Goal: Transaction & Acquisition: Book appointment/travel/reservation

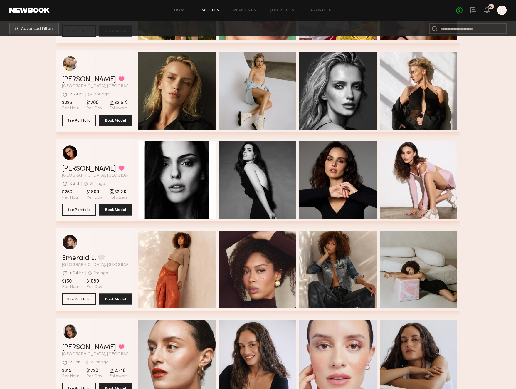
scroll to position [2408, 0]
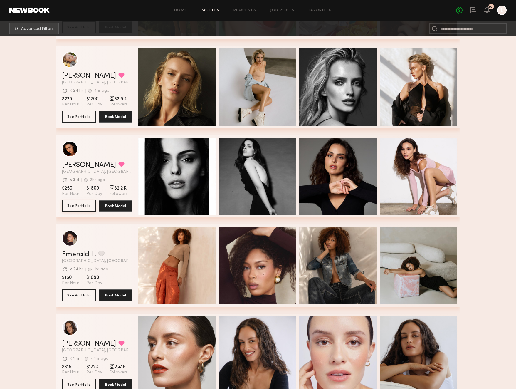
click at [85, 207] on button "See Portfolio" at bounding box center [79, 206] width 34 height 12
click at [288, 11] on link "Job Posts" at bounding box center [282, 11] width 24 height 4
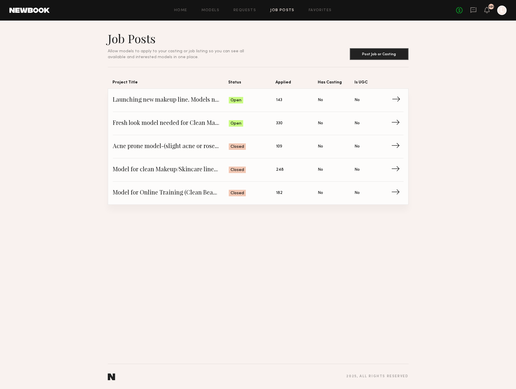
click at [279, 100] on span "143" at bounding box center [279, 100] width 6 height 6
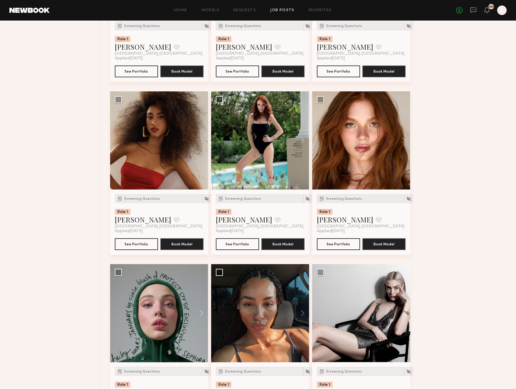
scroll to position [392, 0]
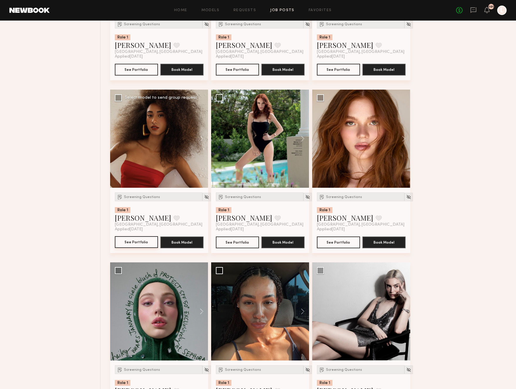
click at [138, 240] on button "See Portfolio" at bounding box center [136, 242] width 43 height 12
click at [338, 239] on button "See Portfolio" at bounding box center [338, 242] width 43 height 12
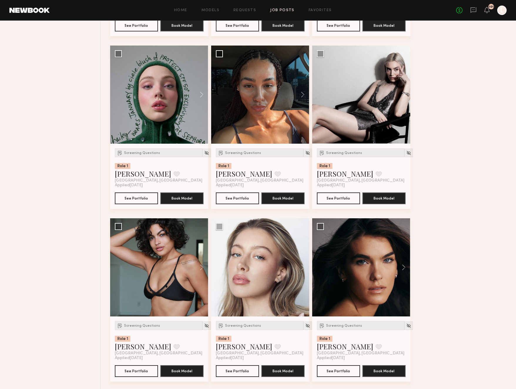
scroll to position [609, 0]
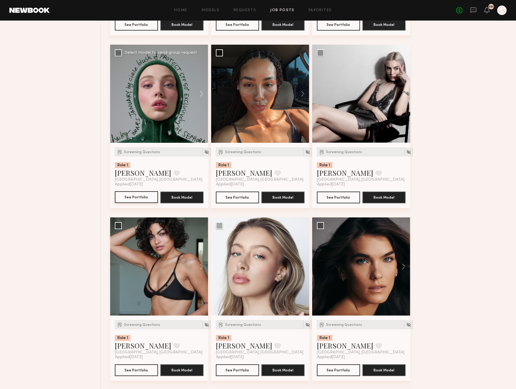
click at [142, 200] on button "See Portfolio" at bounding box center [136, 197] width 43 height 12
click at [243, 197] on button "See Portfolio" at bounding box center [237, 197] width 43 height 12
click at [157, 273] on div at bounding box center [159, 266] width 98 height 98
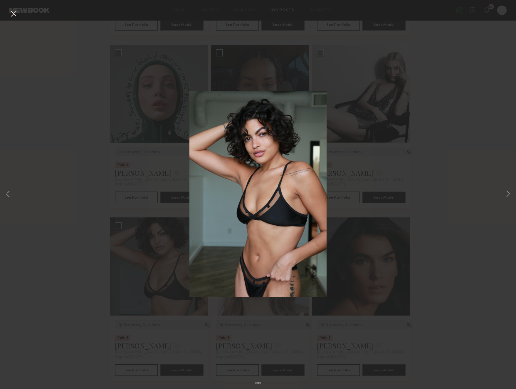
click at [445, 169] on div "1 of 5" at bounding box center [258, 194] width 516 height 389
click at [14, 14] on button at bounding box center [13, 14] width 9 height 11
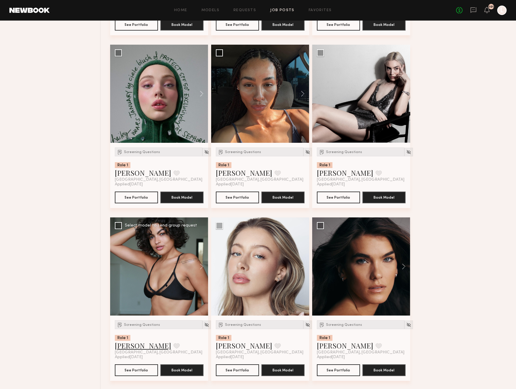
click at [137, 348] on link "[PERSON_NAME]" at bounding box center [143, 345] width 56 height 9
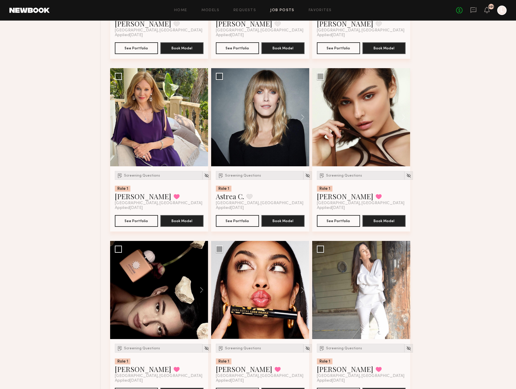
scroll to position [932, 0]
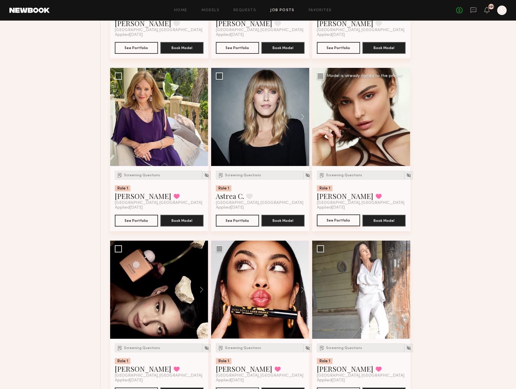
click at [340, 217] on button "See Portfolio" at bounding box center [338, 220] width 43 height 12
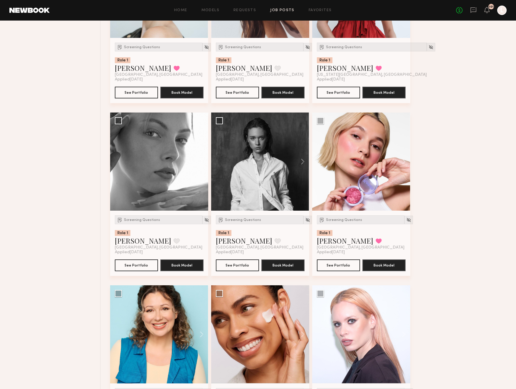
scroll to position [1406, 0]
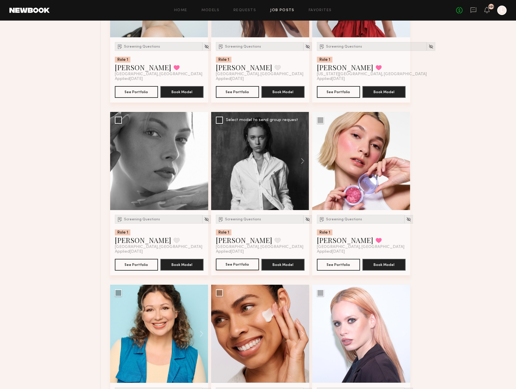
click at [233, 267] on button "See Portfolio" at bounding box center [237, 265] width 43 height 12
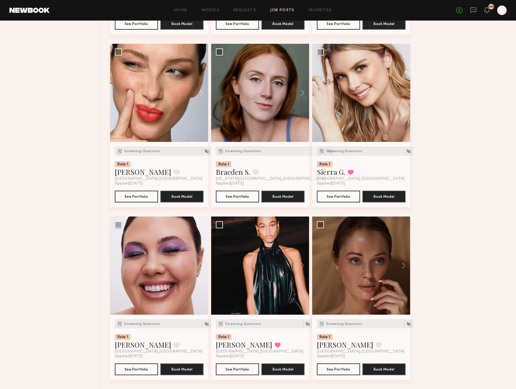
scroll to position [2338, 0]
click at [200, 94] on button at bounding box center [199, 92] width 19 height 98
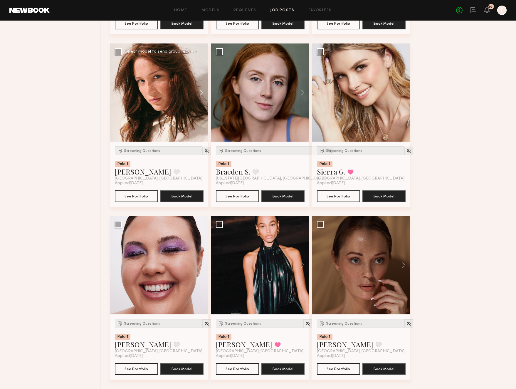
click at [200, 94] on button at bounding box center [199, 92] width 19 height 98
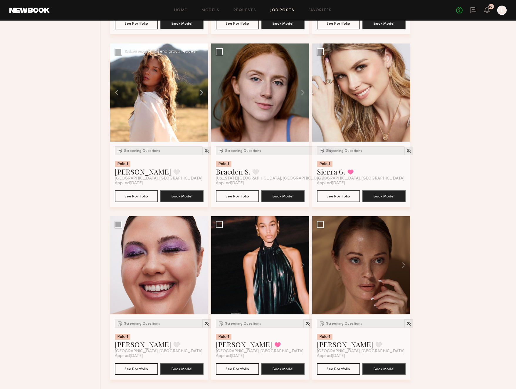
click at [200, 94] on button at bounding box center [199, 92] width 19 height 98
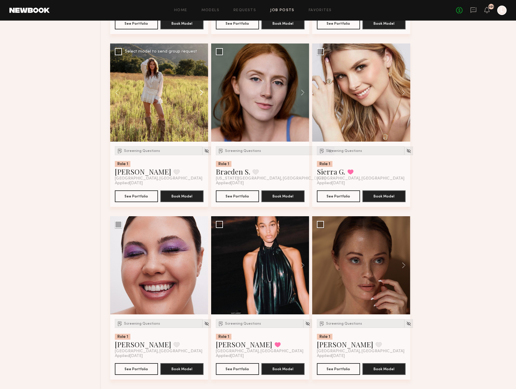
click at [200, 94] on button at bounding box center [199, 92] width 19 height 98
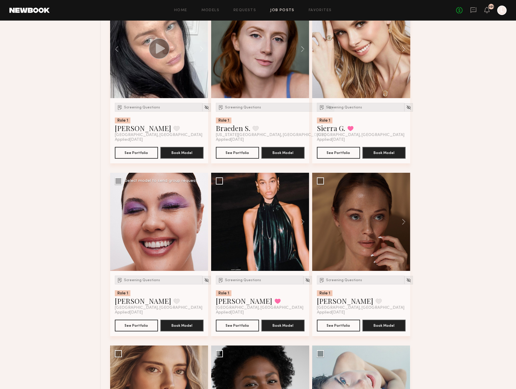
scroll to position [2187, 0]
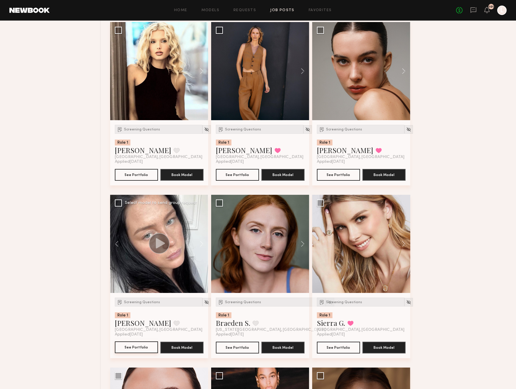
click at [139, 350] on button "See Portfolio" at bounding box center [136, 347] width 43 height 12
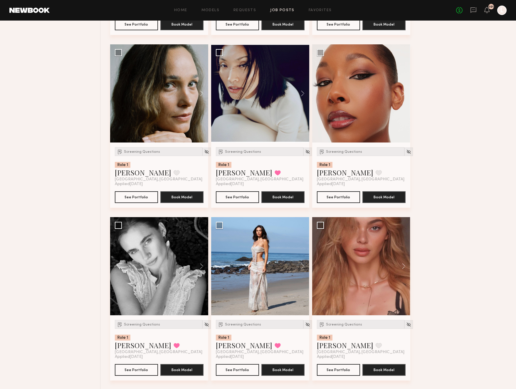
scroll to position [3184, 0]
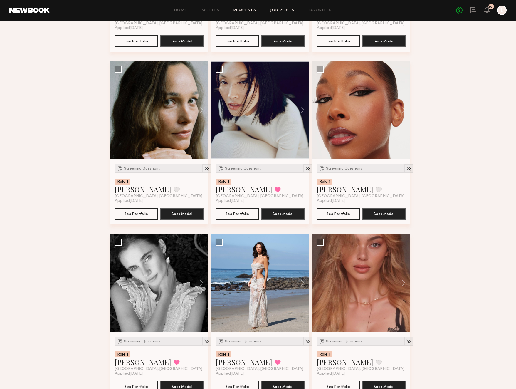
click at [242, 11] on link "Requests" at bounding box center [245, 11] width 23 height 4
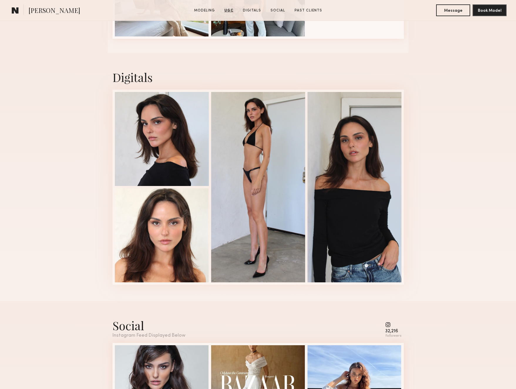
scroll to position [1316, 0]
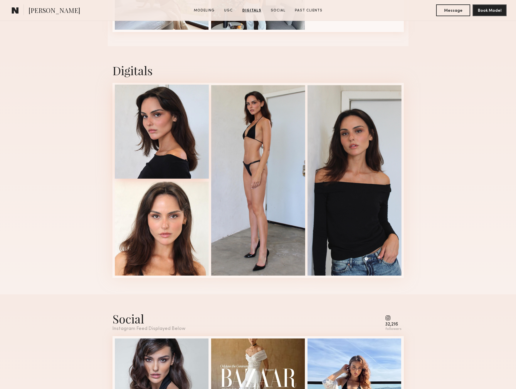
click at [148, 145] on div at bounding box center [162, 132] width 94 height 94
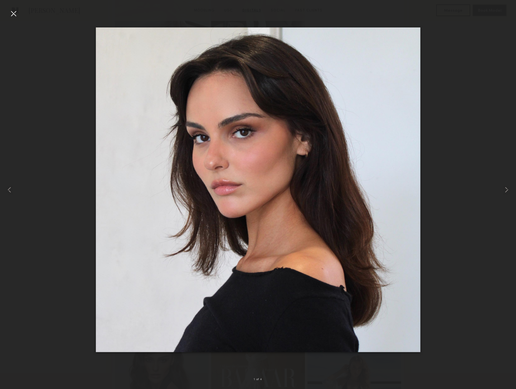
click at [18, 12] on div at bounding box center [13, 13] width 9 height 9
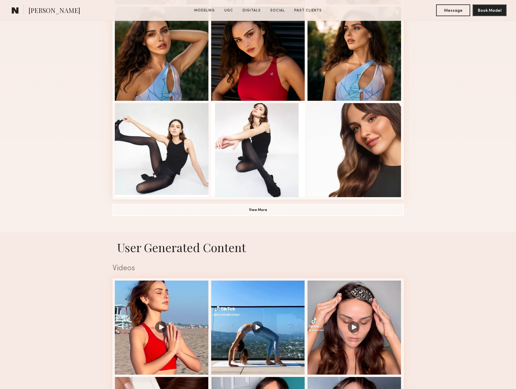
scroll to position [361, 0]
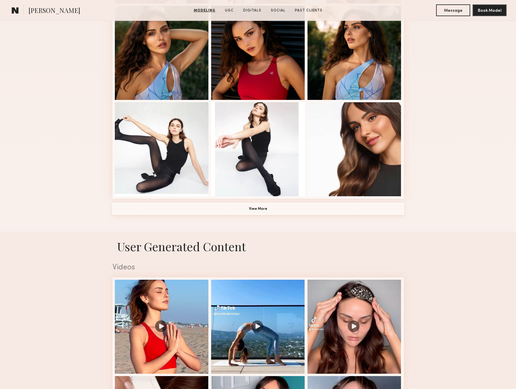
click at [261, 205] on button "View More" at bounding box center [258, 209] width 291 height 12
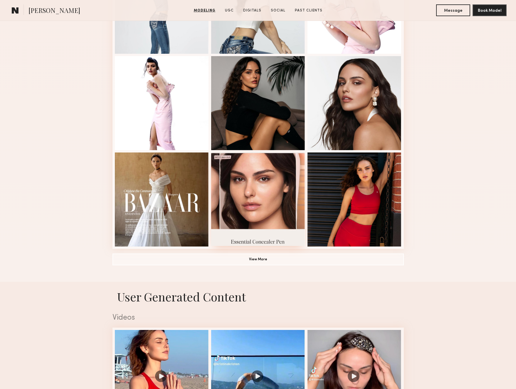
scroll to position [600, 0]
click at [261, 202] on div at bounding box center [258, 199] width 94 height 94
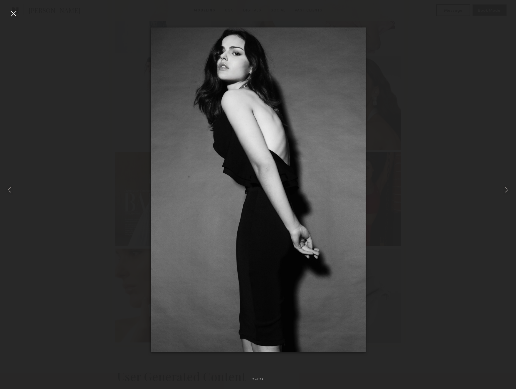
click at [14, 15] on div at bounding box center [13, 13] width 9 height 9
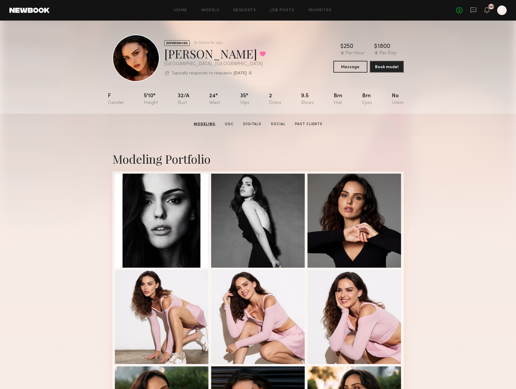
scroll to position [0, 0]
click at [384, 68] on button "Book model" at bounding box center [387, 67] width 34 height 12
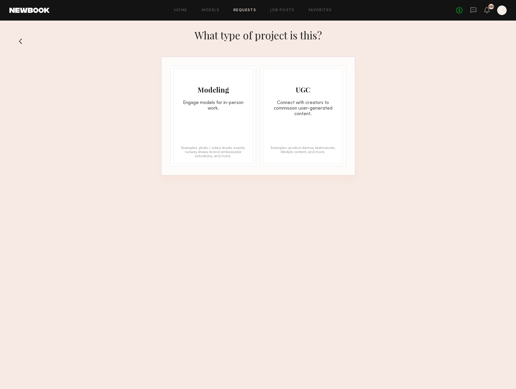
click at [219, 133] on div "Modeling Engage models for in-person work. Examples: photo / video shoots, even…" at bounding box center [213, 115] width 80 height 95
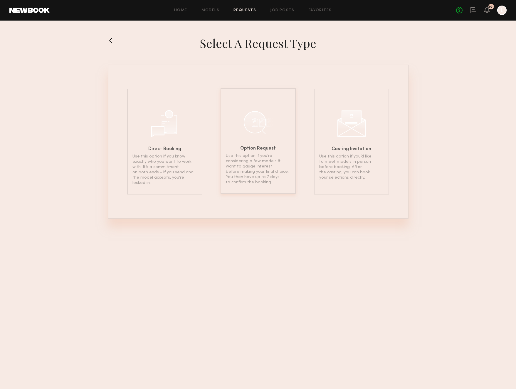
click at [255, 140] on div "Option Request Use this option if you’re considering a few models & want to gau…" at bounding box center [258, 141] width 75 height 106
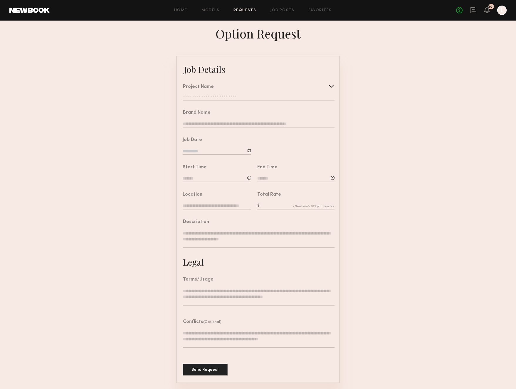
click at [332, 85] on div at bounding box center [331, 85] width 9 height 9
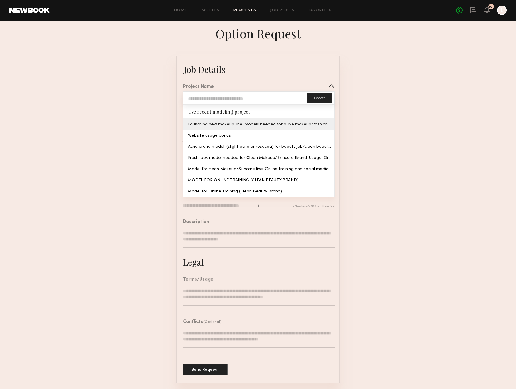
type input "**********"
type textarea "**********"
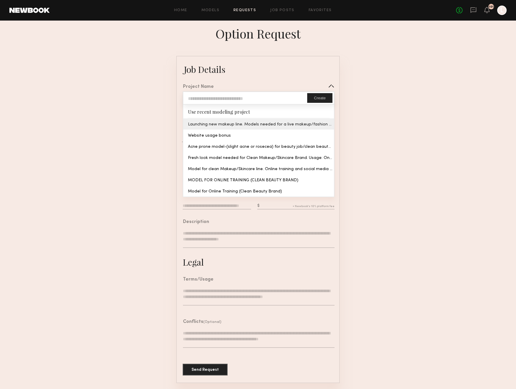
type textarea "**********"
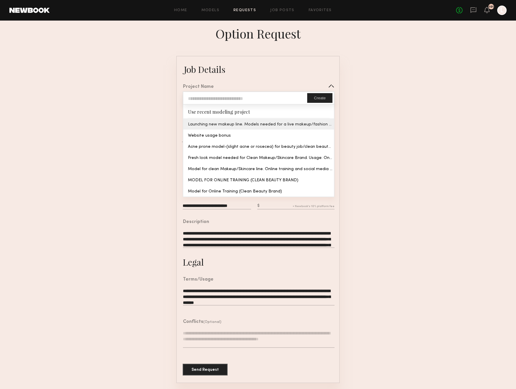
click at [283, 127] on common-border "**********" at bounding box center [258, 219] width 164 height 327
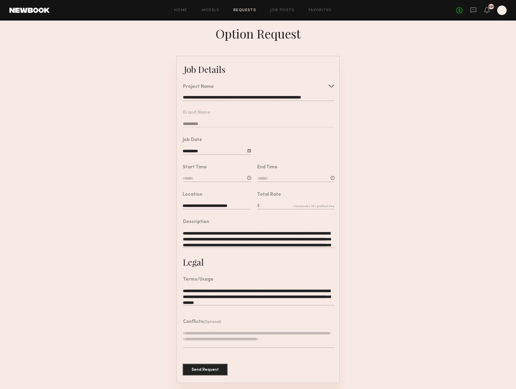
click at [224, 178] on input at bounding box center [217, 179] width 68 height 6
click at [209, 205] on input "text" at bounding box center [200, 203] width 22 height 11
type input "**"
click at [230, 204] on input "text" at bounding box center [228, 203] width 22 height 11
type input "**"
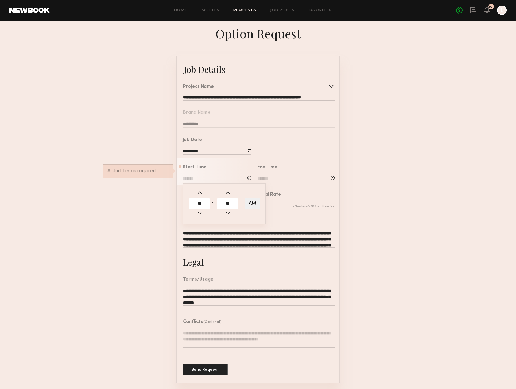
type input "********"
click at [268, 176] on input at bounding box center [295, 179] width 77 height 6
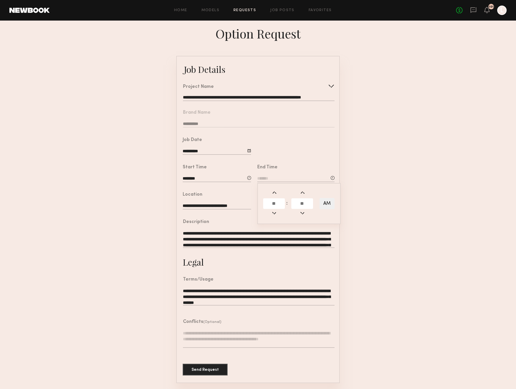
click at [276, 202] on input "text" at bounding box center [274, 203] width 22 height 11
type input "*"
drag, startPoint x: 301, startPoint y: 204, endPoint x: 298, endPoint y: 204, distance: 3.8
click at [299, 204] on input "text" at bounding box center [302, 203] width 22 height 11
type input "**"
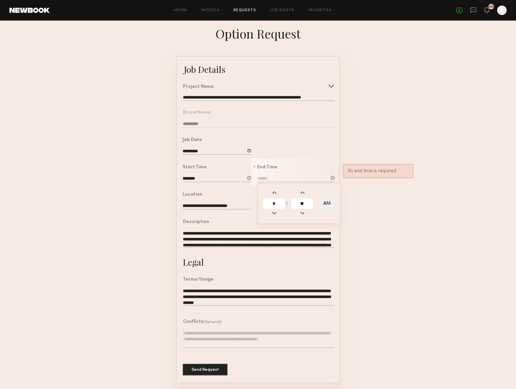
type input "*******"
type input "**"
drag, startPoint x: 328, startPoint y: 203, endPoint x: 321, endPoint y: 203, distance: 7.6
click at [325, 203] on button "AM" at bounding box center [327, 203] width 15 height 11
type input "*******"
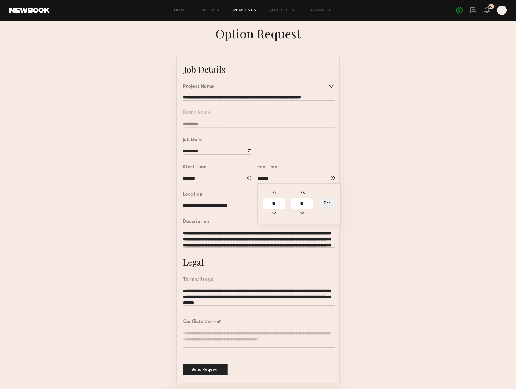
click at [366, 187] on form "**********" at bounding box center [258, 219] width 516 height 327
click at [271, 206] on input "text" at bounding box center [295, 206] width 77 height 6
type input "****"
click at [352, 231] on form "**********" at bounding box center [258, 219] width 516 height 327
click at [247, 343] on textarea at bounding box center [259, 339] width 152 height 18
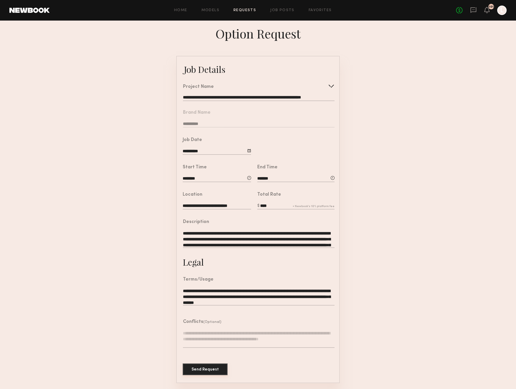
click at [212, 370] on button "Send Request" at bounding box center [205, 369] width 45 height 12
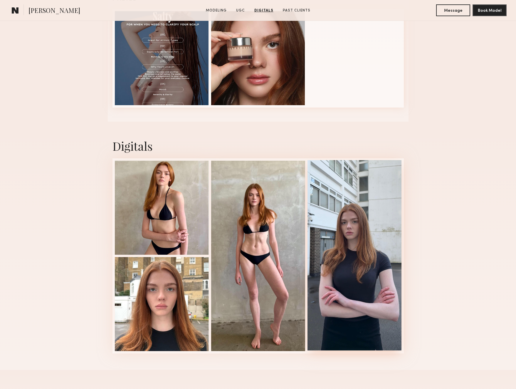
scroll to position [759, 0]
drag, startPoint x: 162, startPoint y: 304, endPoint x: 158, endPoint y: 304, distance: 3.5
click at [159, 304] on div at bounding box center [162, 303] width 94 height 94
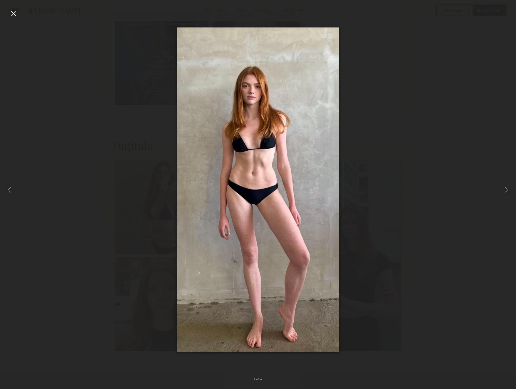
click at [16, 15] on div at bounding box center [13, 13] width 9 height 9
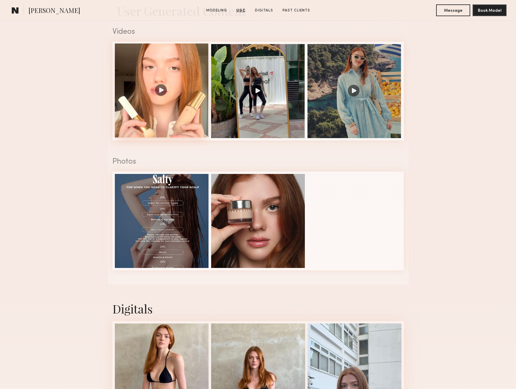
scroll to position [583, 0]
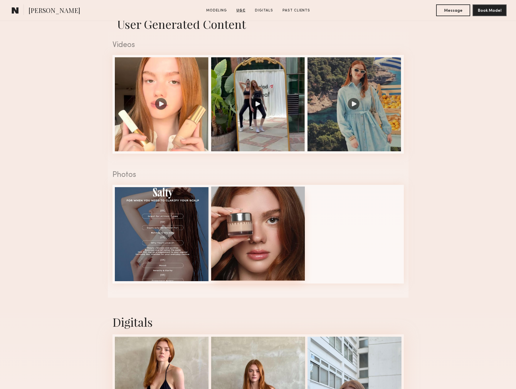
click at [261, 209] on div at bounding box center [258, 234] width 94 height 94
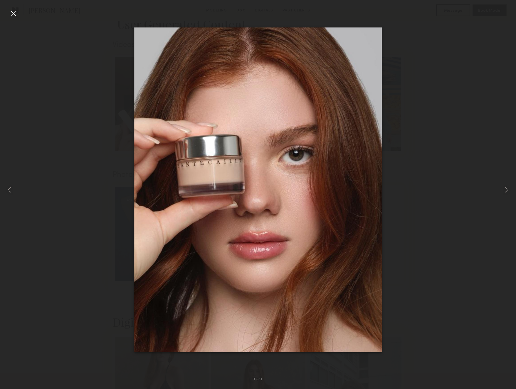
click at [14, 15] on div at bounding box center [13, 13] width 9 height 9
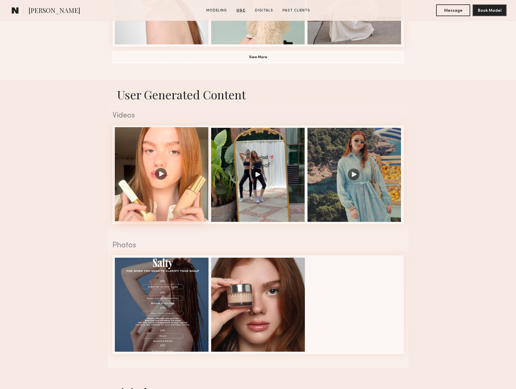
scroll to position [510, 0]
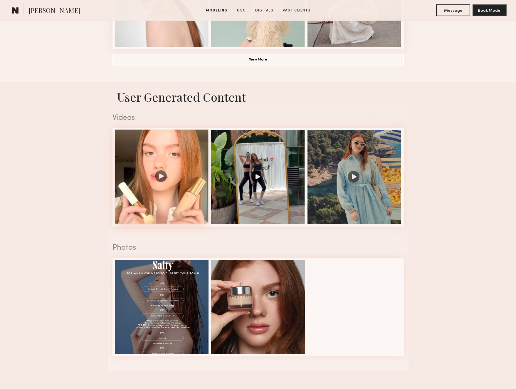
click at [199, 172] on div at bounding box center [162, 177] width 94 height 94
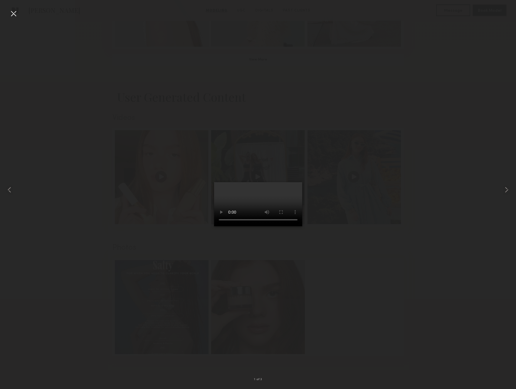
click at [13, 13] on div at bounding box center [13, 13] width 9 height 9
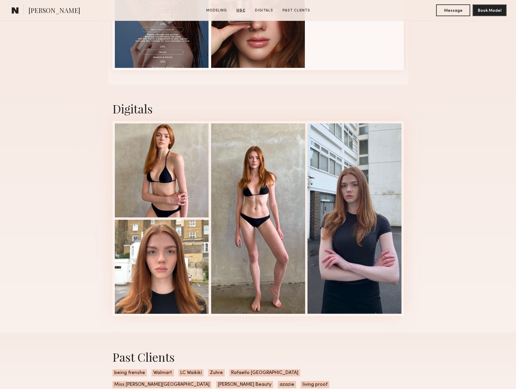
scroll to position [797, 0]
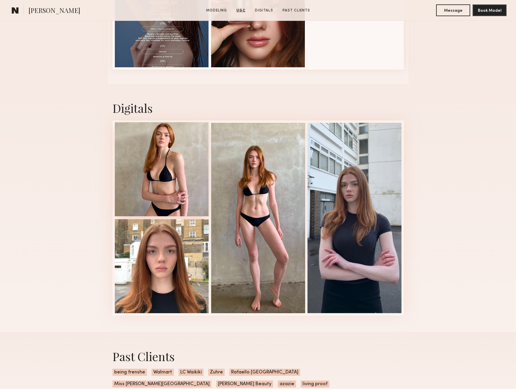
click at [171, 155] on div at bounding box center [162, 169] width 94 height 94
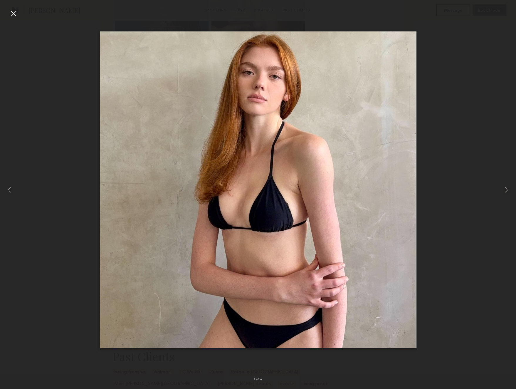
click at [11, 13] on div at bounding box center [13, 13] width 9 height 9
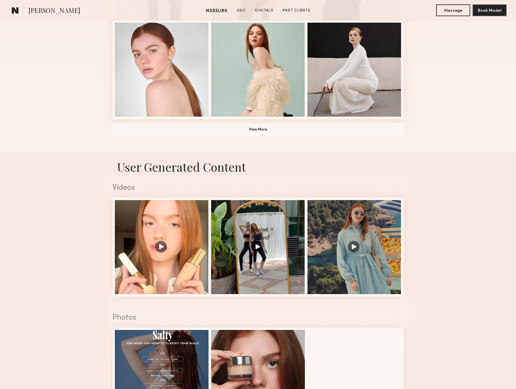
scroll to position [440, 0]
click at [273, 128] on button "View More" at bounding box center [258, 129] width 291 height 12
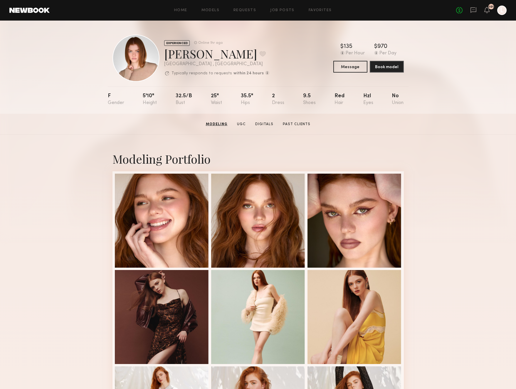
scroll to position [0, 0]
drag, startPoint x: 217, startPoint y: 55, endPoint x: 165, endPoint y: 61, distance: 52.0
click at [165, 61] on div "Camryn B. Favorite" at bounding box center [216, 54] width 105 height 16
copy div "Camryn B"
click at [381, 66] on button "Book model" at bounding box center [387, 67] width 34 height 12
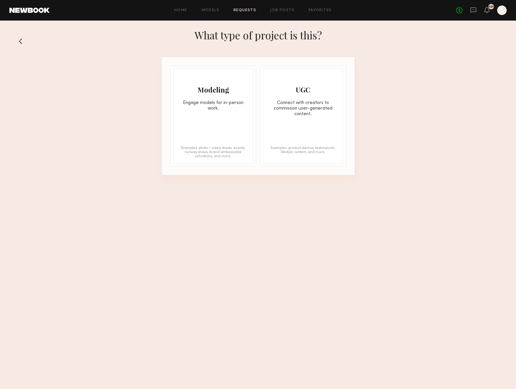
click at [233, 125] on div "Modeling Engage models for in-person work. Examples: photo / video shoots, even…" at bounding box center [213, 115] width 80 height 95
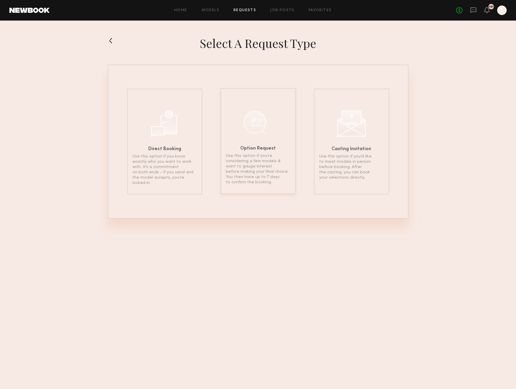
click at [244, 140] on div "Option Request Use this option if you’re considering a few models & want to gau…" at bounding box center [258, 141] width 75 height 106
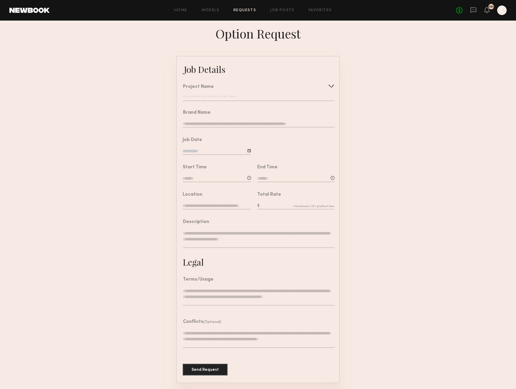
click at [256, 95] on input "text" at bounding box center [259, 98] width 152 height 6
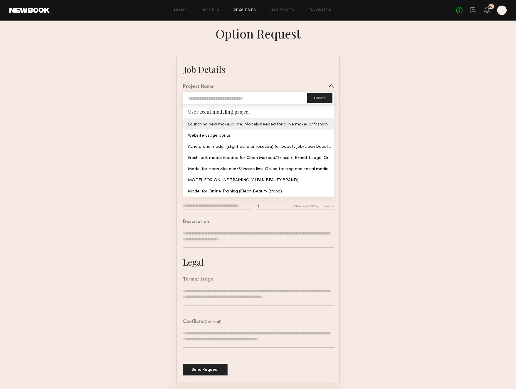
type input "**********"
type textarea "**********"
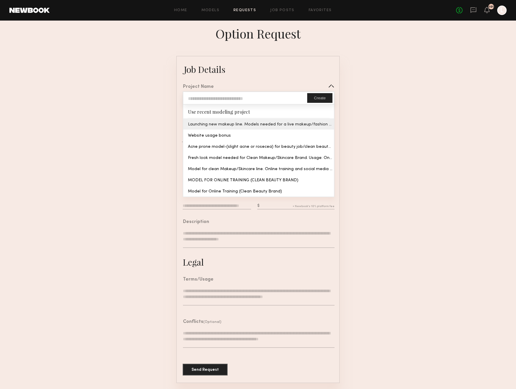
type textarea "**********"
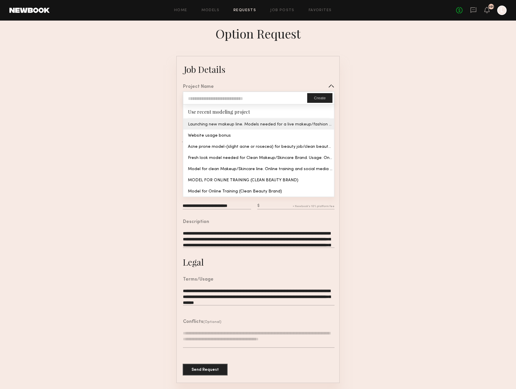
click at [242, 123] on common-border "**********" at bounding box center [258, 219] width 164 height 327
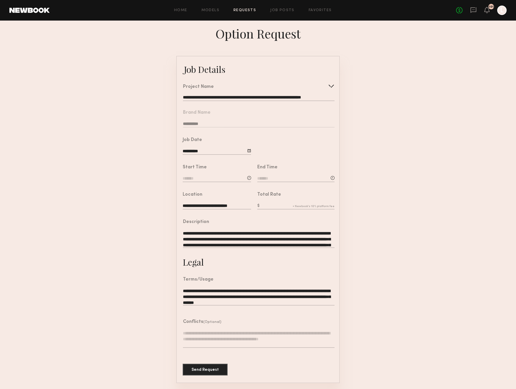
click at [210, 175] on div "Start Time" at bounding box center [217, 174] width 68 height 18
click at [248, 176] on div at bounding box center [249, 178] width 4 height 4
click at [201, 206] on input "text" at bounding box center [200, 203] width 22 height 11
type input "**"
click at [226, 203] on input "text" at bounding box center [228, 203] width 22 height 11
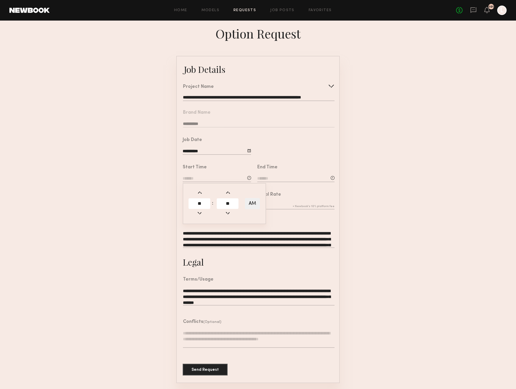
type input "**"
type input "********"
click at [263, 176] on input at bounding box center [295, 179] width 77 height 6
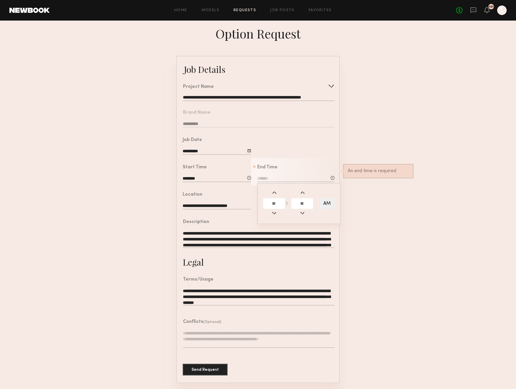
drag, startPoint x: 276, startPoint y: 208, endPoint x: 254, endPoint y: 208, distance: 21.2
click at [254, 208] on common-border "**********" at bounding box center [258, 219] width 164 height 327
click at [271, 177] on input at bounding box center [295, 179] width 77 height 6
click at [277, 204] on input "text" at bounding box center [274, 203] width 22 height 11
type input "*"
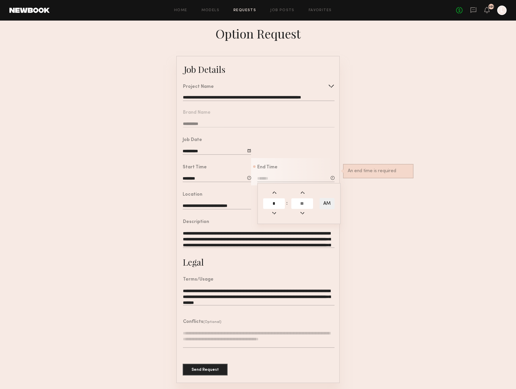
click at [301, 200] on input "text" at bounding box center [302, 203] width 22 height 11
type input "**"
type input "*******"
type input "**"
click at [331, 202] on button "AM" at bounding box center [327, 203] width 15 height 11
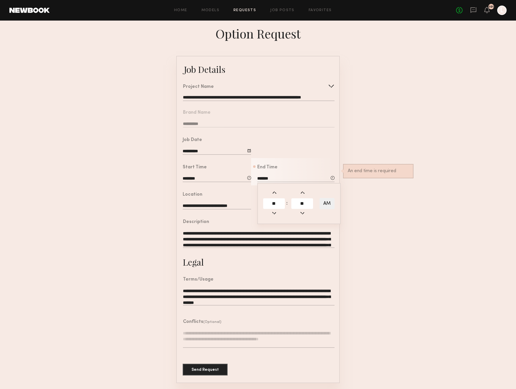
type input "*******"
click at [366, 161] on form "**********" at bounding box center [258, 219] width 516 height 327
click at [274, 207] on input "text" at bounding box center [295, 206] width 77 height 6
type input "****"
click at [214, 369] on button "Send Request" at bounding box center [205, 369] width 45 height 12
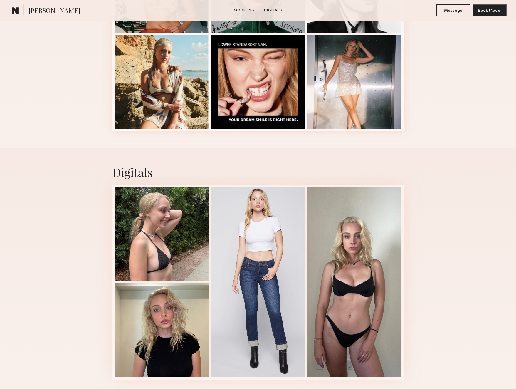
scroll to position [356, 0]
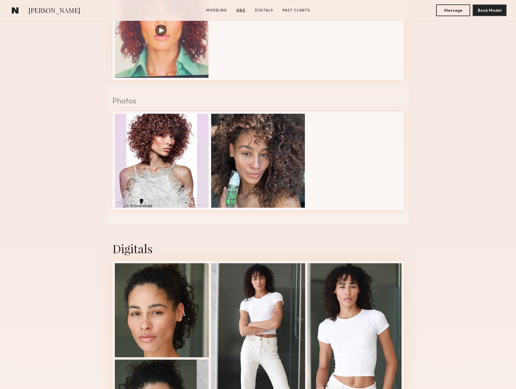
scroll to position [694, 0]
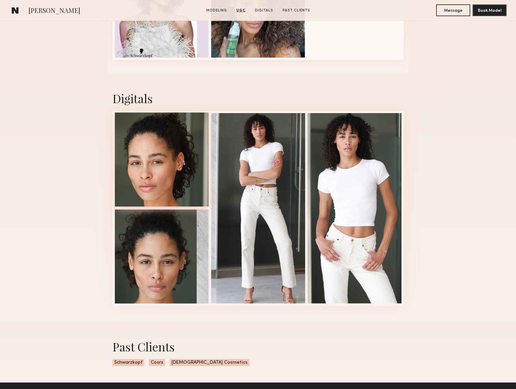
click at [154, 189] on div at bounding box center [162, 160] width 94 height 94
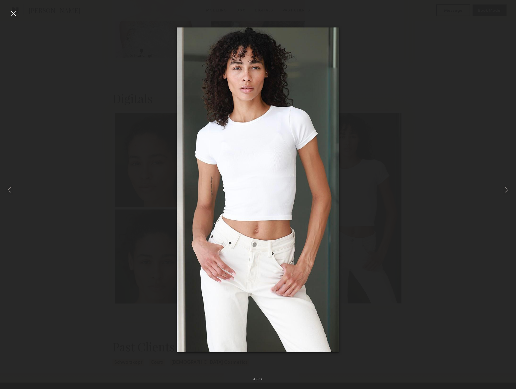
click at [17, 16] on div at bounding box center [13, 13] width 9 height 9
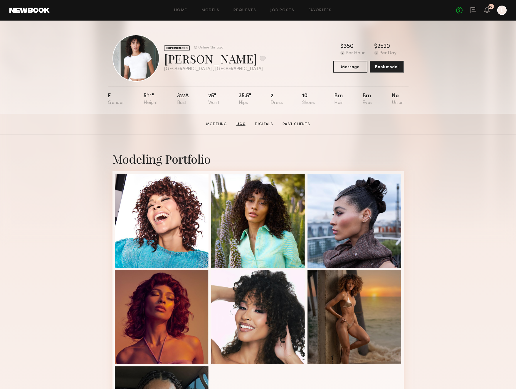
scroll to position [0, 0]
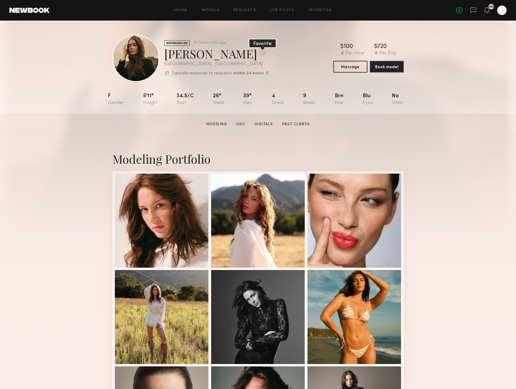
click at [260, 55] on button at bounding box center [263, 53] width 6 height 5
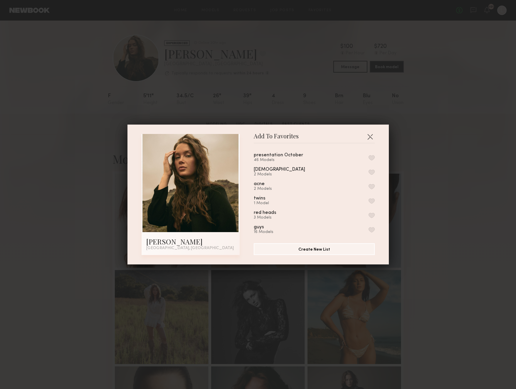
click at [368, 157] on div "presentation October 46 Models" at bounding box center [314, 158] width 121 height 10
click at [370, 158] on button "button" at bounding box center [372, 157] width 6 height 5
click at [373, 153] on button "button" at bounding box center [372, 152] width 6 height 5
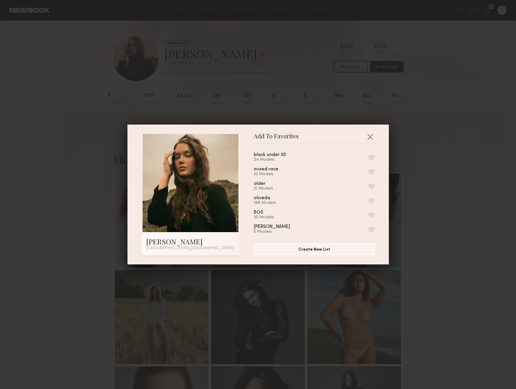
click at [370, 198] on button "button" at bounding box center [372, 200] width 6 height 5
click at [370, 198] on button "Remove from favorite list" at bounding box center [372, 200] width 6 height 5
click at [375, 198] on button "button" at bounding box center [372, 200] width 6 height 5
click at [415, 191] on div "Add To Favorites Diana F. Los Angeles, CA Add To Favorites presentation October…" at bounding box center [258, 194] width 516 height 389
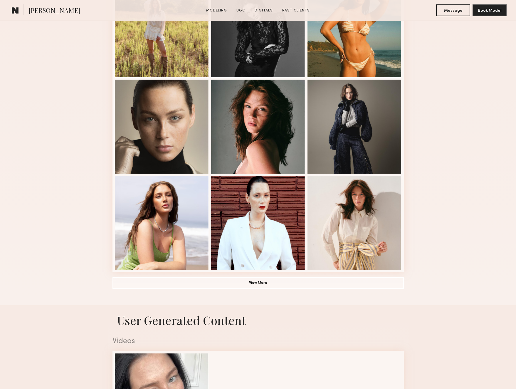
scroll to position [287, 0]
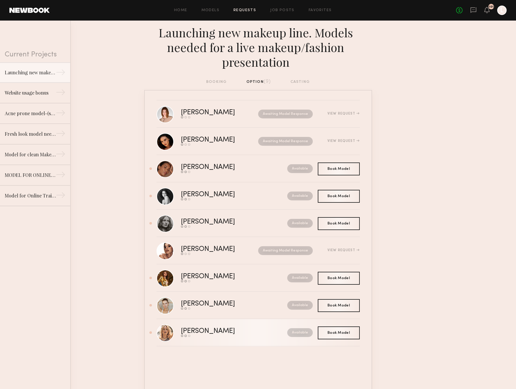
click at [194, 332] on div "[PERSON_NAME]" at bounding box center [221, 331] width 80 height 7
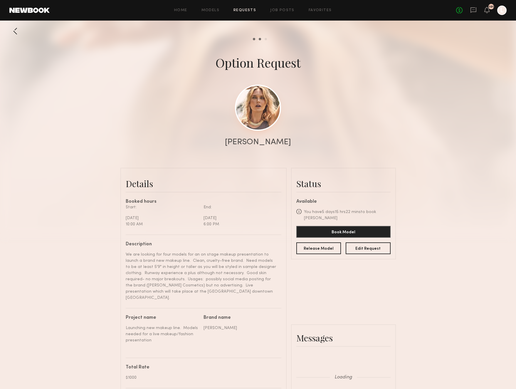
scroll to position [575, 0]
drag, startPoint x: 250, startPoint y: 108, endPoint x: 246, endPoint y: 108, distance: 4.4
click at [248, 108] on link at bounding box center [258, 108] width 46 height 46
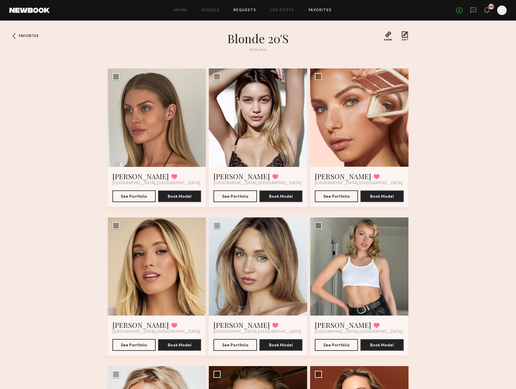
click at [245, 10] on link "Requests" at bounding box center [245, 11] width 23 height 4
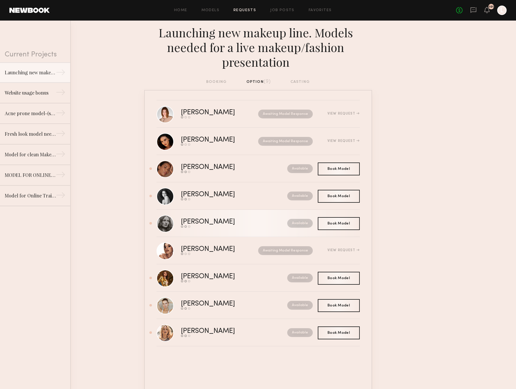
click at [211, 224] on div "[PERSON_NAME]" at bounding box center [221, 222] width 80 height 7
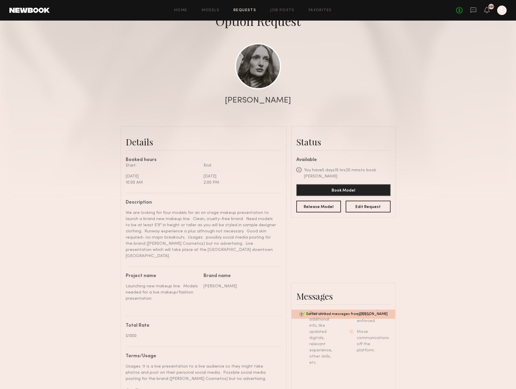
scroll to position [43, 0]
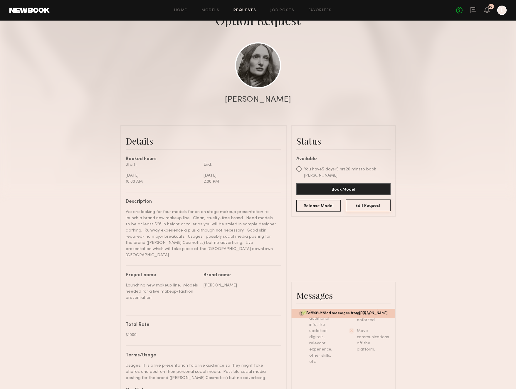
click at [367, 203] on button "Edit Request" at bounding box center [368, 205] width 45 height 12
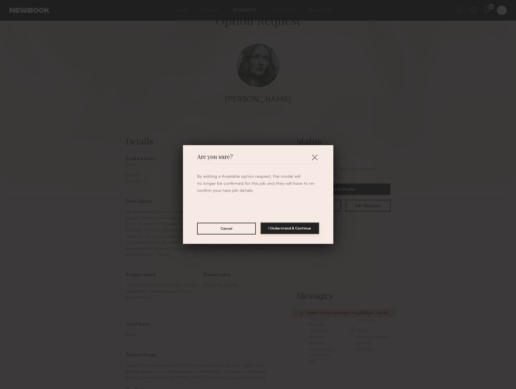
click at [271, 228] on button "I Understand & Continue" at bounding box center [290, 228] width 59 height 12
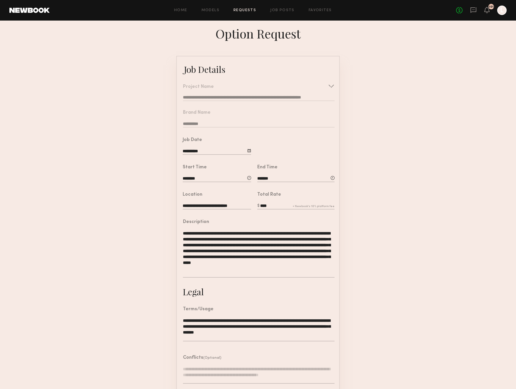
click at [262, 179] on input "*******" at bounding box center [295, 179] width 77 height 6
click at [280, 203] on input "**" at bounding box center [274, 203] width 22 height 11
type input "**"
type input "*******"
type input "**"
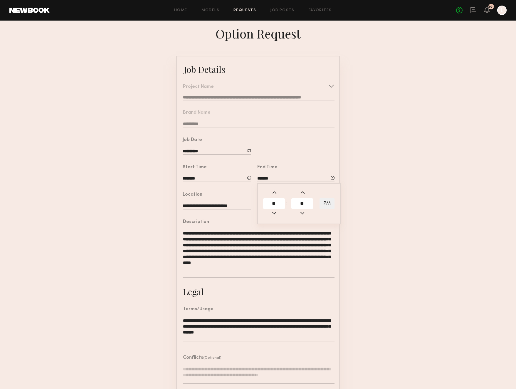
type input "**"
type input "*******"
type input "**"
type input "*******"
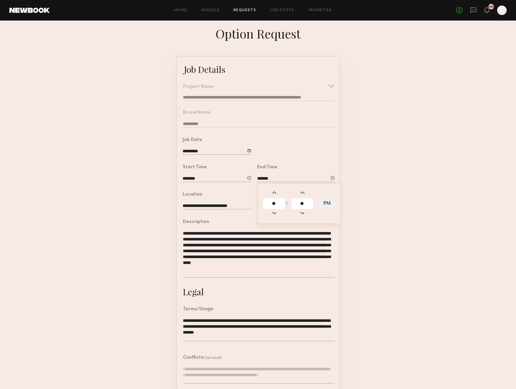
type input "**"
click at [357, 196] on form "**********" at bounding box center [258, 237] width 516 height 363
click at [262, 178] on input "*******" at bounding box center [295, 179] width 77 height 6
click at [277, 204] on input "**" at bounding box center [274, 203] width 22 height 11
type input "**"
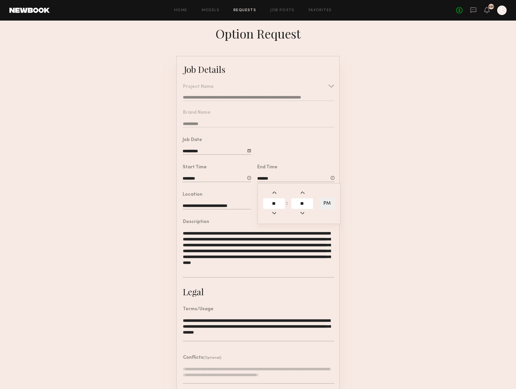
type input "*******"
click at [307, 202] on input "**" at bounding box center [302, 203] width 22 height 11
type input "**"
click at [326, 206] on button "PM" at bounding box center [327, 203] width 15 height 11
click at [325, 203] on button "AM" at bounding box center [327, 203] width 15 height 11
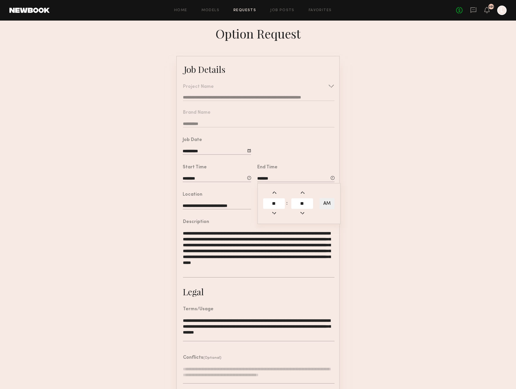
type input "*******"
click at [348, 198] on form "**********" at bounding box center [258, 237] width 516 height 363
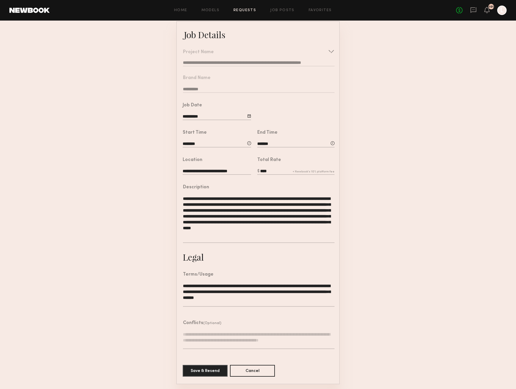
scroll to position [34, 0]
click at [218, 372] on button "Save & Resend" at bounding box center [205, 371] width 45 height 12
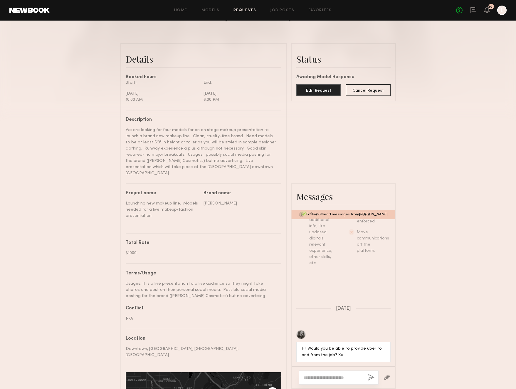
scroll to position [143, 0]
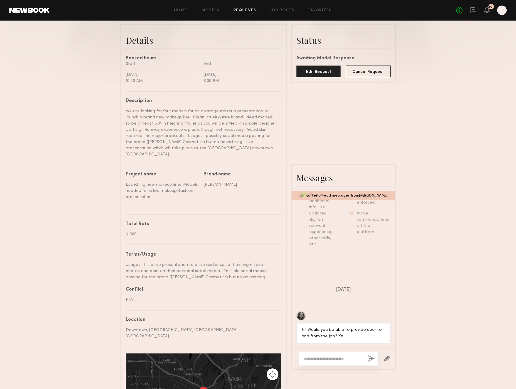
click at [318, 356] on textarea at bounding box center [334, 359] width 60 height 6
click at [338, 332] on textarea "**********" at bounding box center [334, 346] width 60 height 29
click at [335, 332] on textarea "**********" at bounding box center [334, 346] width 60 height 29
click at [337, 326] on textarea "**********" at bounding box center [334, 343] width 60 height 35
click at [363, 326] on textarea "**********" at bounding box center [334, 343] width 60 height 35
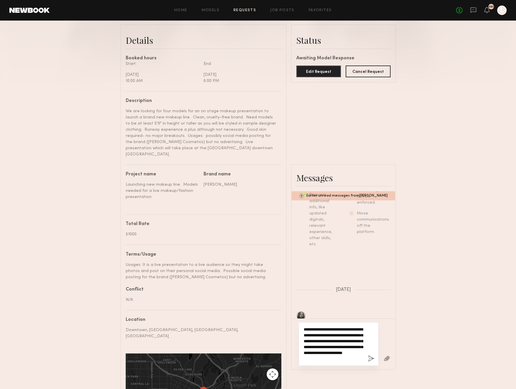
click at [362, 326] on textarea "**********" at bounding box center [334, 343] width 60 height 35
drag, startPoint x: 344, startPoint y: 281, endPoint x: 327, endPoint y: 281, distance: 16.5
click at [326, 326] on textarea "**********" at bounding box center [334, 343] width 60 height 35
click at [329, 326] on textarea "**********" at bounding box center [334, 343] width 60 height 35
click at [327, 326] on textarea "**********" at bounding box center [334, 343] width 60 height 35
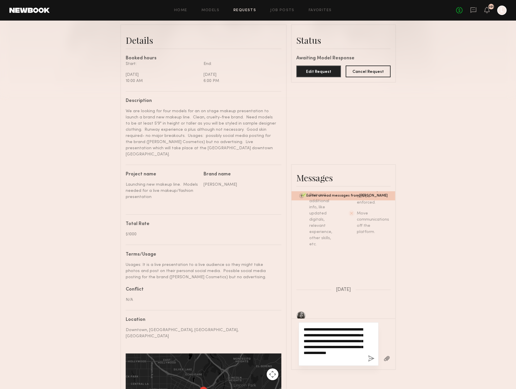
click at [339, 326] on textarea "**********" at bounding box center [334, 343] width 60 height 35
type textarea "**********"
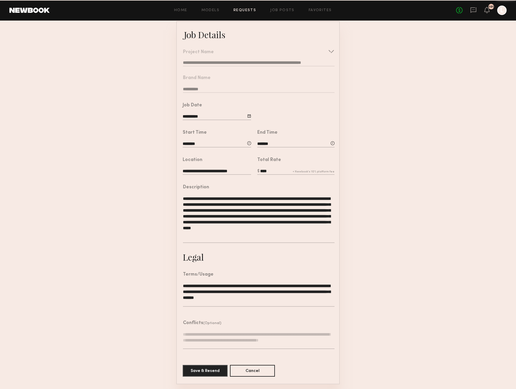
scroll to position [34, 0]
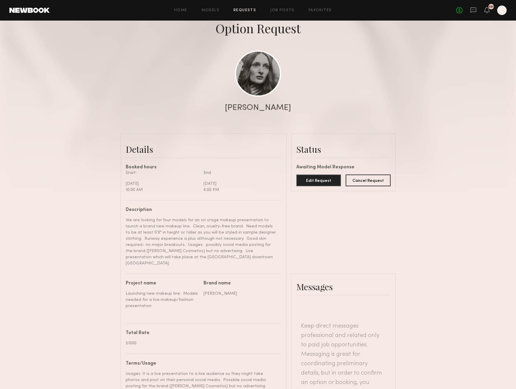
scroll to position [143, 0]
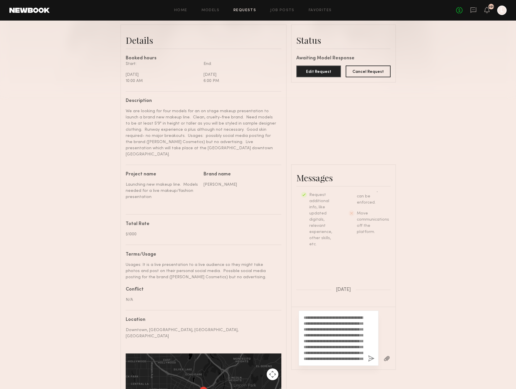
click at [373, 355] on button "button" at bounding box center [371, 358] width 6 height 7
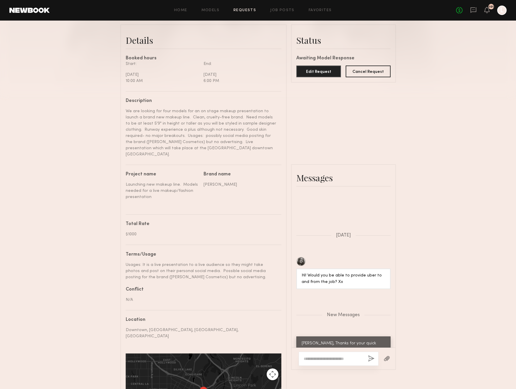
scroll to position [252, 0]
click at [245, 11] on link "Requests" at bounding box center [245, 11] width 23 height 4
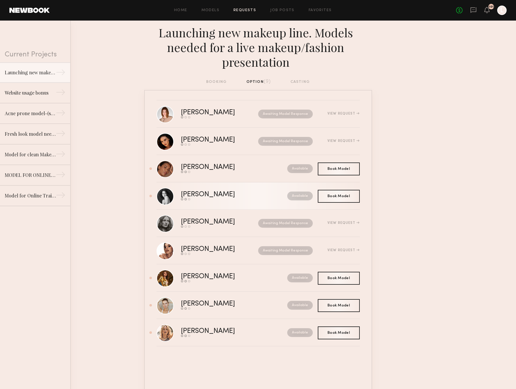
click at [222, 195] on div "[PERSON_NAME]" at bounding box center [221, 194] width 80 height 7
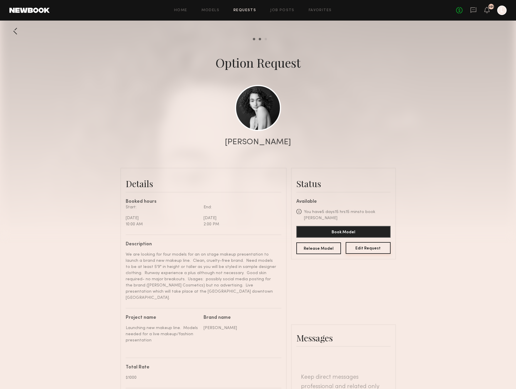
click at [374, 242] on button "Edit Request" at bounding box center [368, 248] width 45 height 12
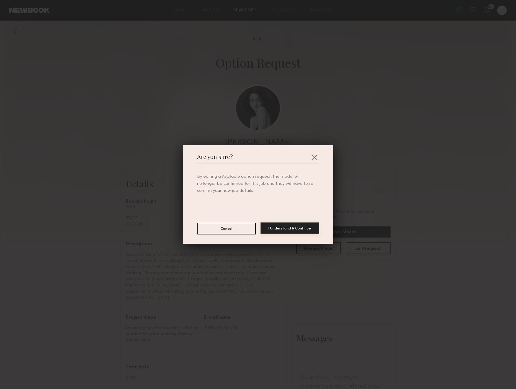
click at [275, 227] on button "I Understand & Continue" at bounding box center [290, 228] width 59 height 12
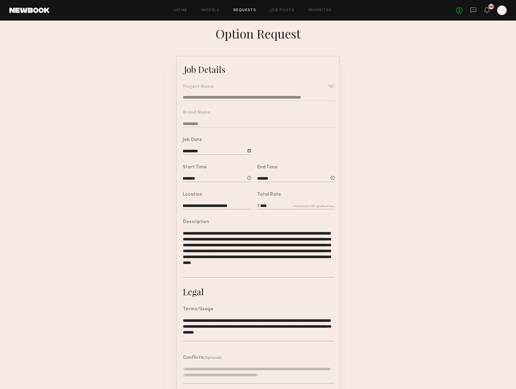
click at [259, 178] on input "*******" at bounding box center [295, 179] width 77 height 6
click at [277, 204] on input "**" at bounding box center [274, 203] width 22 height 11
type input "**"
type input "*******"
click at [353, 194] on form "**********" at bounding box center [258, 237] width 516 height 363
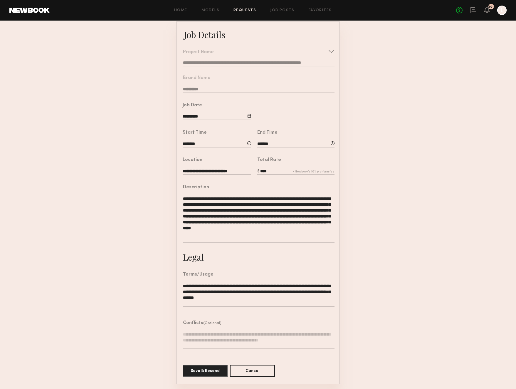
scroll to position [34, 0]
click at [207, 373] on button "Save & Resend" at bounding box center [205, 371] width 45 height 12
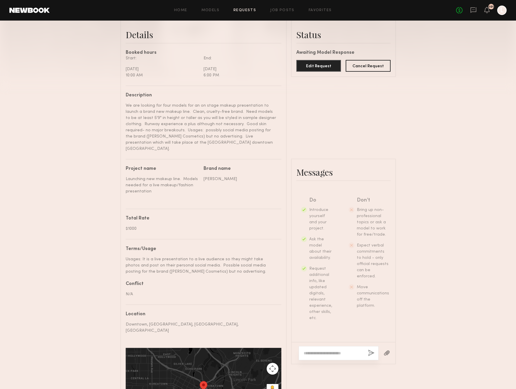
scroll to position [149, 0]
click at [319, 346] on div at bounding box center [339, 353] width 80 height 14
click at [308, 346] on div at bounding box center [339, 353] width 80 height 14
click at [306, 350] on textarea at bounding box center [334, 353] width 60 height 6
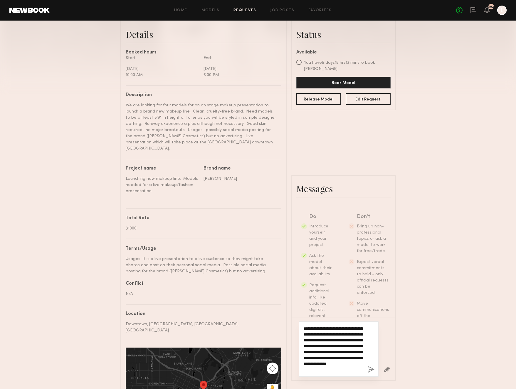
scroll to position [0, 0]
drag, startPoint x: 325, startPoint y: 306, endPoint x: 316, endPoint y: 261, distance: 45.5
click at [316, 326] on textarea "**********" at bounding box center [334, 349] width 60 height 47
type textarea "**********"
click at [372, 366] on button "button" at bounding box center [371, 369] width 6 height 7
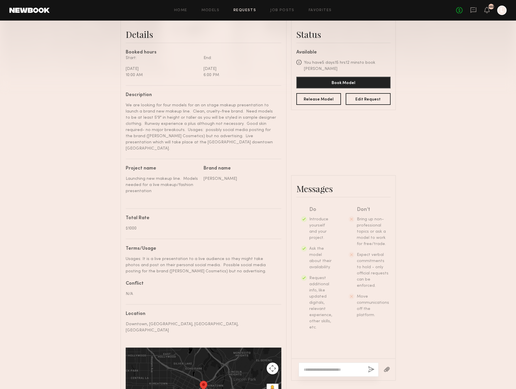
scroll to position [83, 0]
click at [252, 11] on link "Requests" at bounding box center [245, 11] width 23 height 4
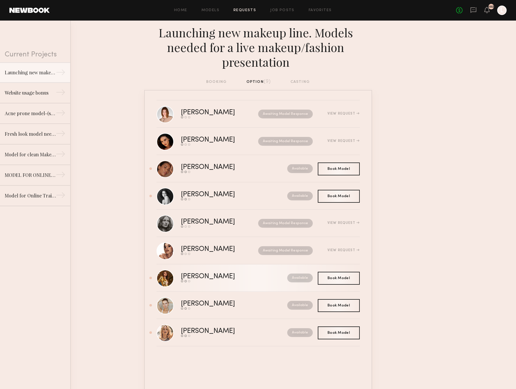
click at [264, 284] on link "Olga Z. Send request Model response Book model Available" at bounding box center [258, 277] width 203 height 27
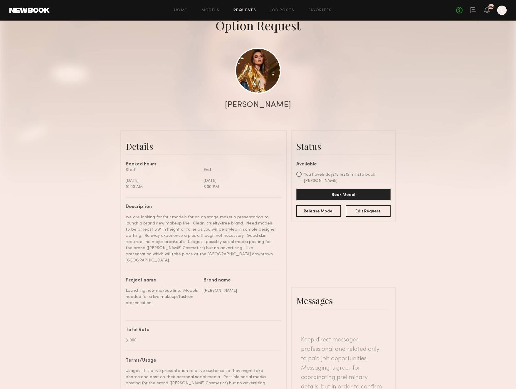
scroll to position [38, 0]
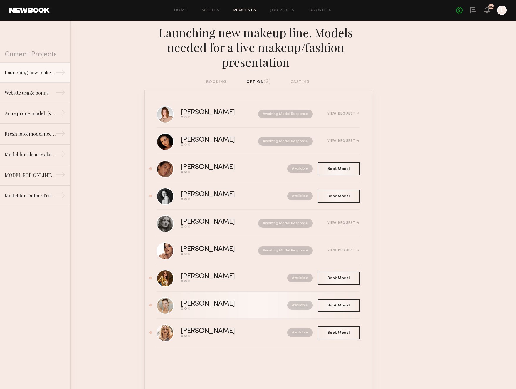
click at [276, 310] on link "Reda P. Send request Model response Book model Available" at bounding box center [258, 305] width 203 height 27
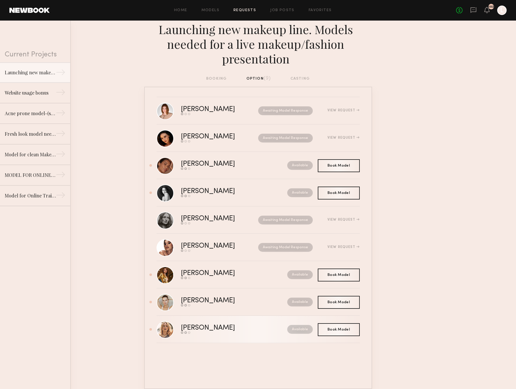
scroll to position [3, 0]
click at [240, 330] on div "[PERSON_NAME]" at bounding box center [221, 328] width 80 height 7
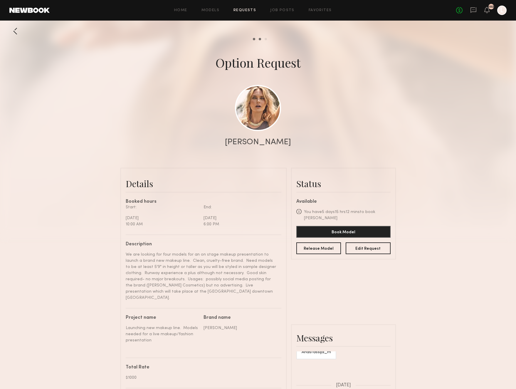
scroll to position [575, 0]
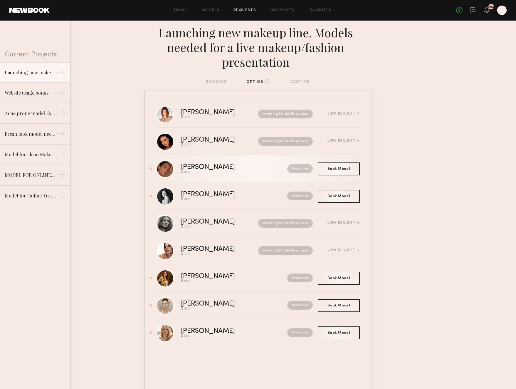
click at [249, 170] on div "[PERSON_NAME]" at bounding box center [221, 167] width 80 height 7
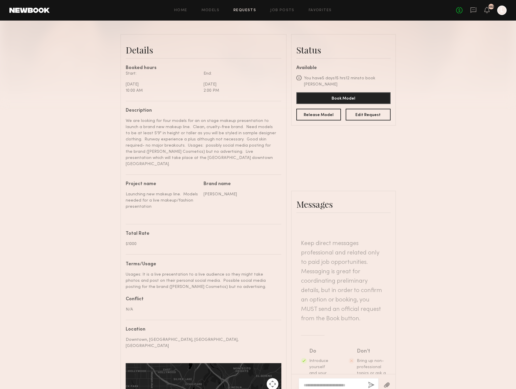
scroll to position [9, 0]
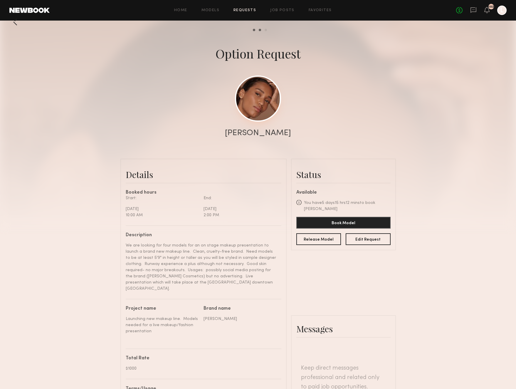
click at [253, 83] on link at bounding box center [258, 99] width 46 height 46
click at [360, 240] on button "Edit Request" at bounding box center [368, 239] width 45 height 12
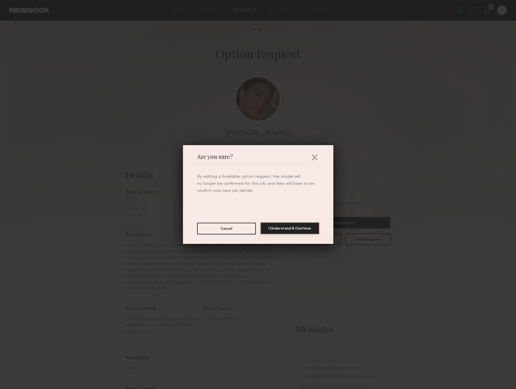
click at [300, 228] on button "I Understand & Continue" at bounding box center [290, 228] width 59 height 12
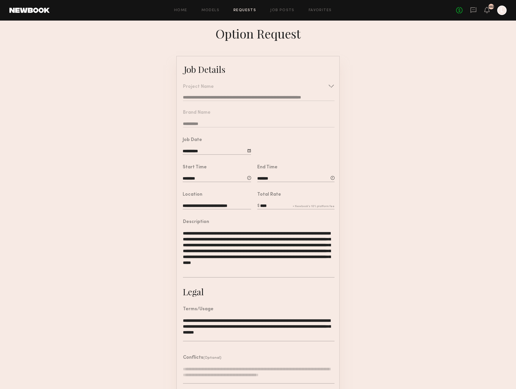
click at [259, 178] on input "*******" at bounding box center [295, 179] width 77 height 6
click at [275, 204] on input "**" at bounding box center [274, 203] width 22 height 11
click at [276, 204] on input "**" at bounding box center [274, 203] width 22 height 11
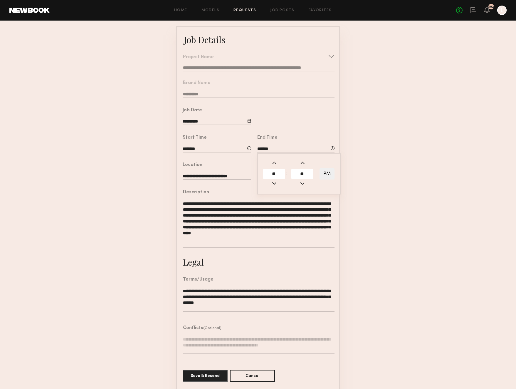
type input "**"
type input "*******"
click at [363, 212] on form "**********" at bounding box center [258, 207] width 516 height 363
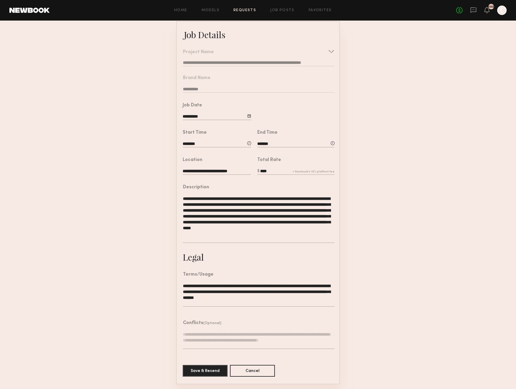
scroll to position [34, 0]
click at [216, 368] on button "Save & Resend" at bounding box center [205, 371] width 45 height 12
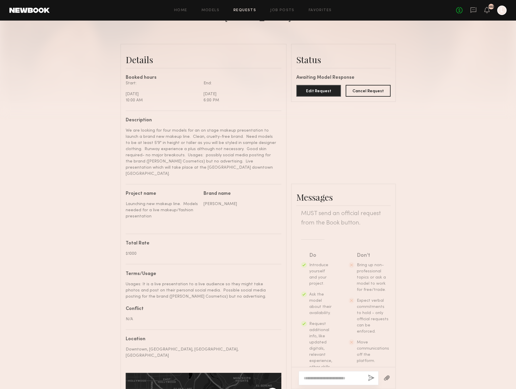
scroll to position [145, 0]
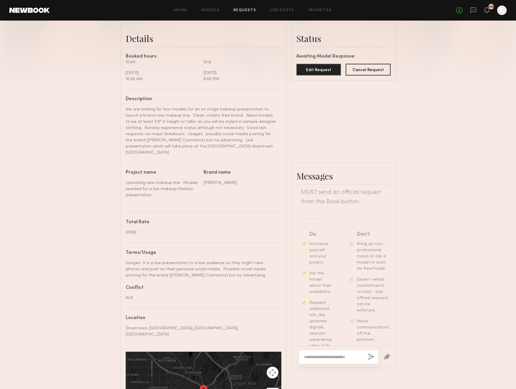
click at [328, 354] on textarea at bounding box center [334, 357] width 60 height 6
paste textarea "**********"
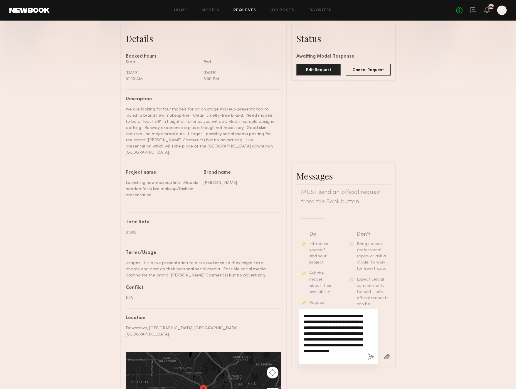
type textarea "**********"
click at [371, 353] on button "button" at bounding box center [371, 356] width 6 height 7
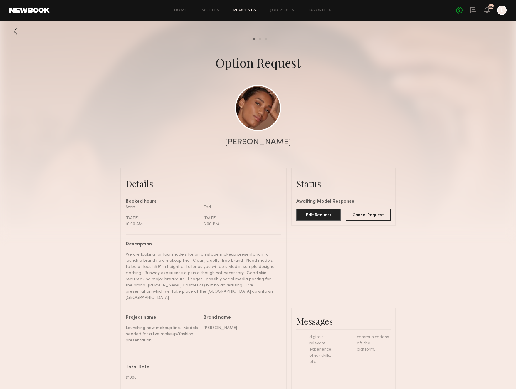
scroll to position [0, 0]
click at [241, 11] on link "Requests" at bounding box center [245, 11] width 23 height 4
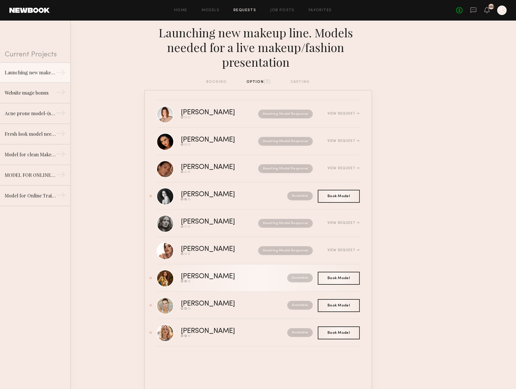
click at [261, 278] on div "Available" at bounding box center [287, 278] width 52 height 9
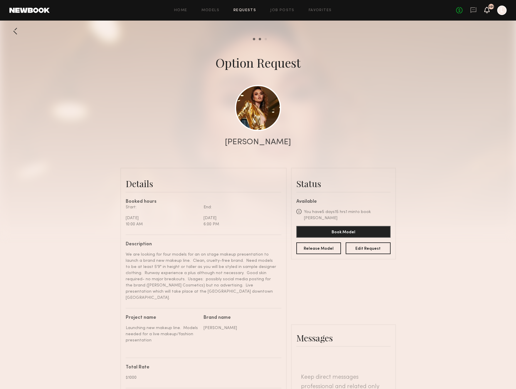
click at [488, 8] on icon at bounding box center [487, 10] width 5 height 4
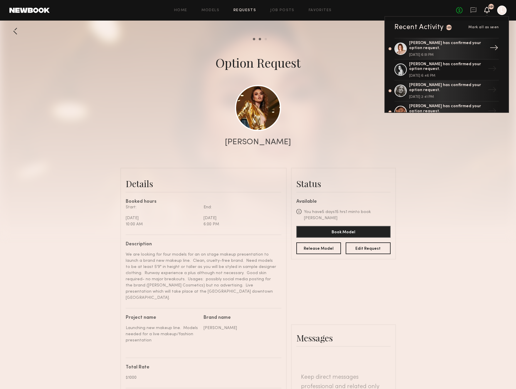
click at [446, 46] on div "Camryn B. has confirmed your option request." at bounding box center [447, 46] width 76 height 10
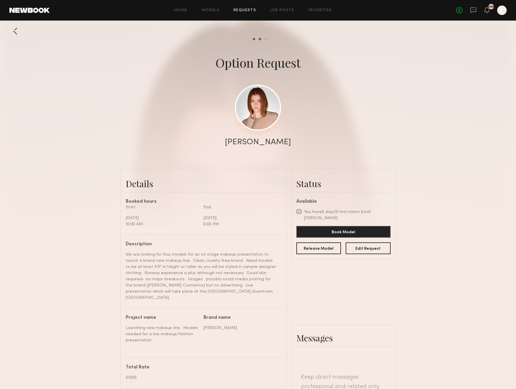
click at [263, 106] on link at bounding box center [258, 108] width 46 height 46
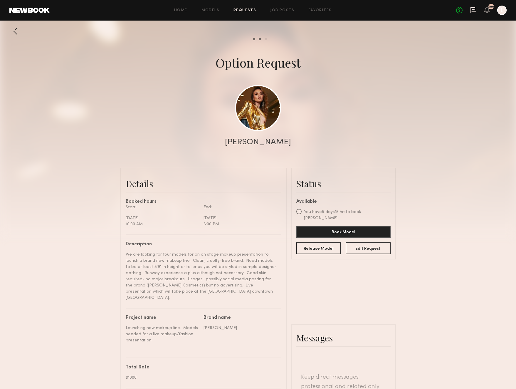
click at [472, 10] on icon at bounding box center [473, 10] width 6 height 6
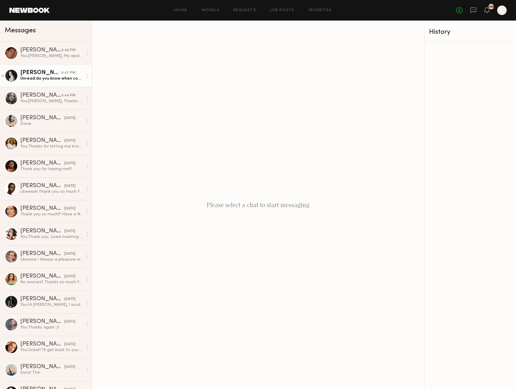
click at [69, 77] on div "Unread: do you know when confirmations will be decided upon?" at bounding box center [51, 79] width 63 height 6
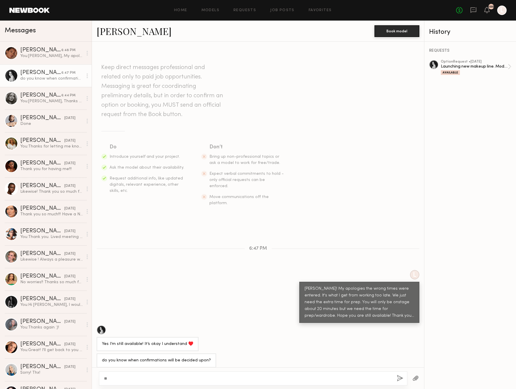
type textarea "*"
type textarea "**********"
click at [400, 379] on button "button" at bounding box center [400, 378] width 6 height 7
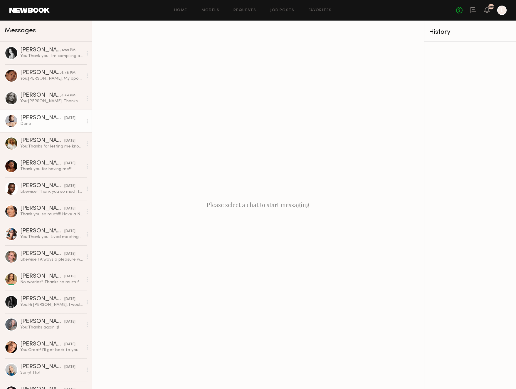
click at [51, 132] on link "Marina R. yesterday Done" at bounding box center [46, 121] width 92 height 23
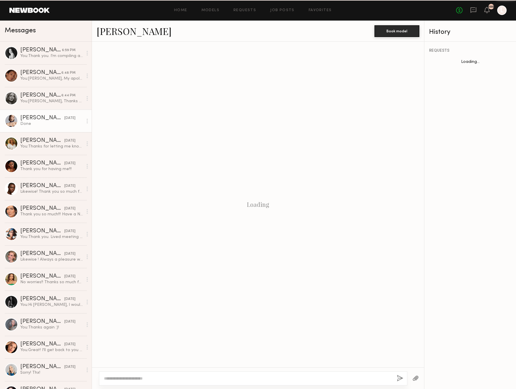
click at [51, 125] on div "Done" at bounding box center [51, 124] width 63 height 6
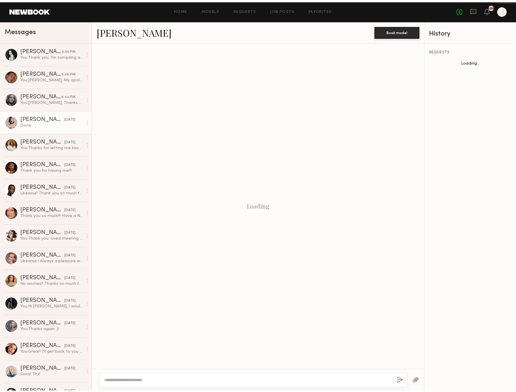
scroll to position [42, 0]
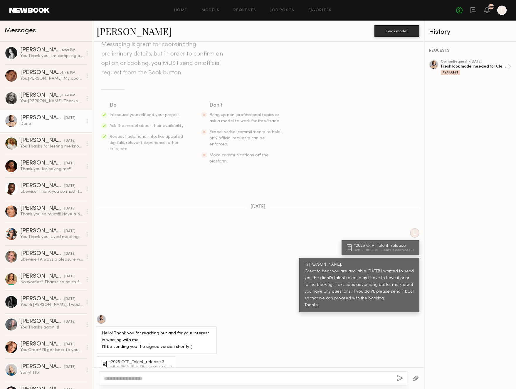
click at [133, 365] on div "194.74 KB" at bounding box center [130, 366] width 19 height 3
click at [398, 31] on button "Book model" at bounding box center [397, 31] width 45 height 12
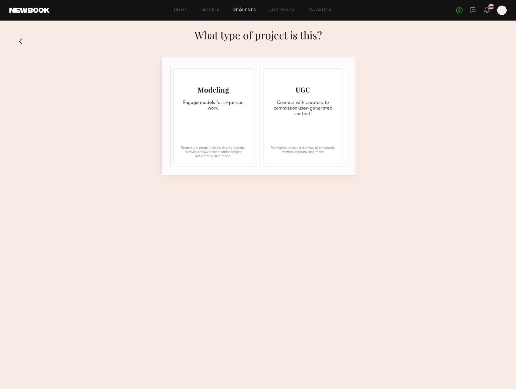
click at [244, 10] on link "Requests" at bounding box center [245, 11] width 23 height 4
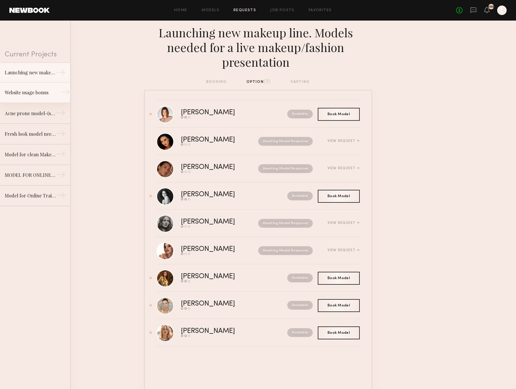
click at [51, 90] on div "Website usage bonus" at bounding box center [30, 92] width 51 height 7
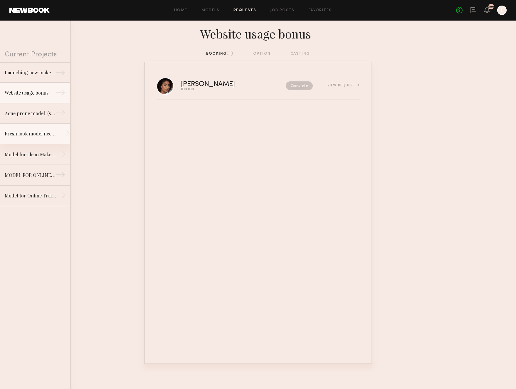
click at [49, 133] on div "Fresh look model needed for Clean Makeup/Skincare Brand. Usage: Online training…" at bounding box center [30, 133] width 51 height 7
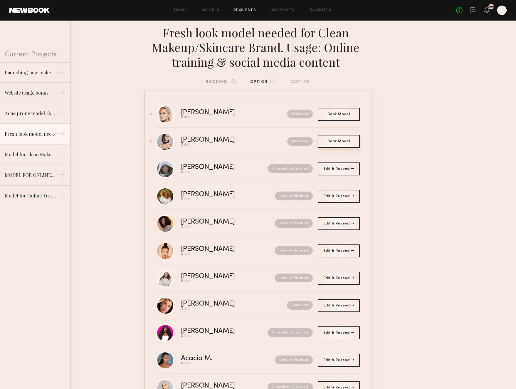
click at [335, 140] on span "Book Model" at bounding box center [339, 142] width 22 height 4
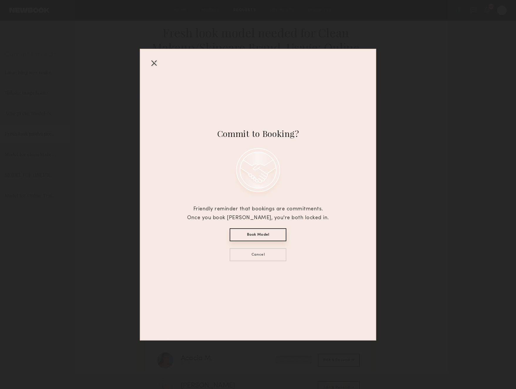
click at [259, 233] on button "Book Model" at bounding box center [258, 234] width 57 height 13
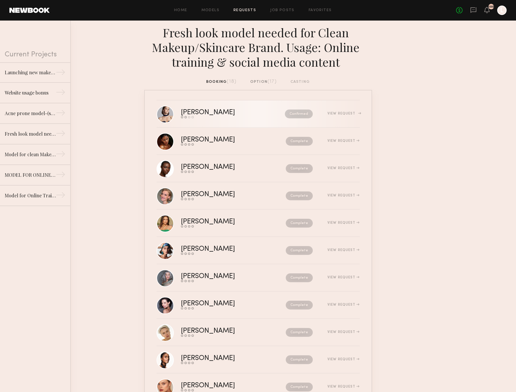
click at [193, 111] on div "Marina R." at bounding box center [220, 112] width 79 height 7
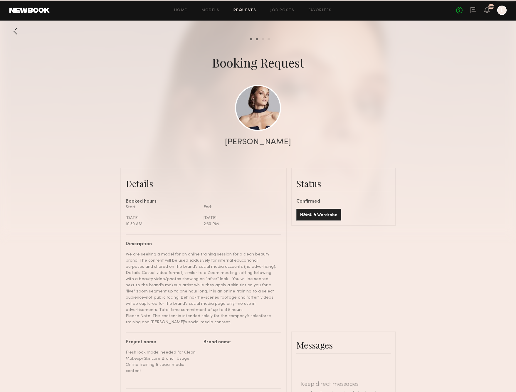
scroll to position [333, 0]
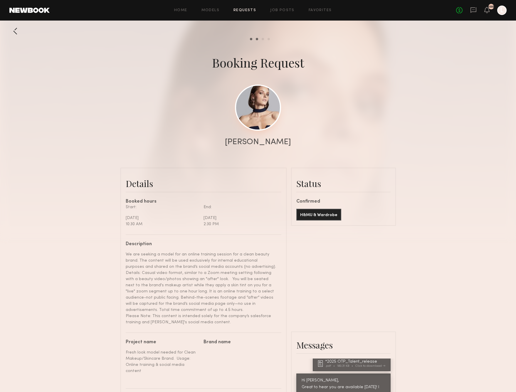
click at [260, 110] on link at bounding box center [258, 108] width 46 height 46
click at [456, 97] on div at bounding box center [258, 117] width 516 height 235
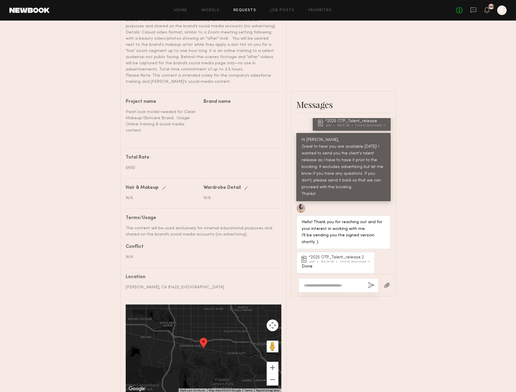
scroll to position [243, 0]
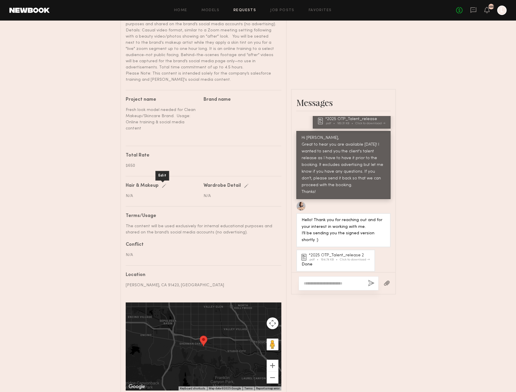
click at [162, 184] on div "Edit" at bounding box center [165, 186] width 7 height 4
click at [148, 194] on input "text" at bounding box center [163, 197] width 75 height 6
type input "**********"
click at [172, 184] on div "save" at bounding box center [169, 186] width 15 height 4
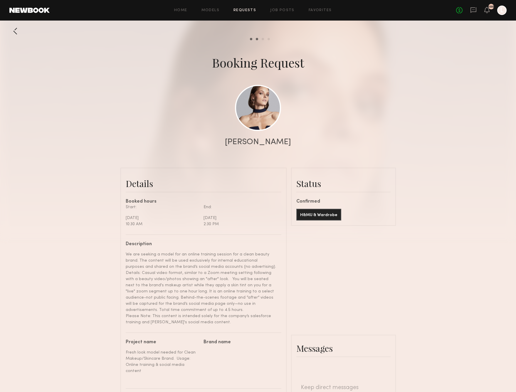
scroll to position [0, 0]
click at [270, 113] on link at bounding box center [258, 108] width 46 height 46
click at [321, 214] on button "H&MU & Wardrobe" at bounding box center [318, 215] width 45 height 12
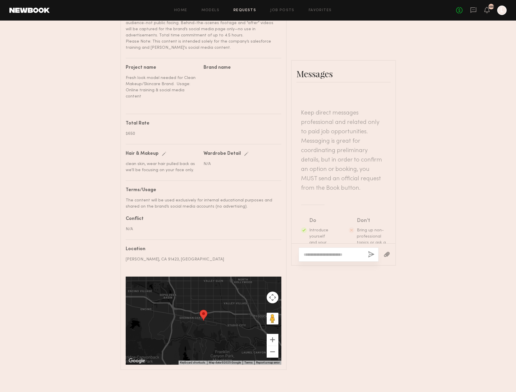
scroll to position [263, 0]
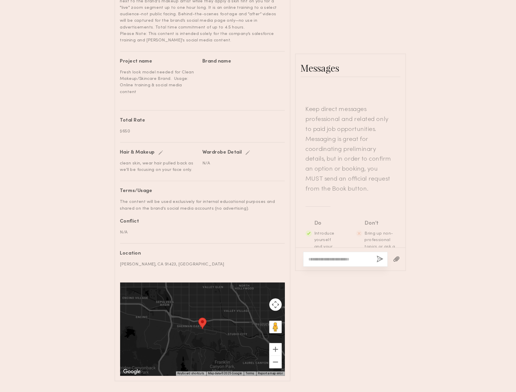
click at [232, 136] on div "Description We are seeking a model for an online training session for a clean b…" at bounding box center [204, 174] width 156 height 405
click at [244, 164] on div "Edit" at bounding box center [247, 166] width 7 height 4
click at [212, 174] on input "text" at bounding box center [241, 177] width 75 height 6
type input "*"
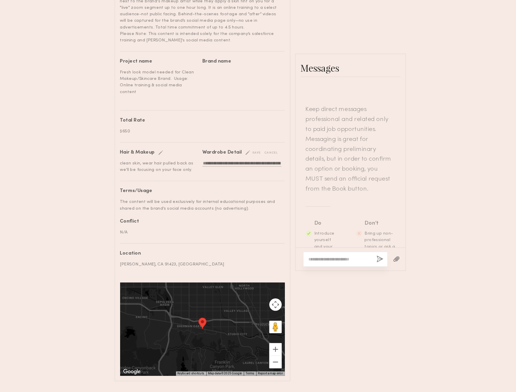
type input "**********"
click at [244, 164] on div "save" at bounding box center [251, 166] width 15 height 4
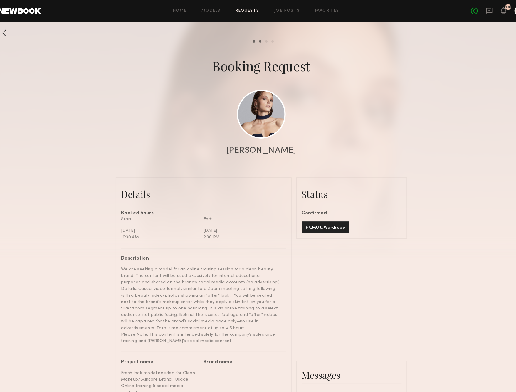
scroll to position [0, 0]
click at [473, 12] on div "No fees up to $5,000 100 L" at bounding box center [481, 10] width 51 height 9
click at [485, 10] on icon at bounding box center [487, 10] width 5 height 4
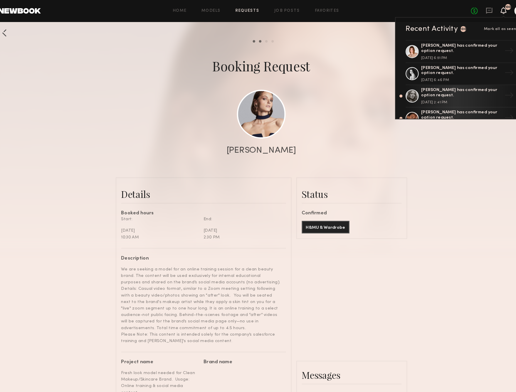
click at [354, 48] on div at bounding box center [258, 117] width 516 height 235
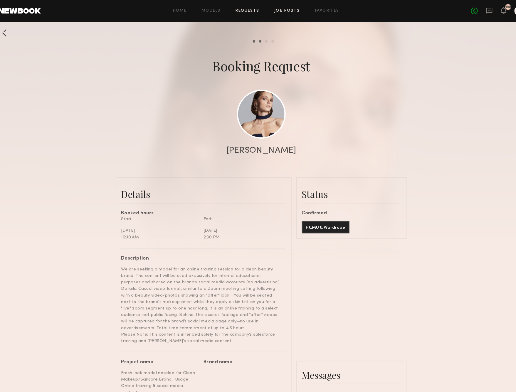
click at [270, 9] on link "Job Posts" at bounding box center [282, 11] width 24 height 4
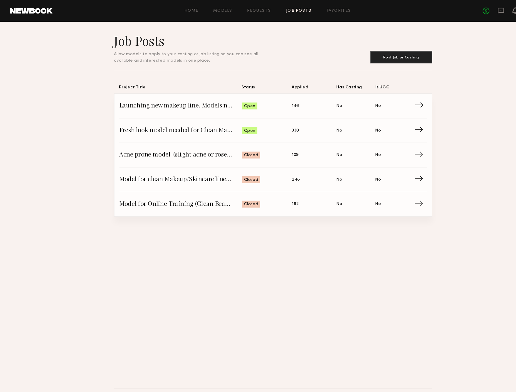
click at [240, 101] on span "Open" at bounding box center [236, 101] width 11 height 6
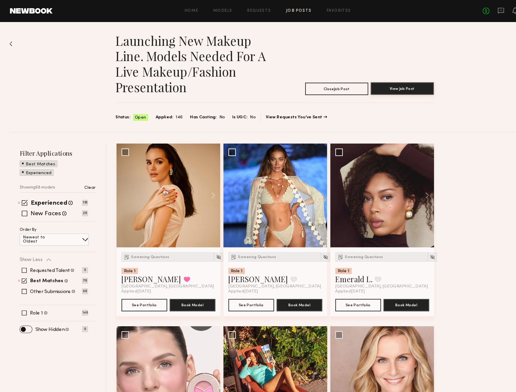
click at [393, 86] on button "View Job Post" at bounding box center [381, 84] width 60 height 12
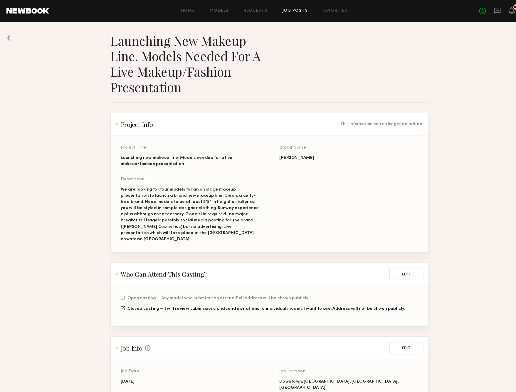
click at [9, 36] on button at bounding box center [13, 35] width 9 height 9
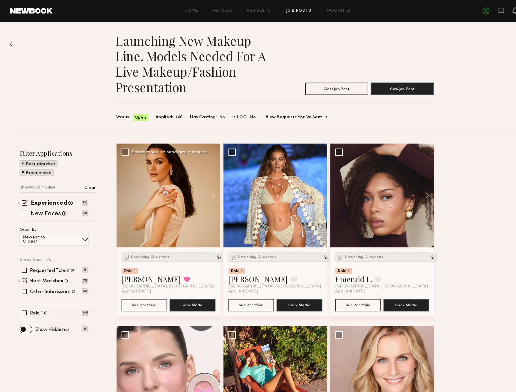
click at [177, 185] on div at bounding box center [159, 185] width 98 height 98
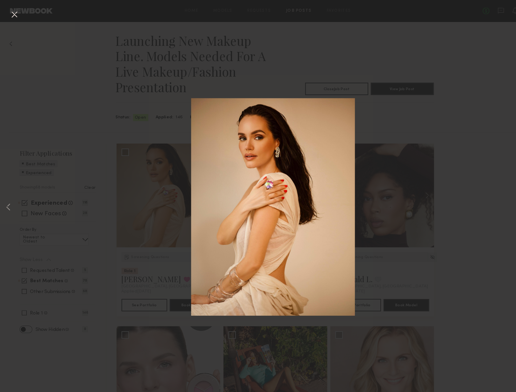
click at [152, 119] on div "1 of 5" at bounding box center [258, 196] width 516 height 392
click at [21, 16] on div "1 of 5" at bounding box center [258, 196] width 516 height 392
click at [14, 15] on button at bounding box center [13, 14] width 9 height 11
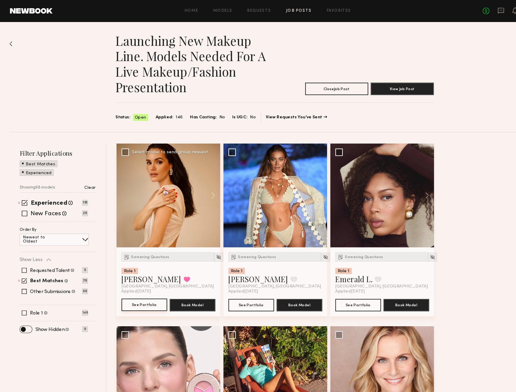
click at [146, 289] on button "See Portfolio" at bounding box center [136, 288] width 43 height 12
click at [127, 266] on link "Alia B." at bounding box center [143, 263] width 56 height 9
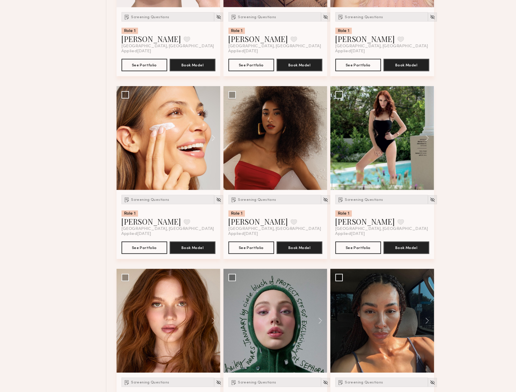
scroll to position [379, 0]
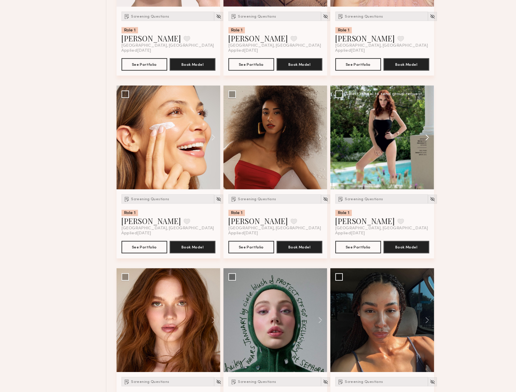
click at [403, 131] on button at bounding box center [401, 152] width 19 height 98
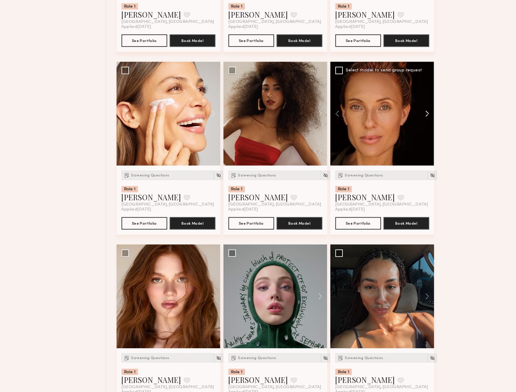
scroll to position [422, 0]
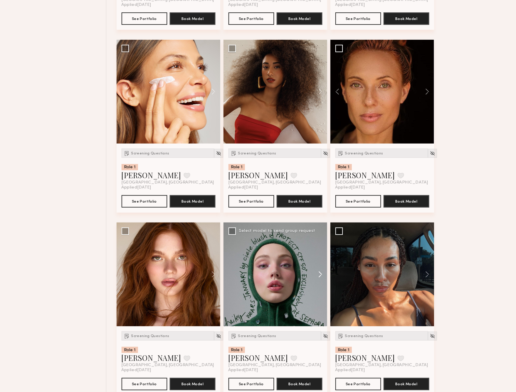
click at [300, 258] on button at bounding box center [300, 281] width 19 height 98
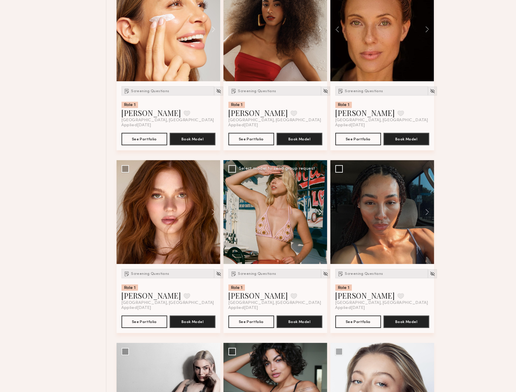
scroll to position [506, 0]
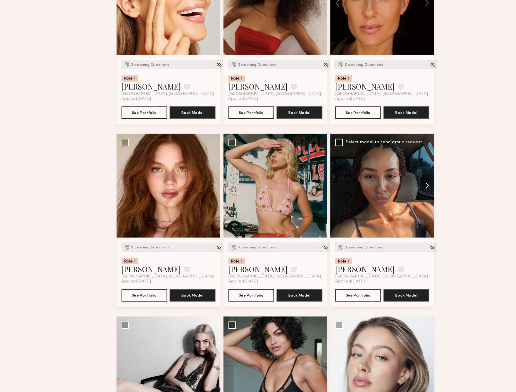
click at [405, 176] on button at bounding box center [401, 197] width 19 height 98
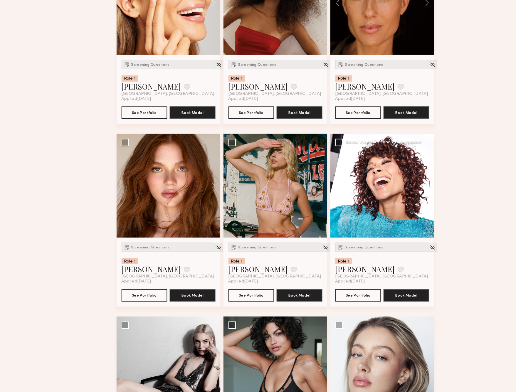
click at [405, 176] on button at bounding box center [401, 197] width 19 height 98
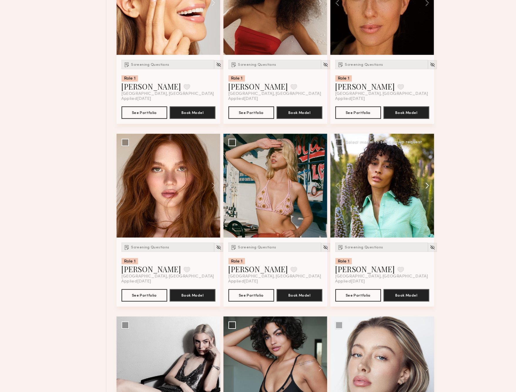
click at [405, 176] on button at bounding box center [401, 197] width 19 height 98
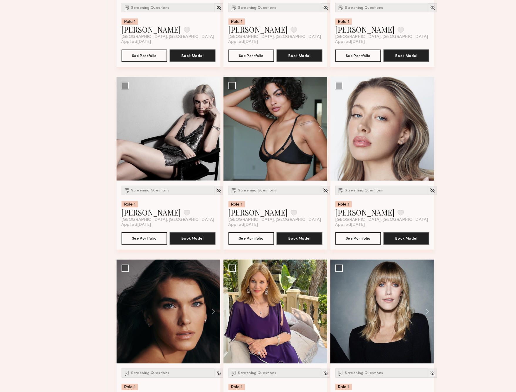
scroll to position [736, 0]
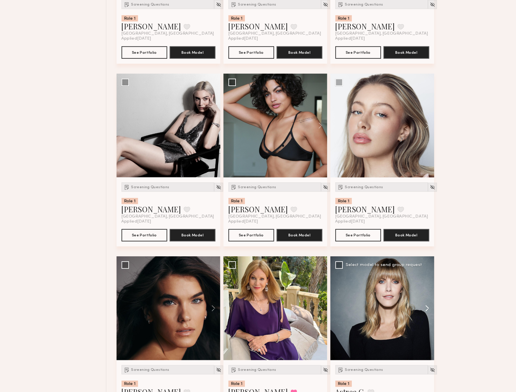
click at [395, 297] on button at bounding box center [401, 313] width 19 height 98
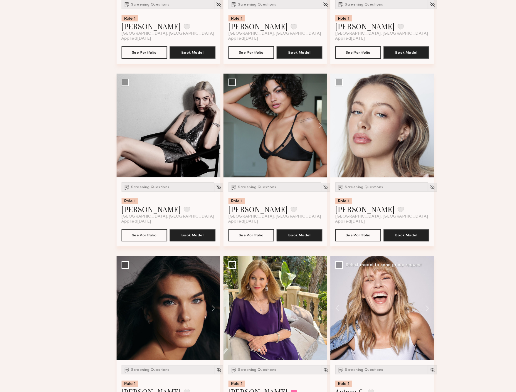
click at [388, 292] on div at bounding box center [361, 313] width 98 height 98
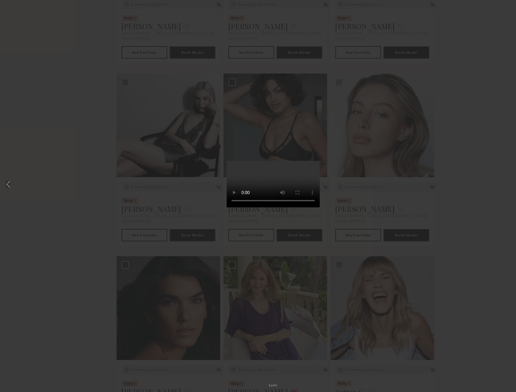
click at [427, 172] on div "2 of 11" at bounding box center [258, 196] width 516 height 392
click at [157, 98] on div "2 of 11" at bounding box center [258, 196] width 516 height 392
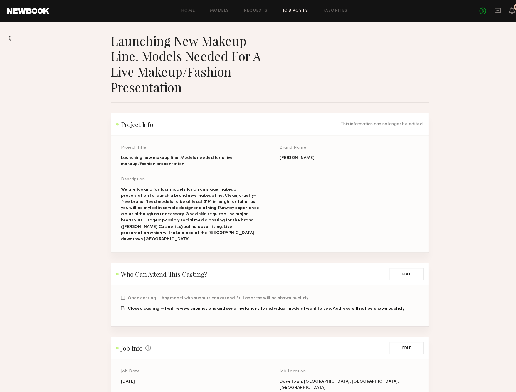
click at [278, 10] on link "Job Posts" at bounding box center [282, 11] width 24 height 4
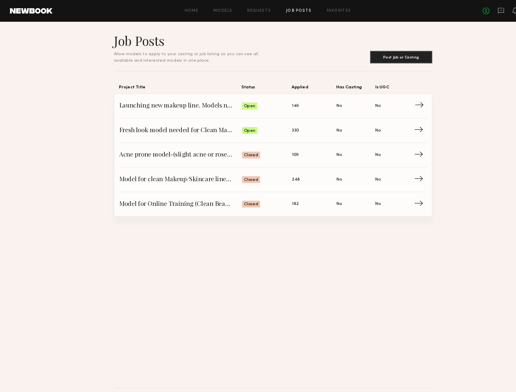
click at [277, 102] on span "146" at bounding box center [279, 100] width 6 height 6
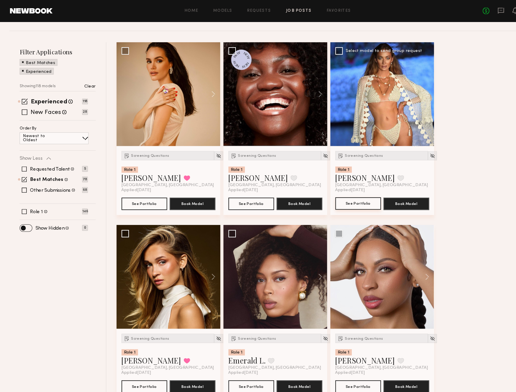
scroll to position [94, 0]
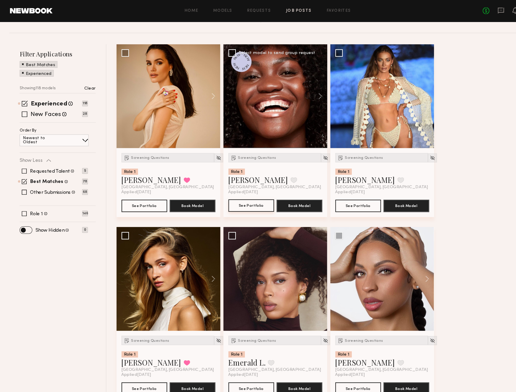
click at [234, 194] on button "See Portfolio" at bounding box center [237, 195] width 43 height 12
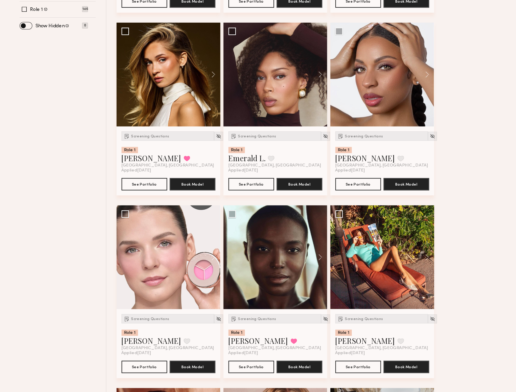
scroll to position [266, 0]
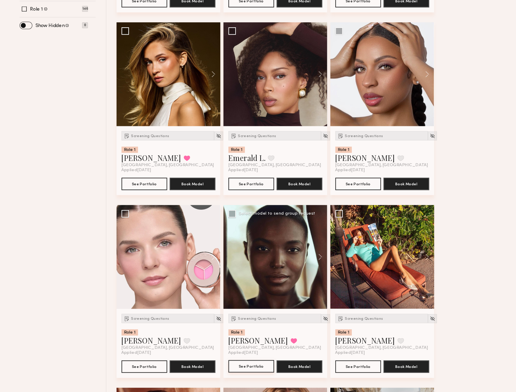
click at [241, 362] on button "See Portfolio" at bounding box center [237, 368] width 43 height 12
click at [237, 189] on button "See Portfolio" at bounding box center [237, 195] width 43 height 12
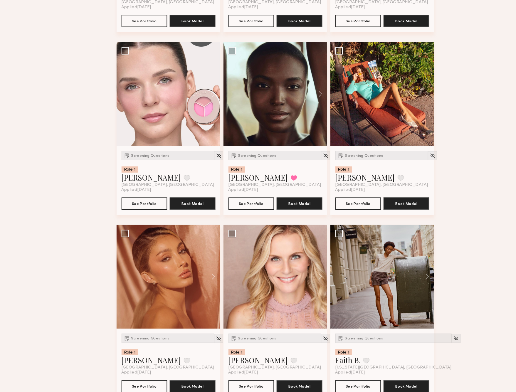
scroll to position [420, 0]
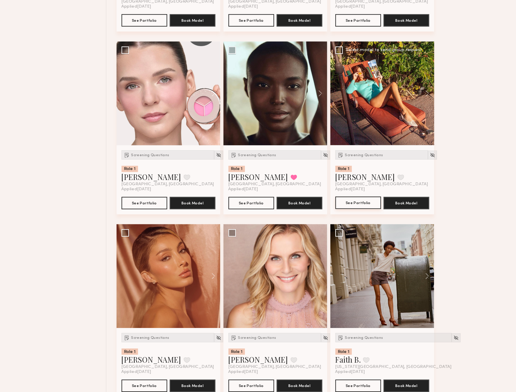
click at [338, 207] on button "See Portfolio" at bounding box center [338, 213] width 43 height 12
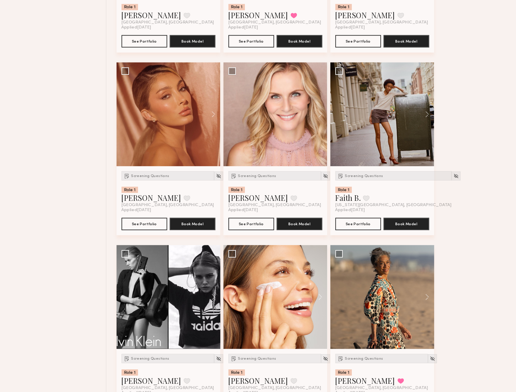
scroll to position [574, 0]
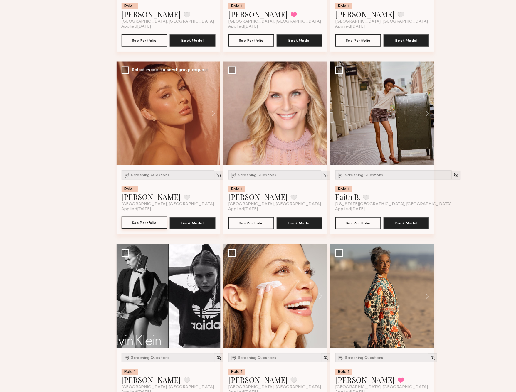
click at [128, 226] on button "See Portfolio" at bounding box center [136, 232] width 43 height 12
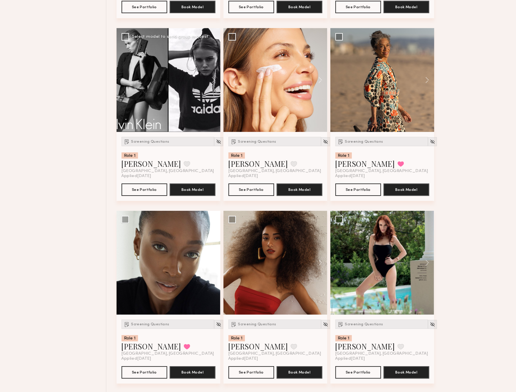
scroll to position [826, 0]
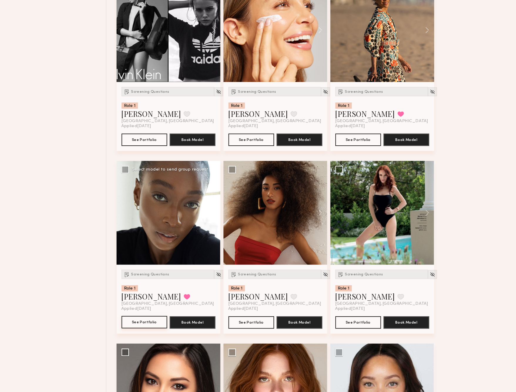
click at [132, 320] on button "See Portfolio" at bounding box center [136, 326] width 43 height 12
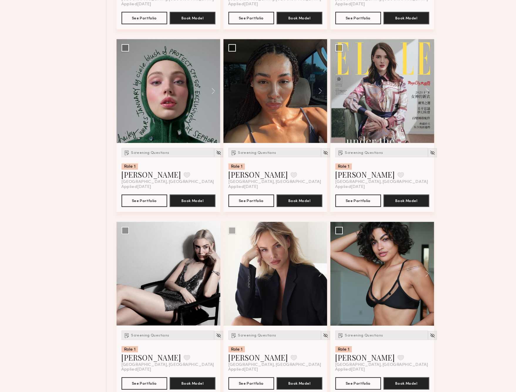
scroll to position [1287, 0]
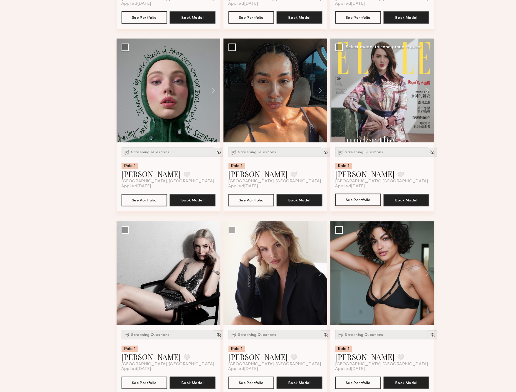
click at [344, 205] on button "See Portfolio" at bounding box center [338, 211] width 43 height 12
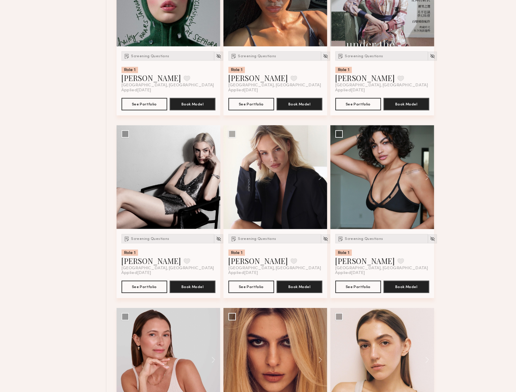
scroll to position [1387, 0]
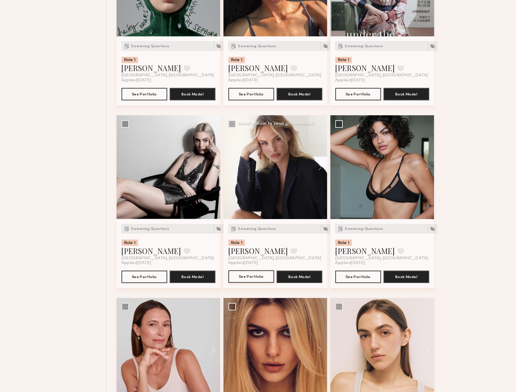
click at [236, 277] on button "See Portfolio" at bounding box center [237, 283] width 43 height 12
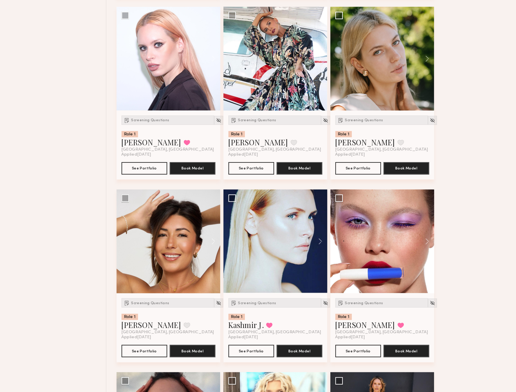
scroll to position [1837, 0]
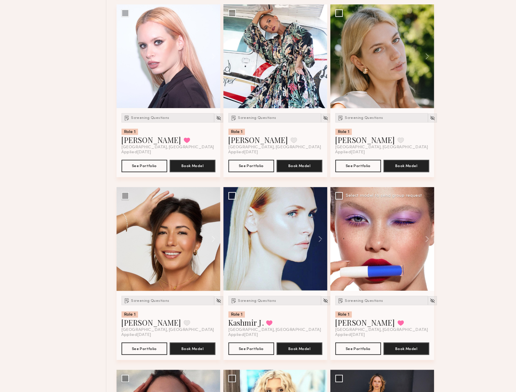
click at [374, 254] on div at bounding box center [361, 248] width 98 height 98
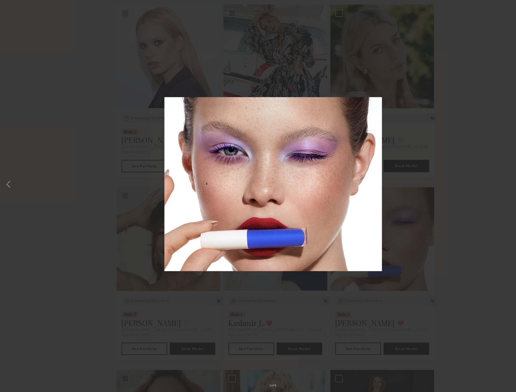
click at [391, 177] on div "1 of 9" at bounding box center [258, 196] width 516 height 392
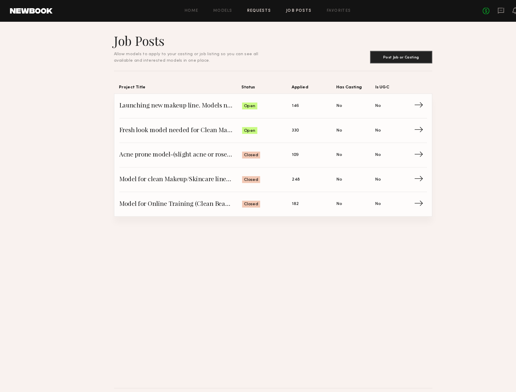
click at [240, 10] on link "Requests" at bounding box center [245, 11] width 23 height 4
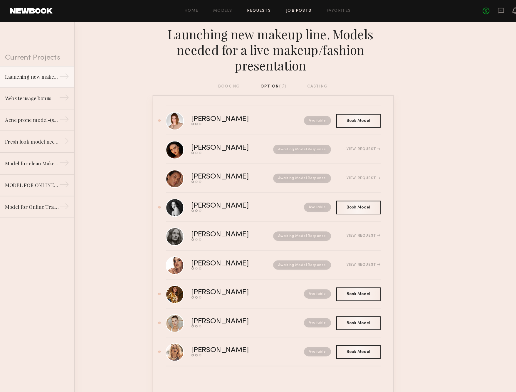
click at [272, 10] on link "Job Posts" at bounding box center [282, 11] width 24 height 4
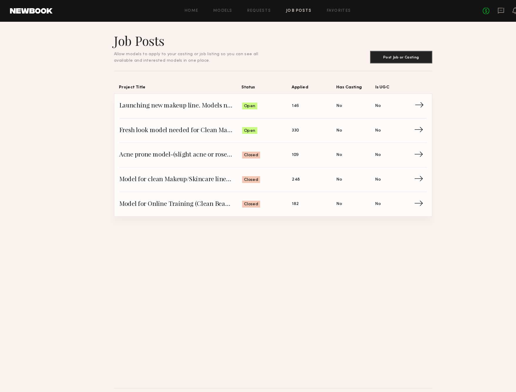
click at [217, 104] on span "Launching new makeup line. Models needed for a live makeup/fashion presentation" at bounding box center [171, 100] width 116 height 9
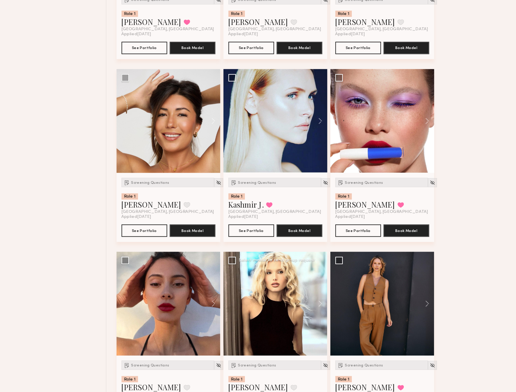
scroll to position [1952, 0]
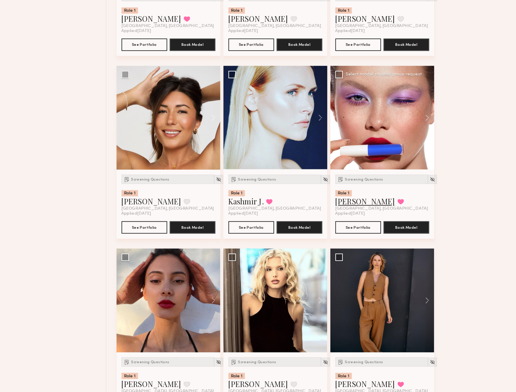
click at [342, 207] on link "Marina F." at bounding box center [345, 211] width 56 height 9
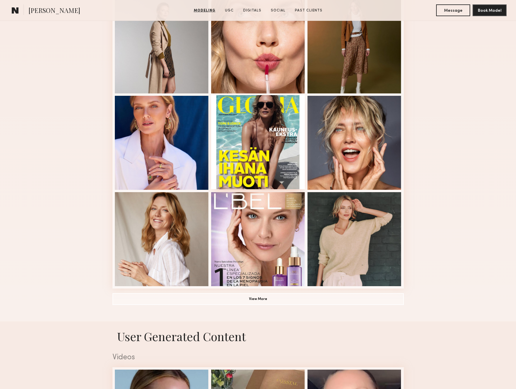
scroll to position [273, 0]
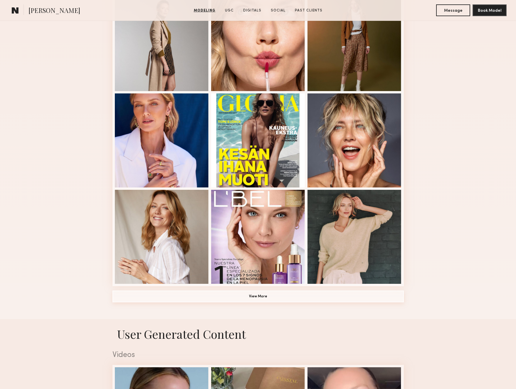
click at [259, 295] on button "View More" at bounding box center [258, 297] width 291 height 12
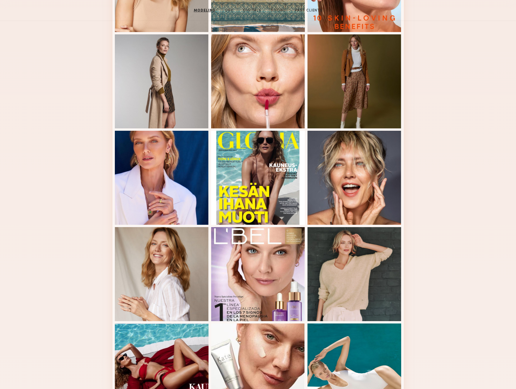
scroll to position [62, 0]
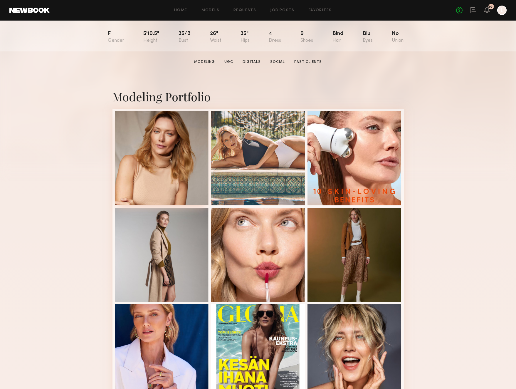
click at [183, 147] on div at bounding box center [162, 158] width 94 height 94
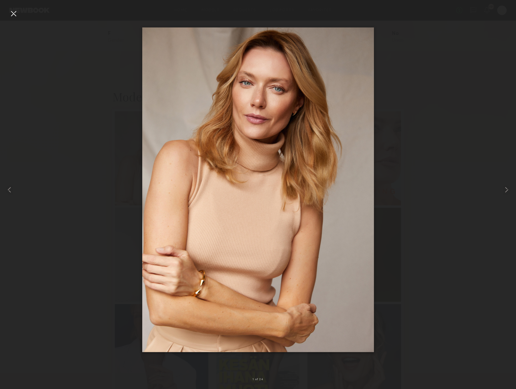
click at [15, 13] on div at bounding box center [13, 13] width 9 height 9
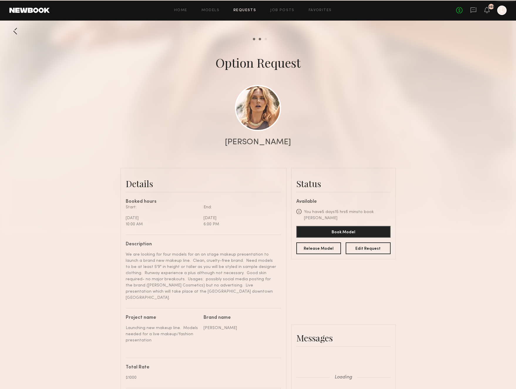
scroll to position [575, 0]
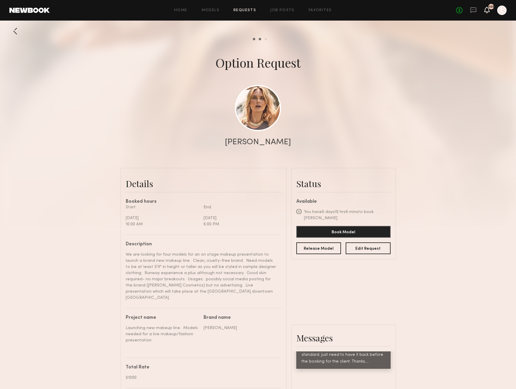
click at [481, 7] on div "No fees up to $5,000 103 L" at bounding box center [481, 10] width 51 height 9
click at [486, 11] on icon at bounding box center [487, 10] width 5 height 4
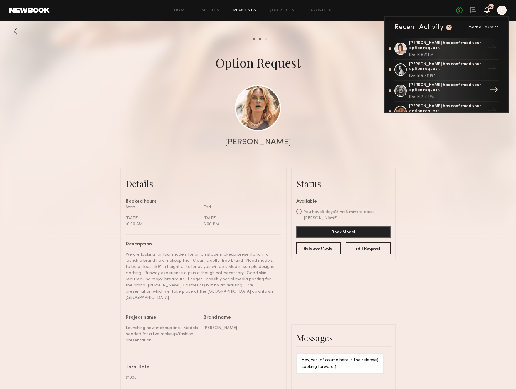
scroll to position [0, 0]
click at [438, 70] on div "[PERSON_NAME] has confirmed your option request." at bounding box center [447, 67] width 76 height 10
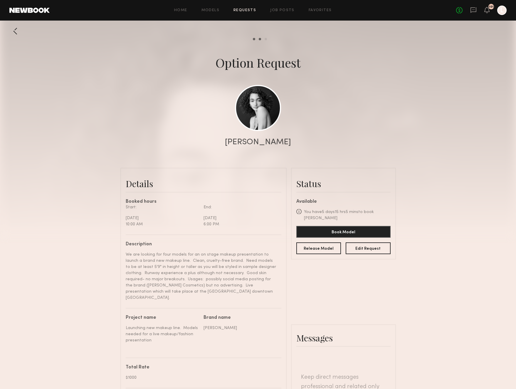
scroll to position [326, 0]
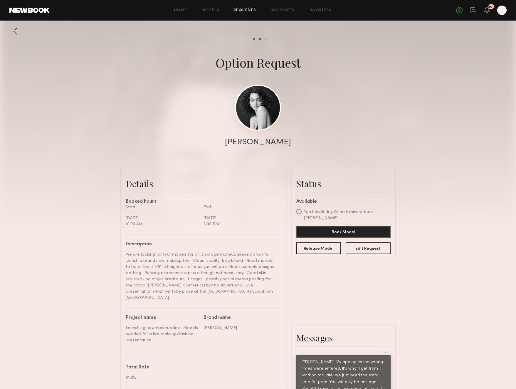
click at [258, 118] on link at bounding box center [258, 108] width 46 height 46
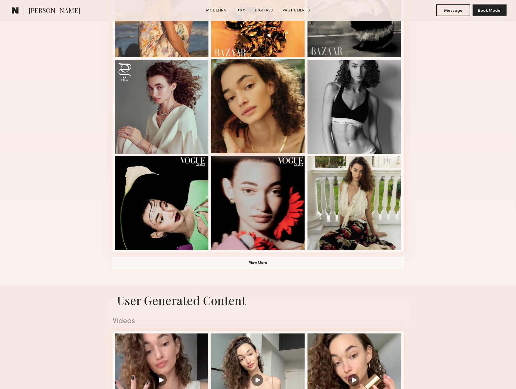
scroll to position [306, 0]
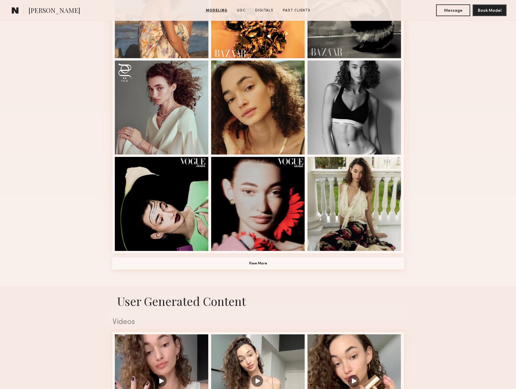
click at [258, 264] on button "View More" at bounding box center [258, 264] width 291 height 12
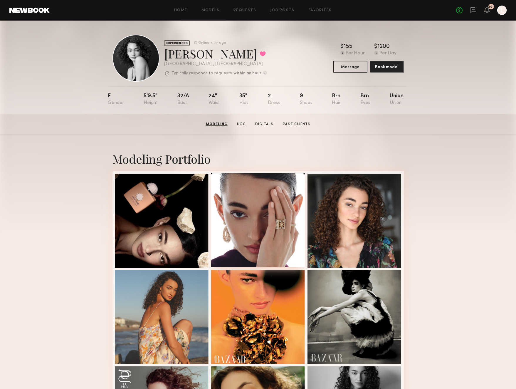
scroll to position [0, 0]
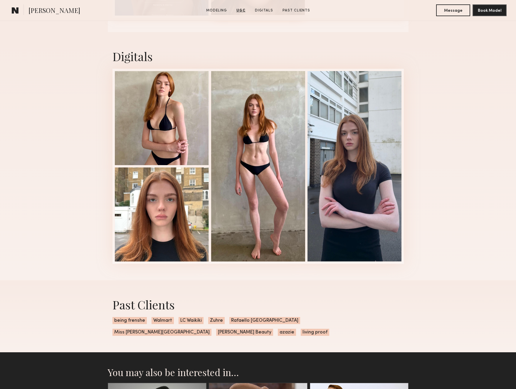
scroll to position [849, 0]
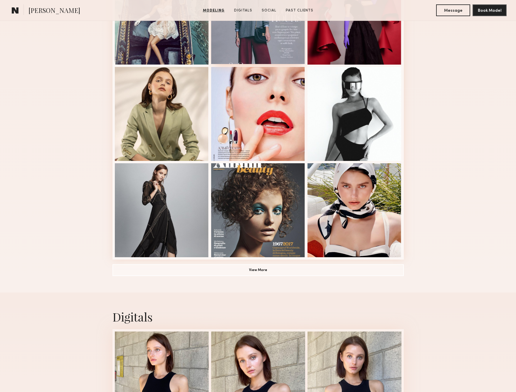
scroll to position [308, 0]
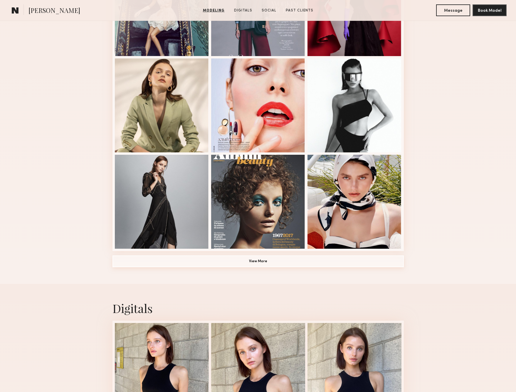
click at [249, 261] on button "View More" at bounding box center [258, 262] width 291 height 12
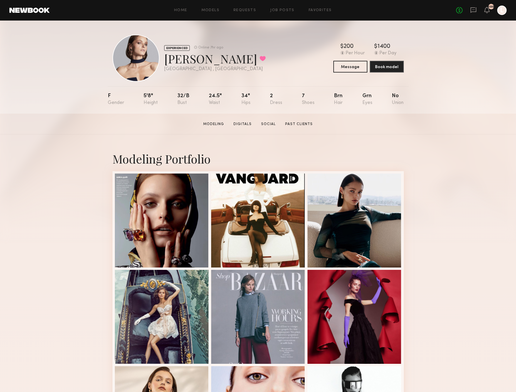
scroll to position [0, 0]
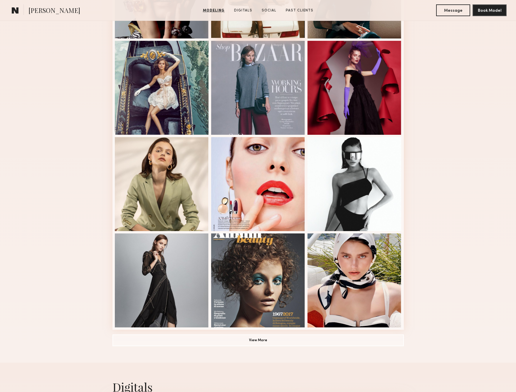
scroll to position [251, 0]
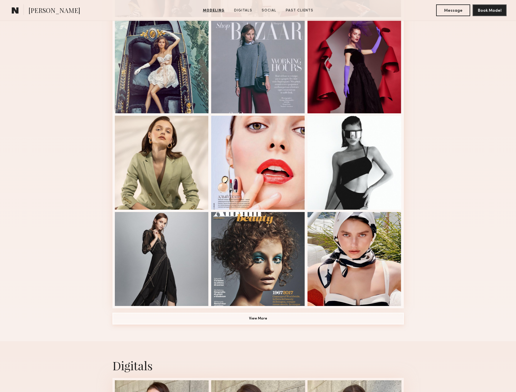
click at [261, 319] on button "View More" at bounding box center [258, 319] width 291 height 12
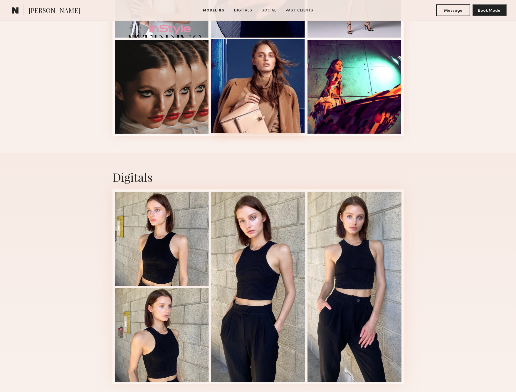
scroll to position [809, 0]
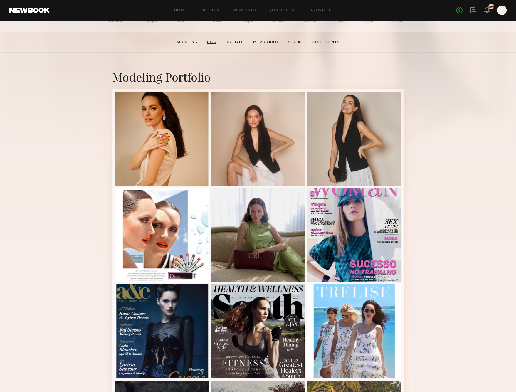
scroll to position [82, 0]
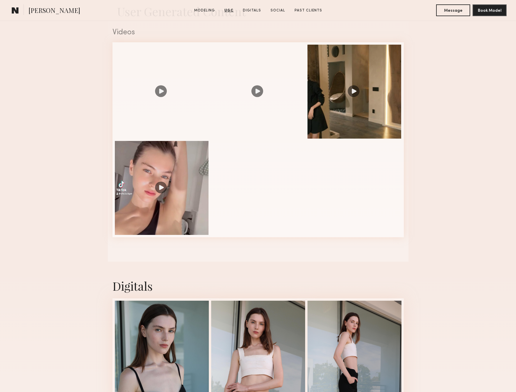
scroll to position [573, 0]
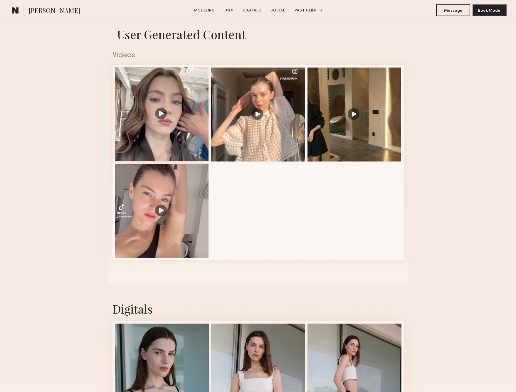
click at [159, 96] on div at bounding box center [162, 114] width 94 height 94
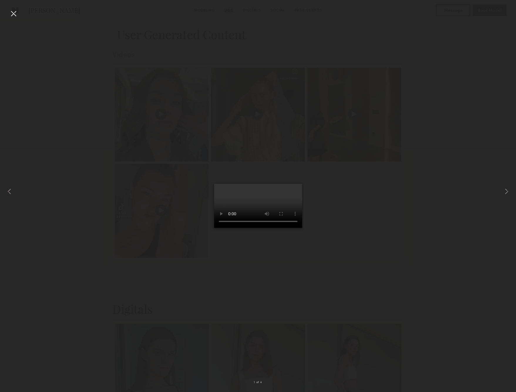
click at [429, 153] on div at bounding box center [258, 191] width 516 height 364
click at [502, 193] on common-icon at bounding box center [506, 191] width 9 height 9
click at [8, 193] on common-icon at bounding box center [9, 191] width 9 height 9
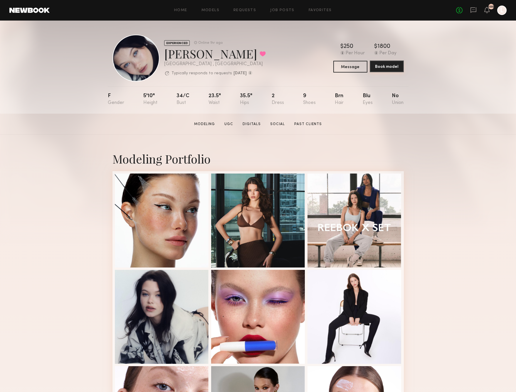
click at [392, 65] on button "Book model" at bounding box center [387, 67] width 34 height 12
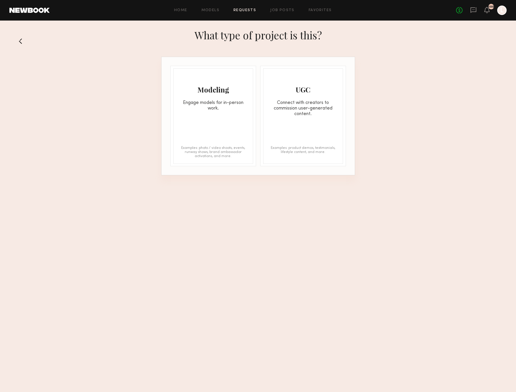
click at [222, 92] on div "Modeling" at bounding box center [213, 89] width 79 height 9
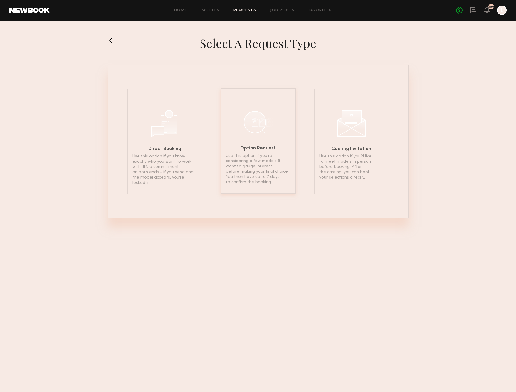
click at [254, 112] on div at bounding box center [258, 122] width 29 height 29
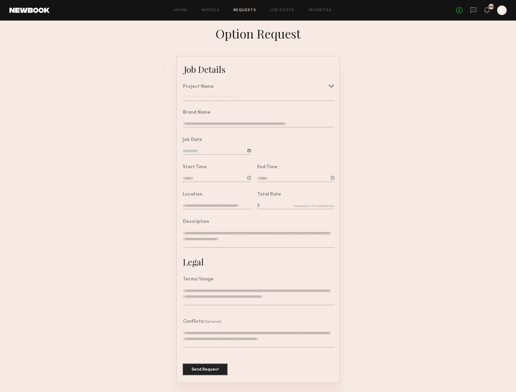
click at [330, 86] on div at bounding box center [331, 85] width 9 height 9
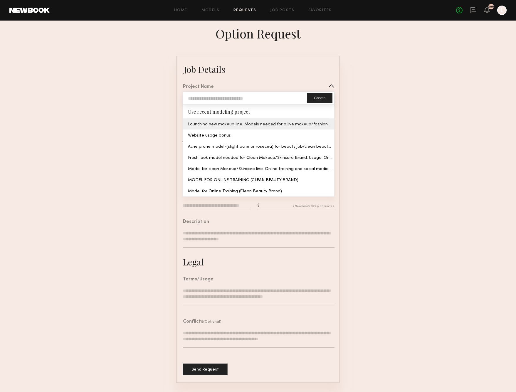
type input "**********"
type textarea "**********"
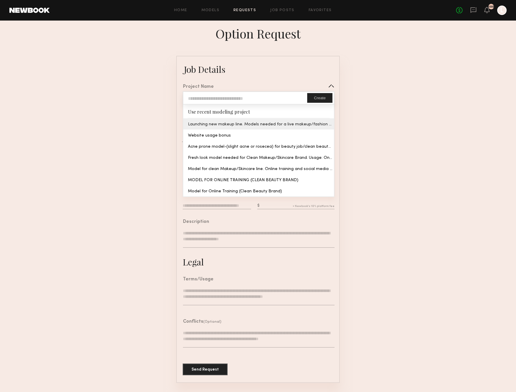
type textarea "**********"
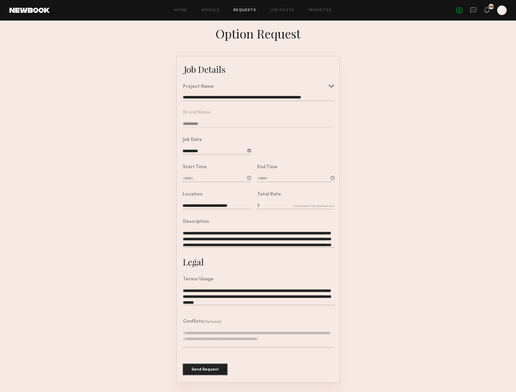
click at [210, 178] on input at bounding box center [217, 179] width 68 height 6
drag, startPoint x: 207, startPoint y: 199, endPoint x: 203, endPoint y: 199, distance: 3.2
click at [204, 199] on input "text" at bounding box center [200, 203] width 22 height 11
type input "**"
click at [224, 203] on input "text" at bounding box center [228, 203] width 22 height 11
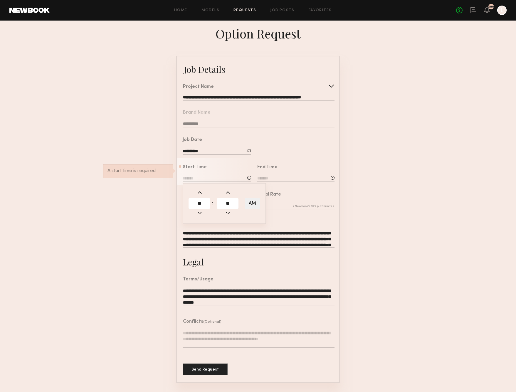
type input "**"
type input "********"
click at [295, 172] on div "End Time" at bounding box center [295, 174] width 77 height 18
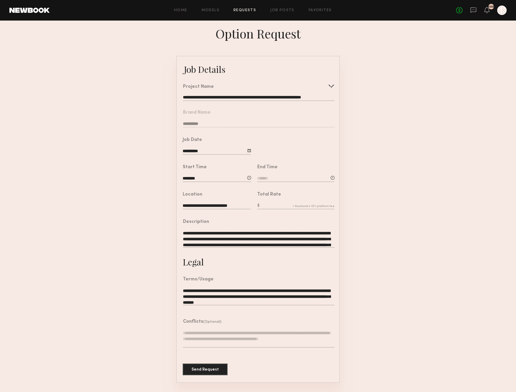
click at [289, 172] on div "End Time" at bounding box center [295, 174] width 77 height 18
click at [334, 179] on div at bounding box center [333, 178] width 4 height 4
click at [279, 202] on input "text" at bounding box center [274, 203] width 22 height 11
type input "*"
click at [304, 205] on input "text" at bounding box center [302, 203] width 22 height 11
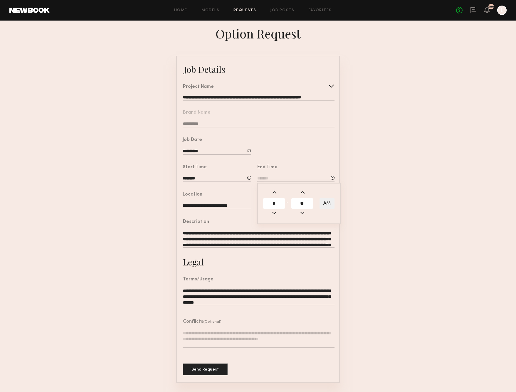
type input "**"
type input "*******"
type input "**"
click at [330, 201] on button "AM" at bounding box center [327, 203] width 15 height 11
type input "*******"
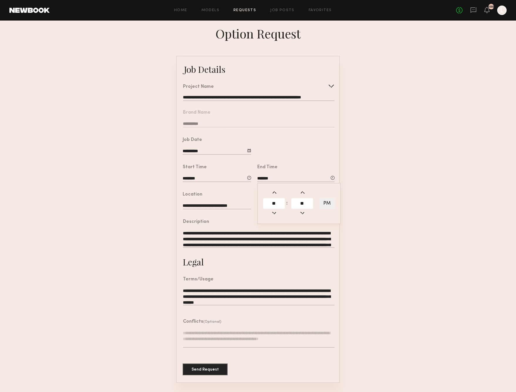
click at [370, 172] on form "**********" at bounding box center [258, 219] width 516 height 327
click at [281, 202] on div "Total Rate" at bounding box center [295, 201] width 77 height 18
click at [267, 202] on div "Total Rate" at bounding box center [295, 201] width 77 height 18
click at [266, 203] on input "text" at bounding box center [295, 206] width 77 height 6
type input "****"
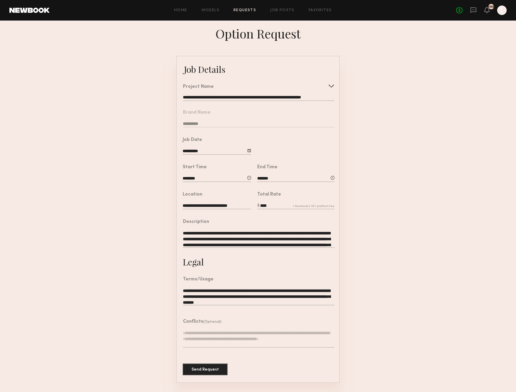
click at [383, 240] on form "**********" at bounding box center [258, 219] width 516 height 327
click at [211, 370] on button "Send Request" at bounding box center [205, 369] width 45 height 12
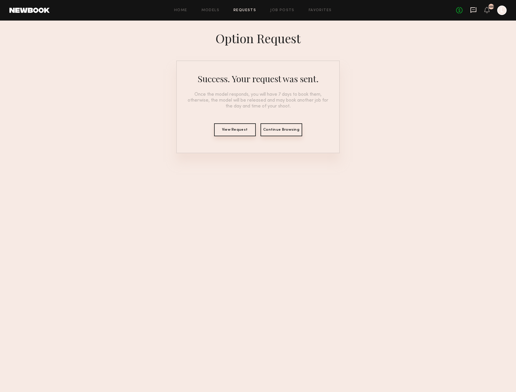
click at [475, 12] on icon at bounding box center [474, 10] width 6 height 6
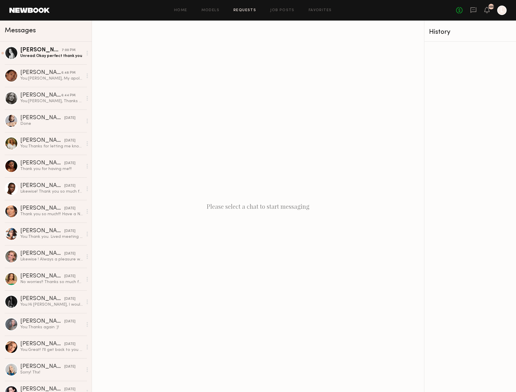
click at [251, 10] on link "Requests" at bounding box center [245, 11] width 23 height 4
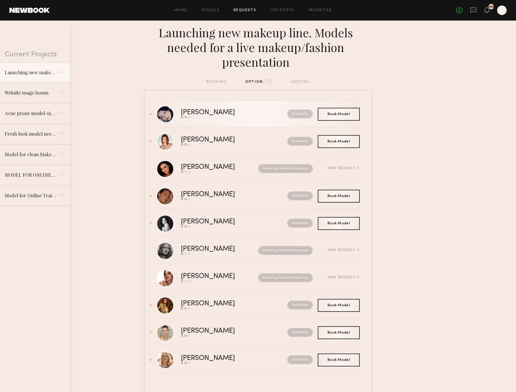
click at [206, 115] on div "[PERSON_NAME]" at bounding box center [221, 112] width 80 height 7
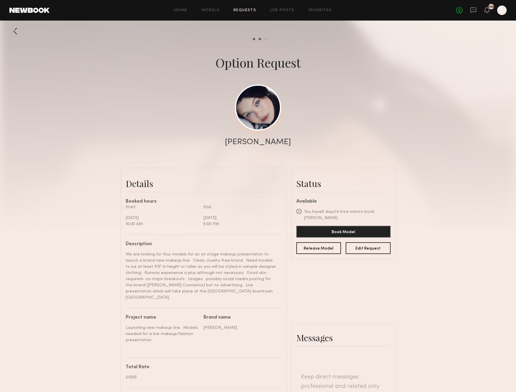
click at [268, 114] on link at bounding box center [258, 108] width 46 height 46
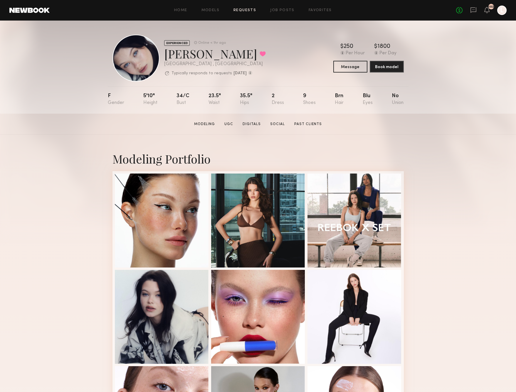
click at [247, 10] on link "Requests" at bounding box center [245, 11] width 23 height 4
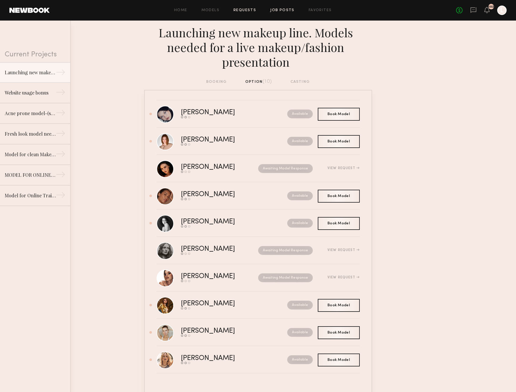
click at [275, 11] on link "Job Posts" at bounding box center [282, 11] width 24 height 4
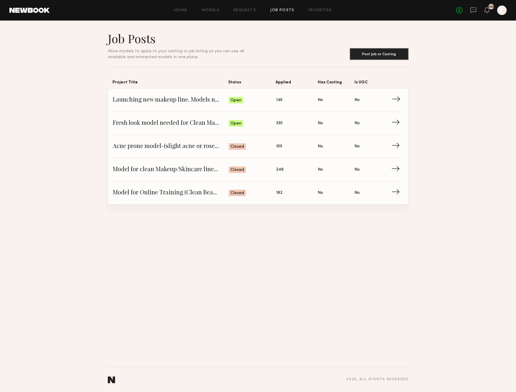
click at [222, 103] on span "Launching new makeup line. Models needed for a live makeup/fashion presentation" at bounding box center [171, 100] width 116 height 9
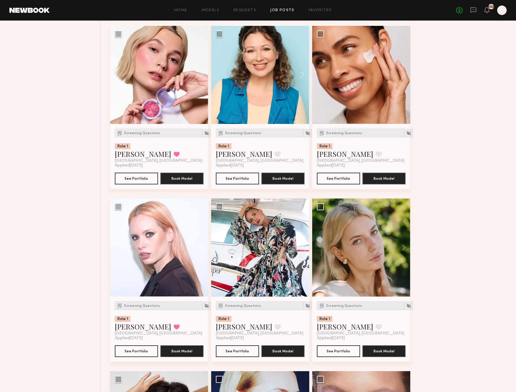
scroll to position [1664, 0]
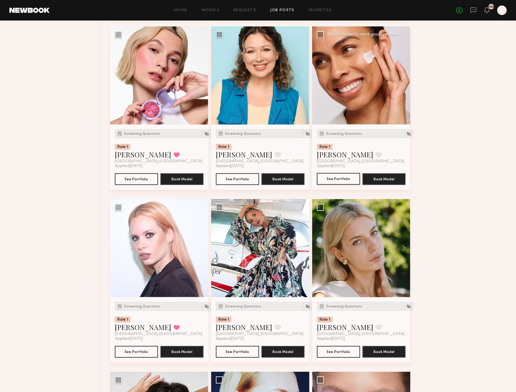
click at [340, 178] on button "See Portfolio" at bounding box center [338, 179] width 43 height 12
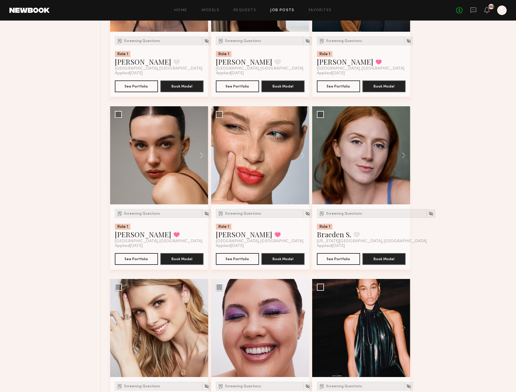
scroll to position [2277, 0]
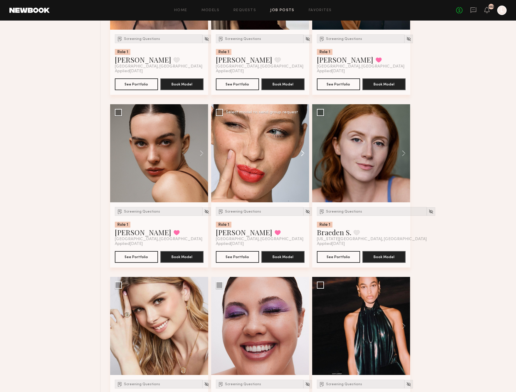
click at [303, 153] on button at bounding box center [300, 153] width 19 height 98
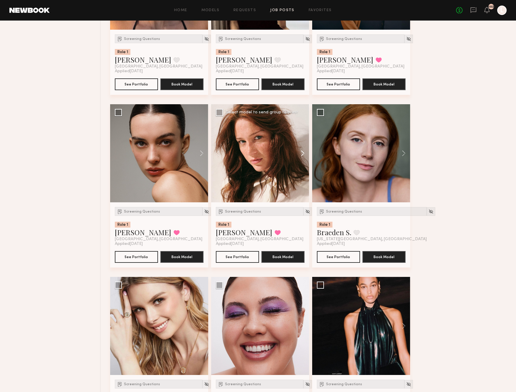
click at [303, 153] on button at bounding box center [300, 153] width 19 height 98
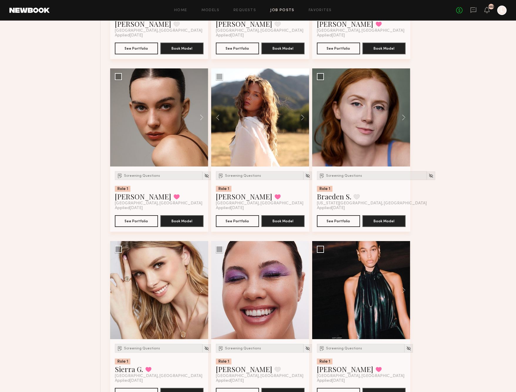
scroll to position [2315, 0]
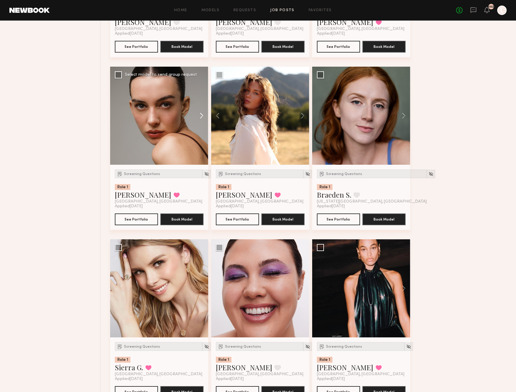
click at [201, 114] on button at bounding box center [199, 116] width 19 height 98
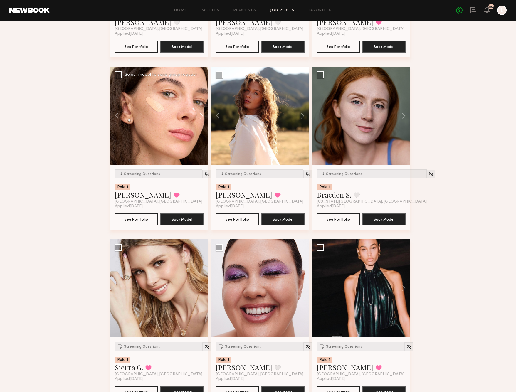
click at [201, 114] on button at bounding box center [199, 116] width 19 height 98
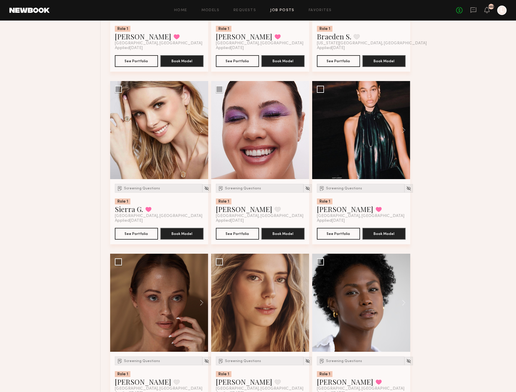
scroll to position [2474, 0]
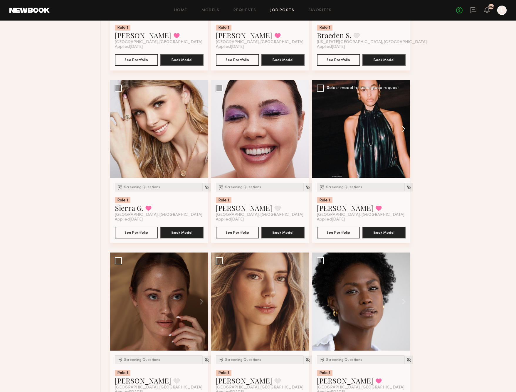
click at [403, 131] on button at bounding box center [401, 129] width 19 height 98
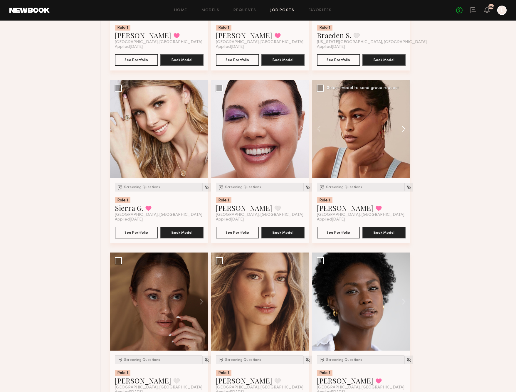
click at [403, 131] on button at bounding box center [401, 129] width 19 height 98
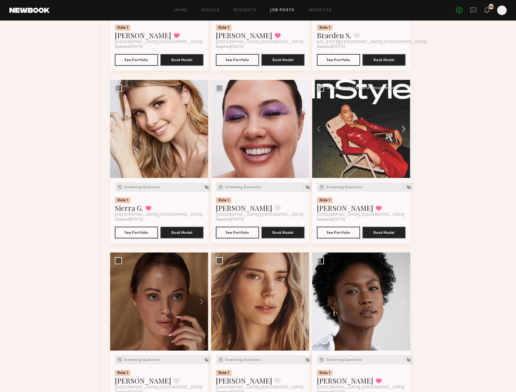
click at [403, 131] on button at bounding box center [401, 129] width 19 height 98
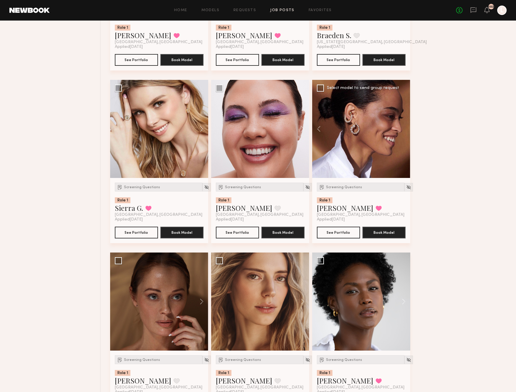
click at [403, 131] on div at bounding box center [361, 129] width 98 height 98
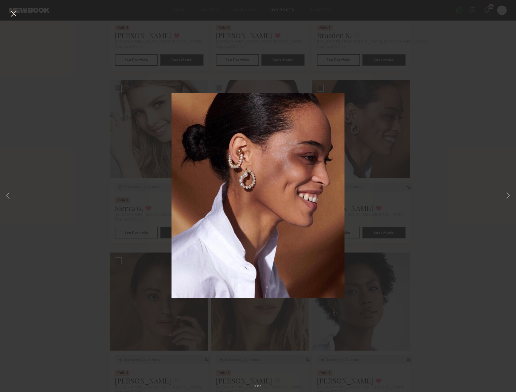
click at [427, 133] on div "4 of 4" at bounding box center [258, 196] width 516 height 392
click at [15, 14] on button at bounding box center [13, 14] width 9 height 11
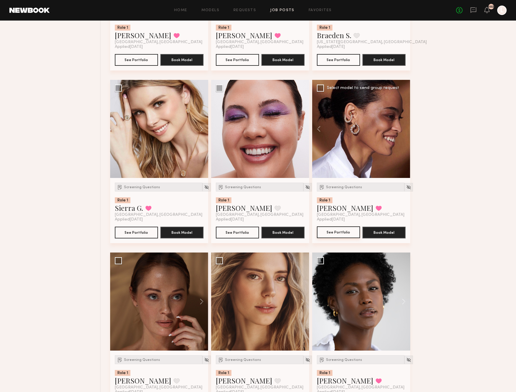
click at [341, 234] on button "See Portfolio" at bounding box center [338, 233] width 43 height 12
click at [342, 189] on span "Screening Questions" at bounding box center [344, 188] width 36 height 4
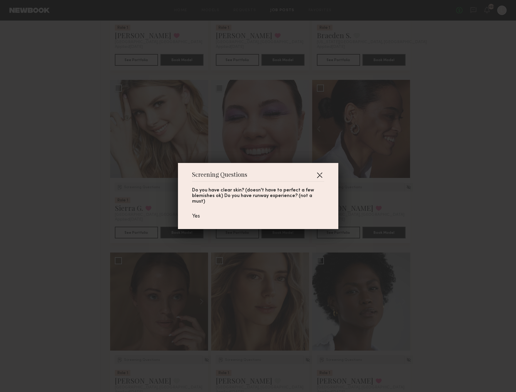
click at [320, 176] on button "button" at bounding box center [319, 174] width 9 height 9
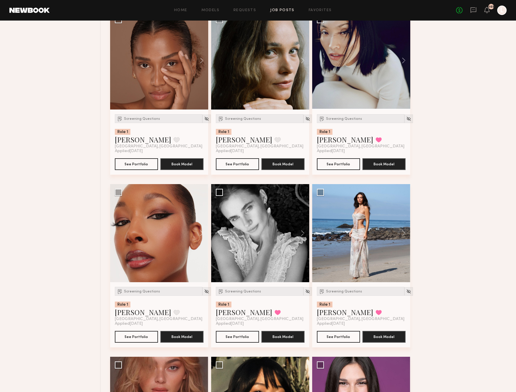
scroll to position [3103, 0]
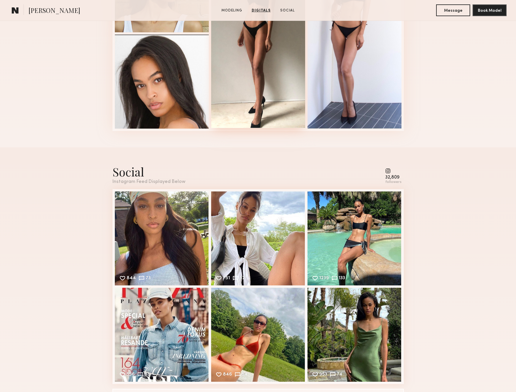
scroll to position [688, 0]
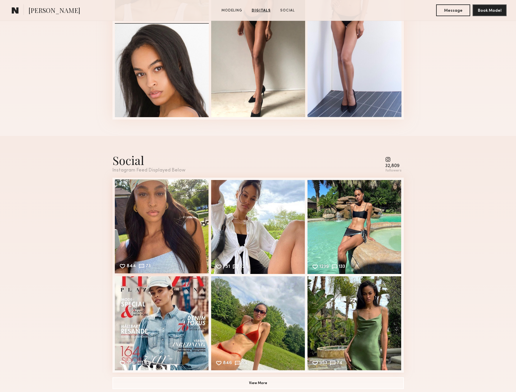
click at [158, 209] on div "844 73 Likes & comments displayed to show model’s engagement" at bounding box center [162, 227] width 94 height 94
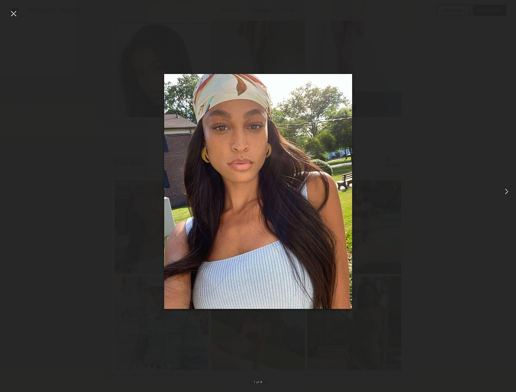
click at [505, 192] on common-icon at bounding box center [506, 191] width 9 height 9
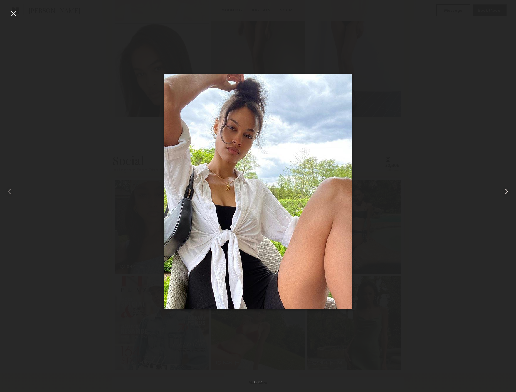
click at [505, 192] on common-icon at bounding box center [506, 191] width 9 height 9
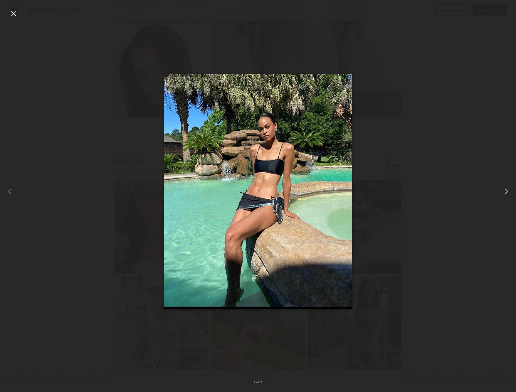
click at [505, 192] on common-icon at bounding box center [506, 191] width 9 height 9
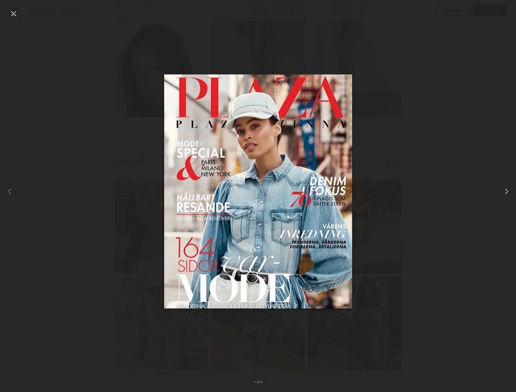
click at [505, 192] on common-icon at bounding box center [506, 191] width 9 height 9
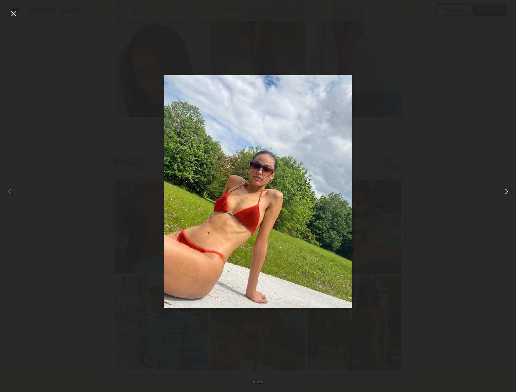
click at [505, 192] on common-icon at bounding box center [506, 191] width 9 height 9
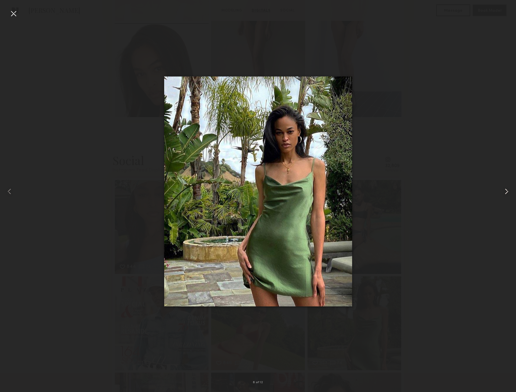
click at [505, 192] on common-icon at bounding box center [506, 191] width 9 height 9
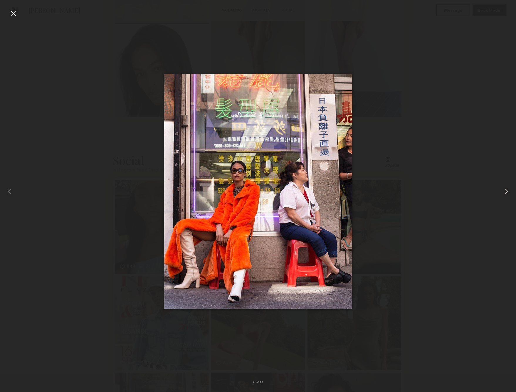
click at [505, 192] on common-icon at bounding box center [506, 191] width 9 height 9
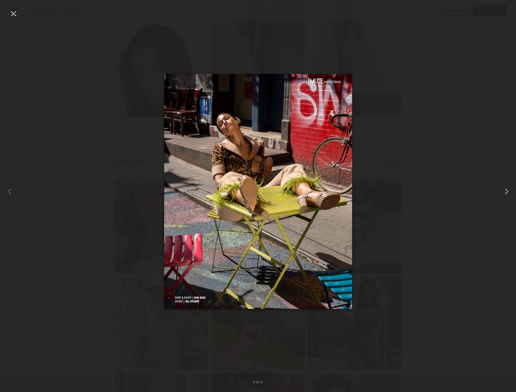
click at [505, 192] on common-icon at bounding box center [506, 191] width 9 height 9
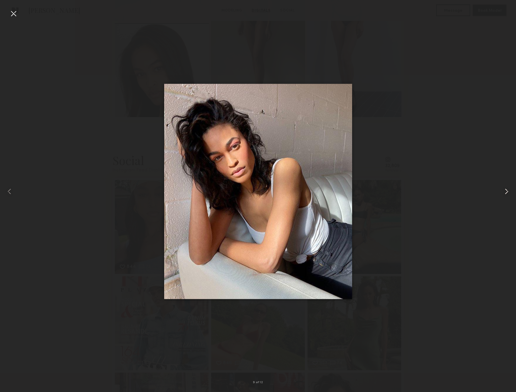
click at [505, 192] on common-icon at bounding box center [506, 191] width 9 height 9
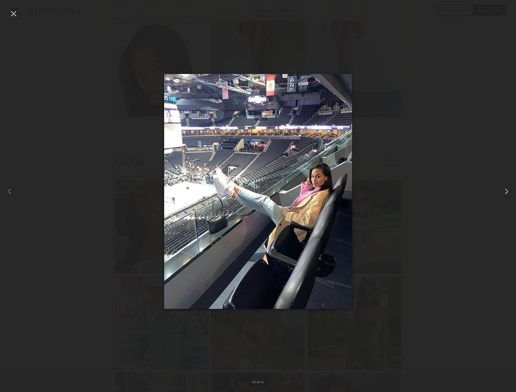
click at [505, 192] on common-icon at bounding box center [506, 191] width 9 height 9
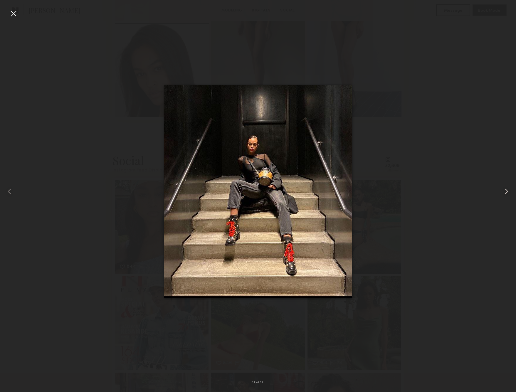
click at [505, 192] on common-icon at bounding box center [506, 191] width 9 height 9
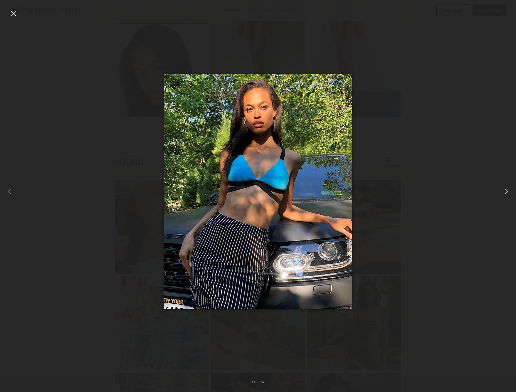
click at [505, 191] on common-icon at bounding box center [506, 191] width 9 height 9
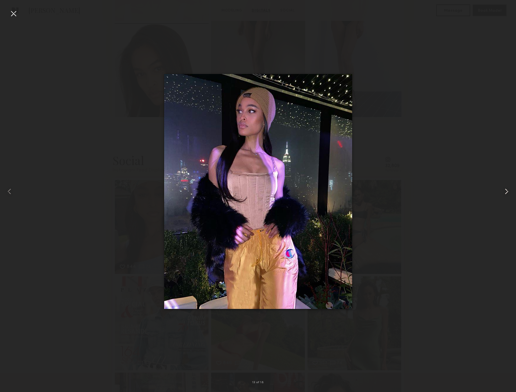
click at [505, 191] on common-icon at bounding box center [506, 191] width 9 height 9
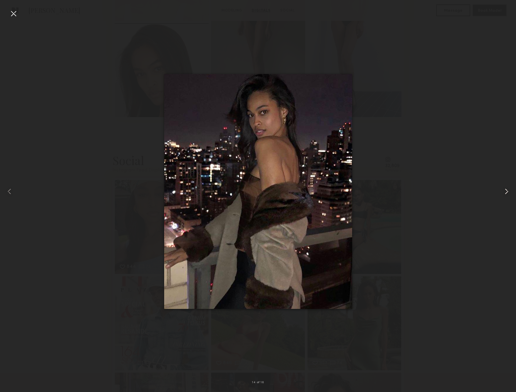
click at [505, 191] on common-icon at bounding box center [506, 191] width 9 height 9
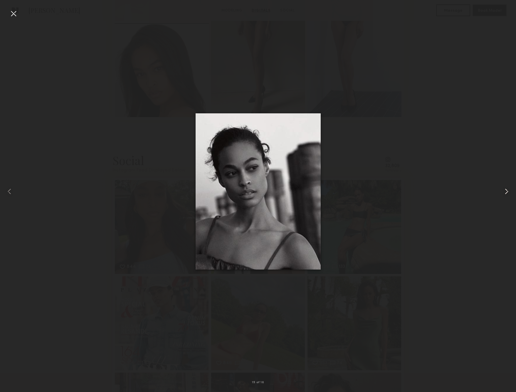
click at [505, 191] on common-icon at bounding box center [506, 191] width 9 height 9
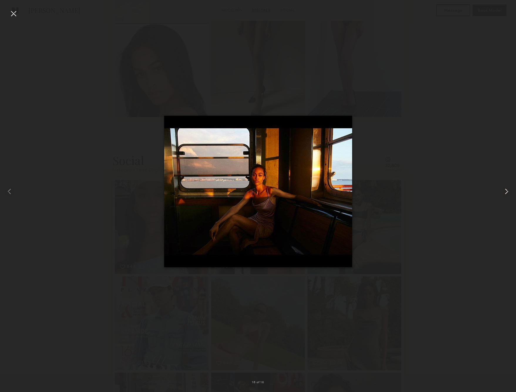
click at [504, 192] on common-icon at bounding box center [506, 191] width 9 height 9
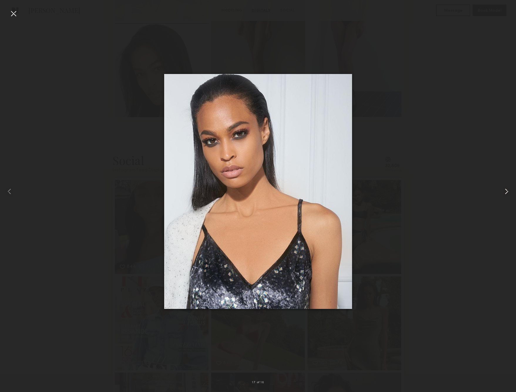
click at [504, 192] on common-icon at bounding box center [506, 191] width 9 height 9
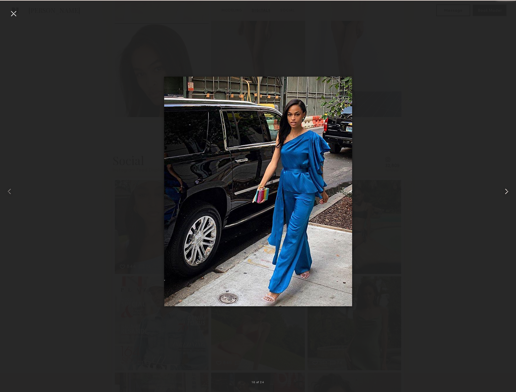
click at [504, 192] on common-icon at bounding box center [506, 191] width 9 height 9
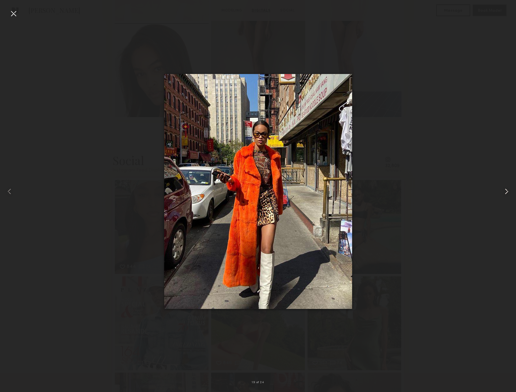
click at [504, 192] on common-icon at bounding box center [506, 191] width 9 height 9
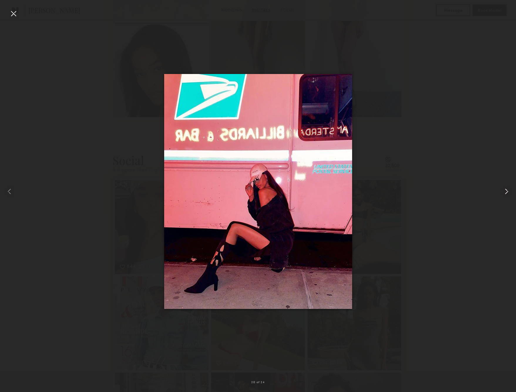
click at [504, 192] on common-icon at bounding box center [506, 191] width 9 height 9
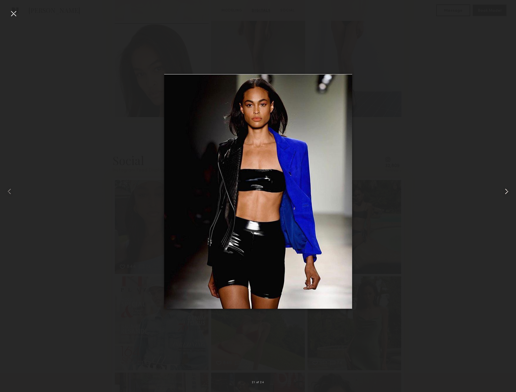
click at [504, 192] on common-icon at bounding box center [506, 191] width 9 height 9
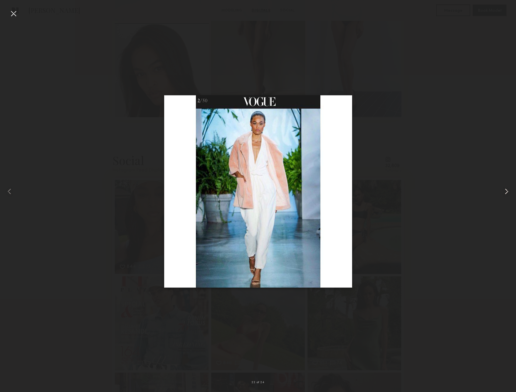
click at [504, 192] on common-icon at bounding box center [506, 191] width 9 height 9
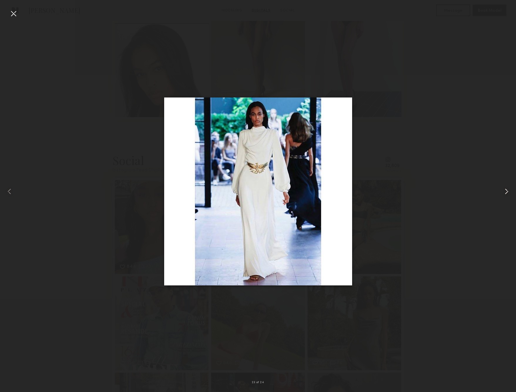
click at [504, 192] on common-icon at bounding box center [506, 191] width 9 height 9
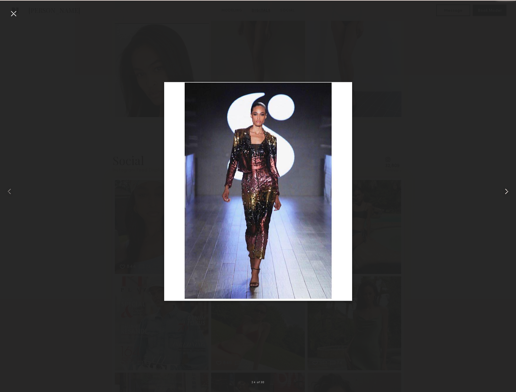
click at [504, 192] on common-icon at bounding box center [506, 191] width 9 height 9
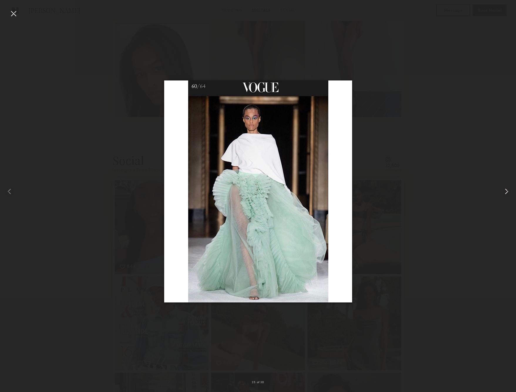
click at [504, 192] on common-icon at bounding box center [506, 191] width 9 height 9
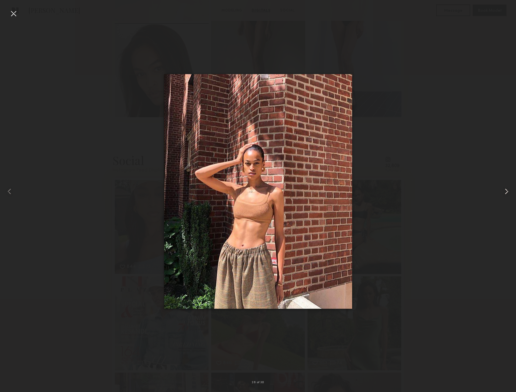
click at [504, 192] on common-icon at bounding box center [506, 191] width 9 height 9
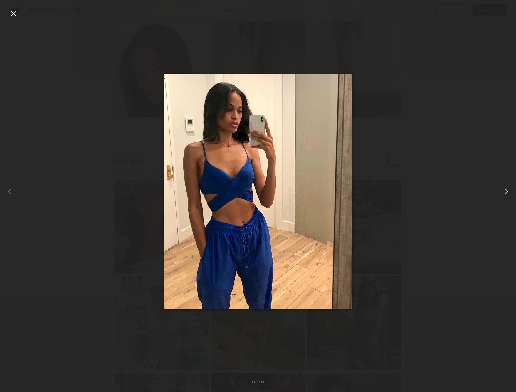
click at [504, 192] on common-icon at bounding box center [506, 191] width 9 height 9
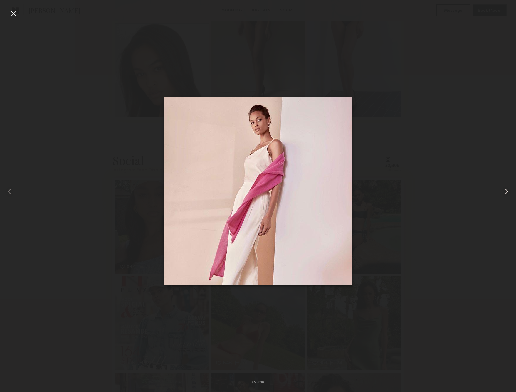
click at [504, 192] on common-icon at bounding box center [506, 191] width 9 height 9
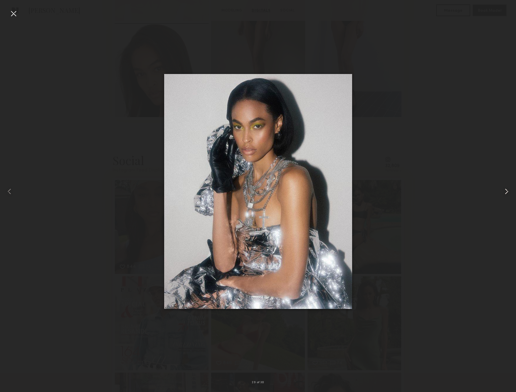
click at [504, 192] on common-icon at bounding box center [506, 191] width 9 height 9
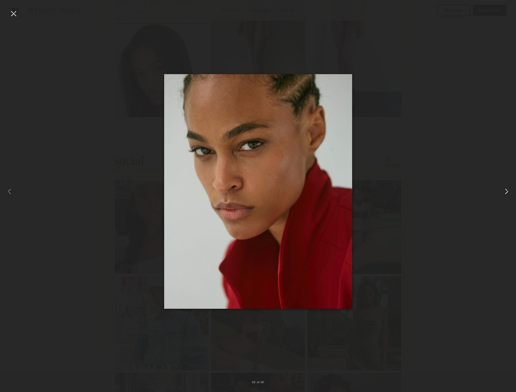
click at [504, 192] on common-icon at bounding box center [506, 191] width 9 height 9
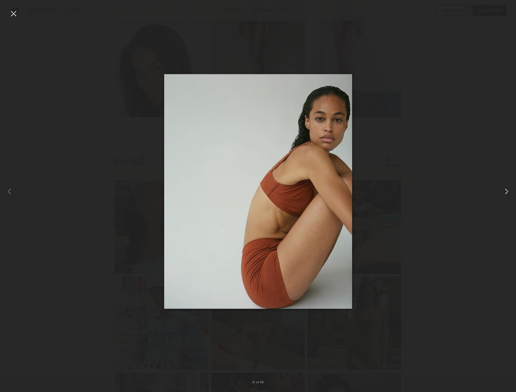
click at [505, 192] on common-icon at bounding box center [506, 191] width 9 height 9
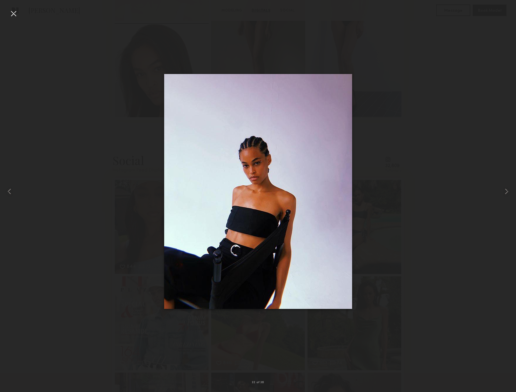
click at [472, 105] on div at bounding box center [258, 191] width 516 height 364
click at [11, 194] on common-icon at bounding box center [9, 191] width 9 height 9
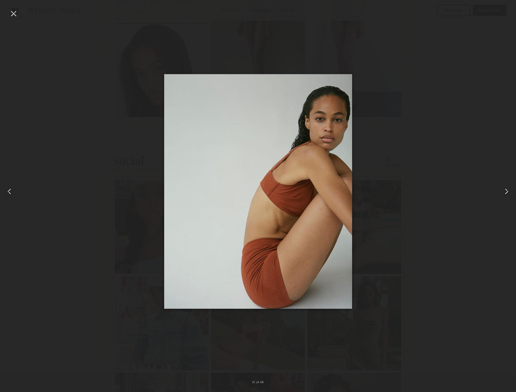
click at [507, 195] on common-icon at bounding box center [506, 191] width 9 height 9
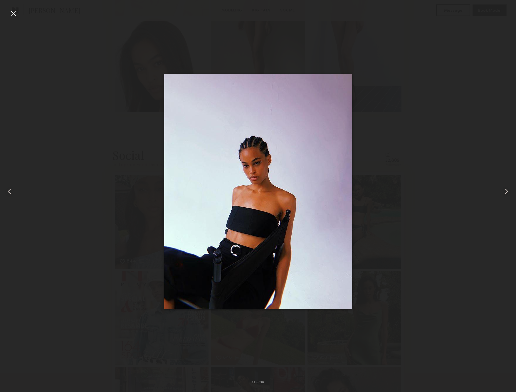
scroll to position [694, 0]
click at [506, 191] on common-icon at bounding box center [506, 191] width 9 height 9
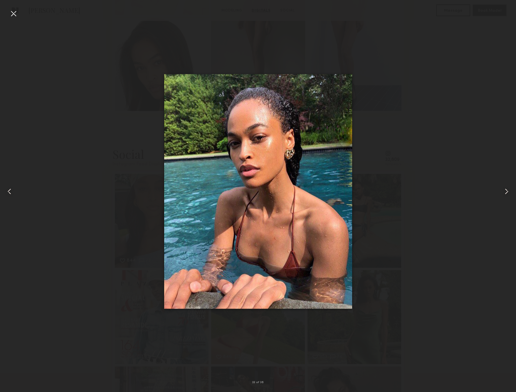
click at [506, 191] on common-icon at bounding box center [506, 191] width 9 height 9
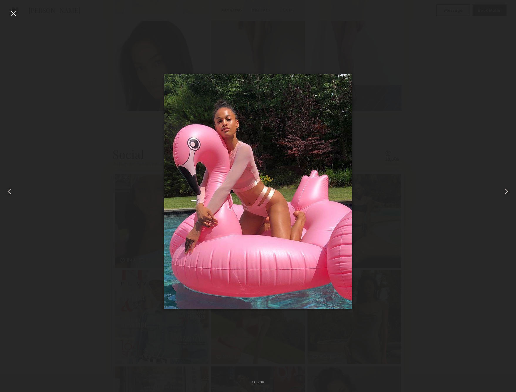
click at [506, 191] on common-icon at bounding box center [506, 191] width 9 height 9
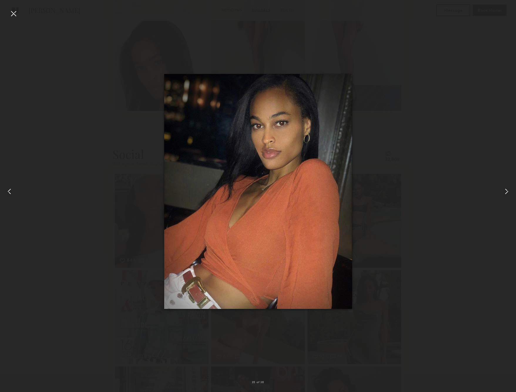
click at [506, 191] on common-icon at bounding box center [506, 191] width 9 height 9
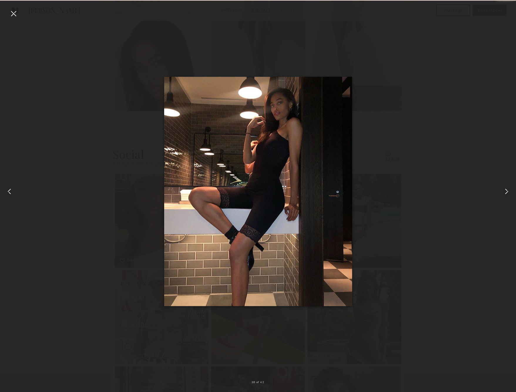
click at [506, 191] on common-icon at bounding box center [506, 191] width 9 height 9
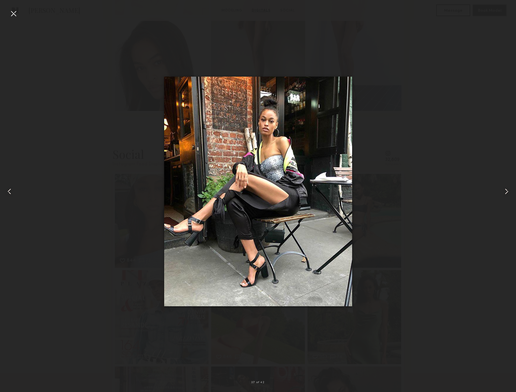
click at [506, 191] on common-icon at bounding box center [506, 191] width 9 height 9
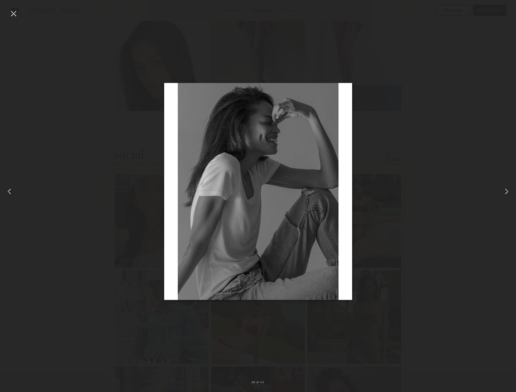
click at [506, 191] on common-icon at bounding box center [506, 191] width 9 height 9
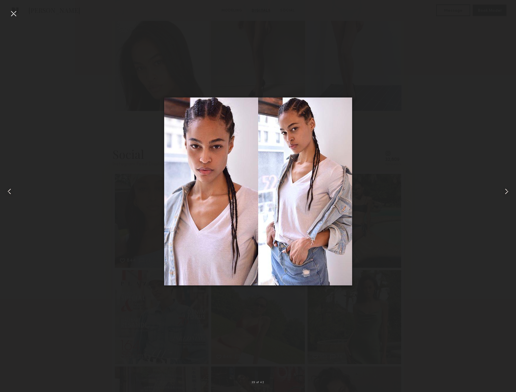
click at [506, 191] on common-icon at bounding box center [506, 191] width 9 height 9
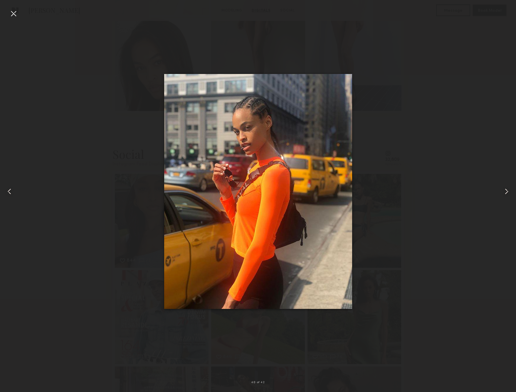
click at [506, 191] on common-icon at bounding box center [506, 191] width 9 height 9
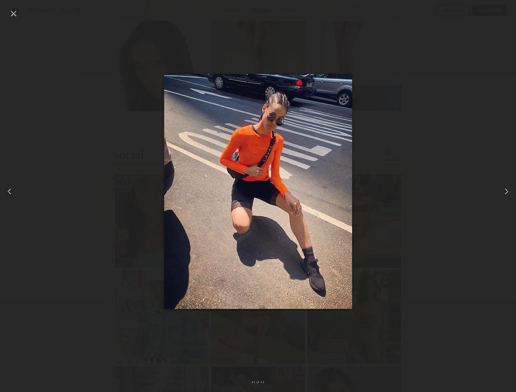
click at [506, 191] on common-icon at bounding box center [506, 191] width 9 height 9
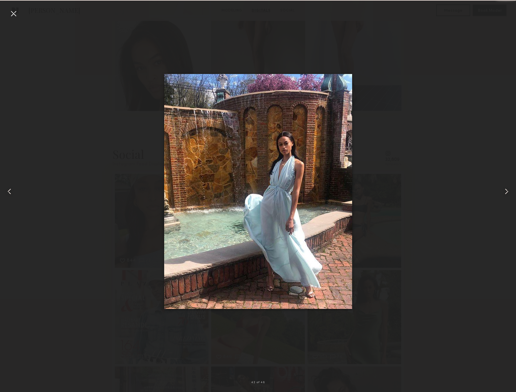
click at [506, 191] on common-icon at bounding box center [506, 191] width 9 height 9
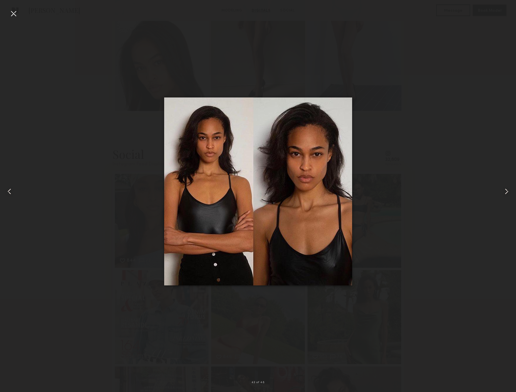
click at [506, 191] on common-icon at bounding box center [506, 191] width 9 height 9
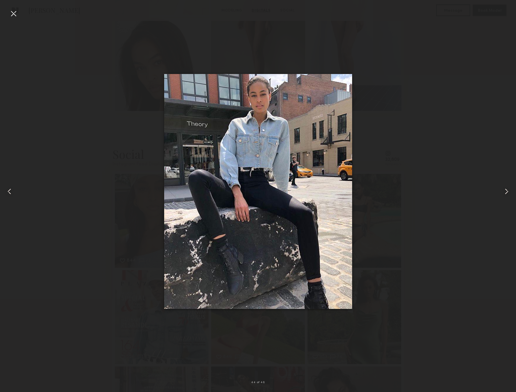
click at [506, 191] on common-icon at bounding box center [506, 191] width 9 height 9
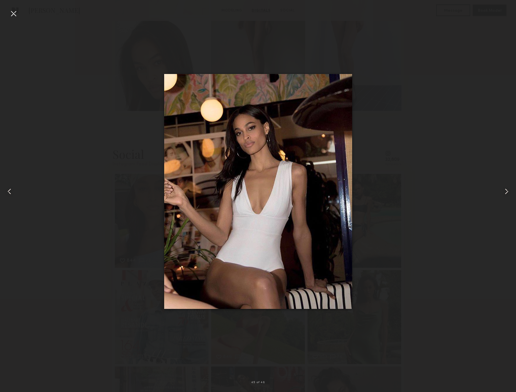
click at [506, 191] on common-icon at bounding box center [506, 191] width 9 height 9
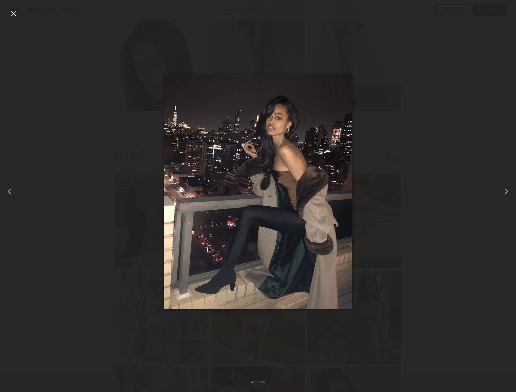
click at [506, 191] on common-icon at bounding box center [506, 191] width 9 height 9
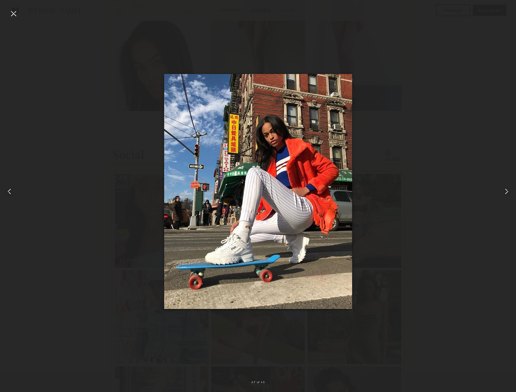
click at [506, 191] on common-icon at bounding box center [506, 191] width 9 height 9
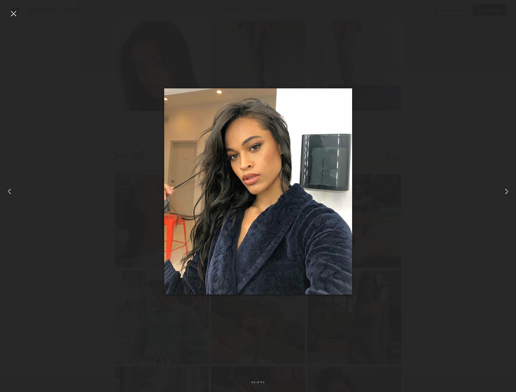
click at [506, 191] on common-icon at bounding box center [506, 191] width 9 height 9
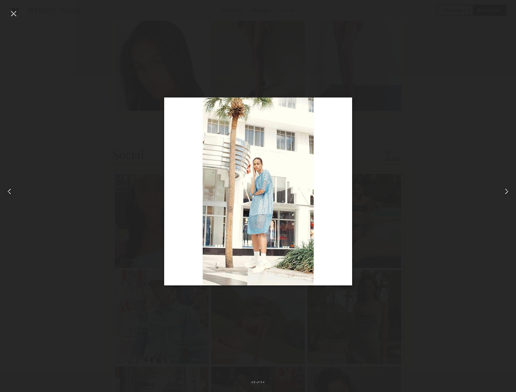
click at [506, 191] on common-icon at bounding box center [506, 191] width 9 height 9
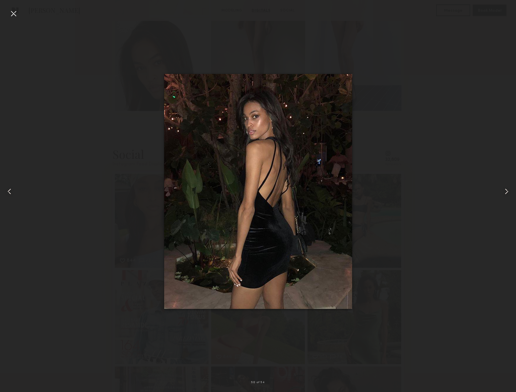
click at [506, 191] on common-icon at bounding box center [506, 191] width 9 height 9
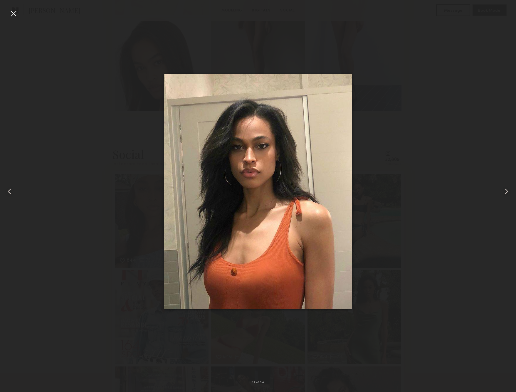
click at [506, 191] on common-icon at bounding box center [506, 191] width 9 height 9
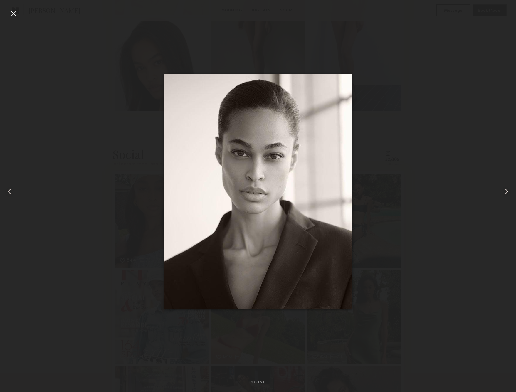
click at [506, 191] on common-icon at bounding box center [506, 191] width 9 height 9
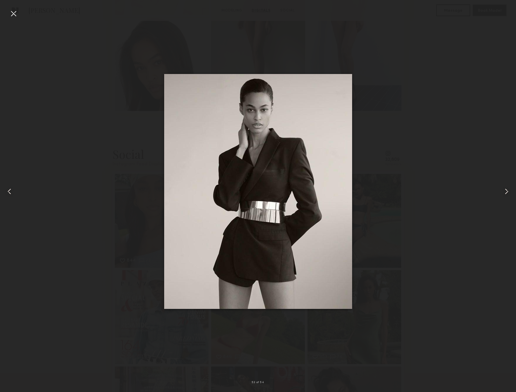
click at [506, 191] on common-icon at bounding box center [506, 191] width 9 height 9
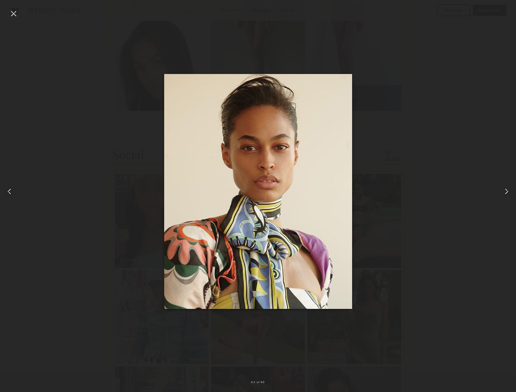
click at [506, 191] on common-icon at bounding box center [506, 191] width 9 height 9
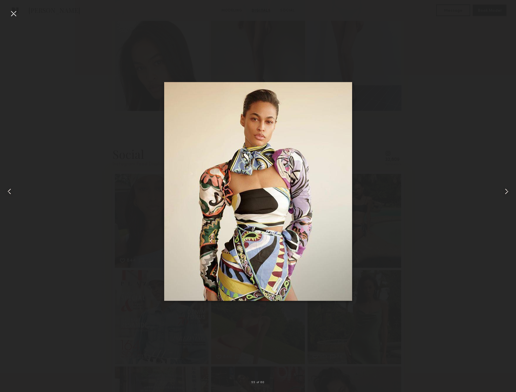
click at [13, 14] on div at bounding box center [13, 13] width 9 height 9
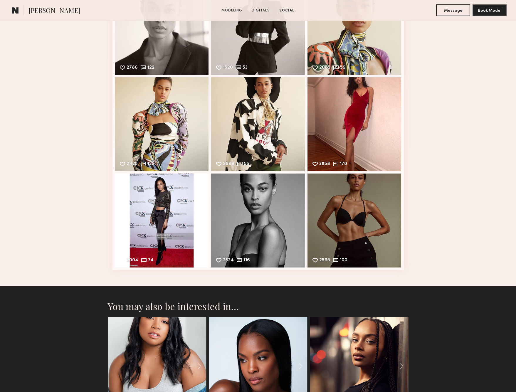
scroll to position [2526, 0]
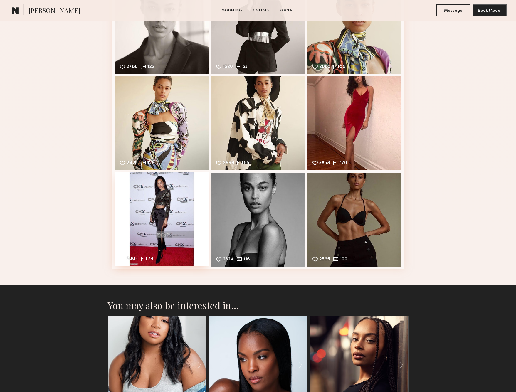
click at [158, 214] on div "2004 74 Likes & comments displayed to show model’s engagement" at bounding box center [162, 219] width 94 height 94
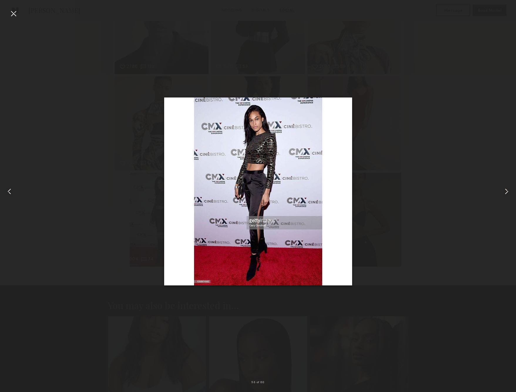
click at [11, 13] on div at bounding box center [13, 13] width 9 height 9
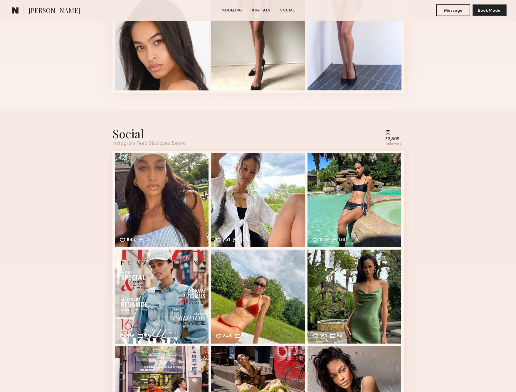
scroll to position [711, 0]
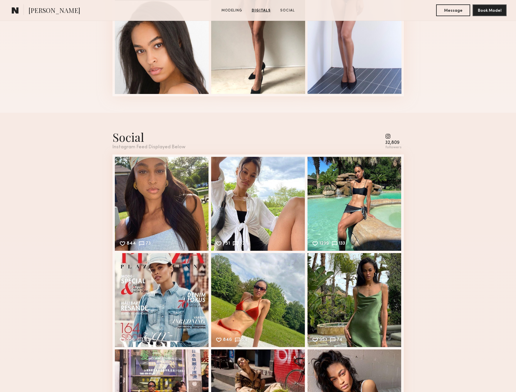
click at [389, 136] on common-icon at bounding box center [393, 136] width 16 height 5
click at [388, 143] on div "32,809" at bounding box center [393, 143] width 16 height 4
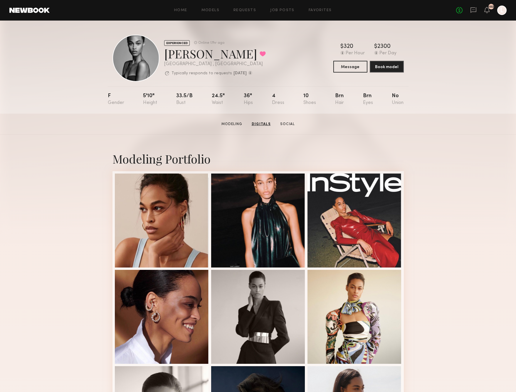
scroll to position [0, 0]
click at [389, 68] on button "Book model" at bounding box center [387, 67] width 34 height 12
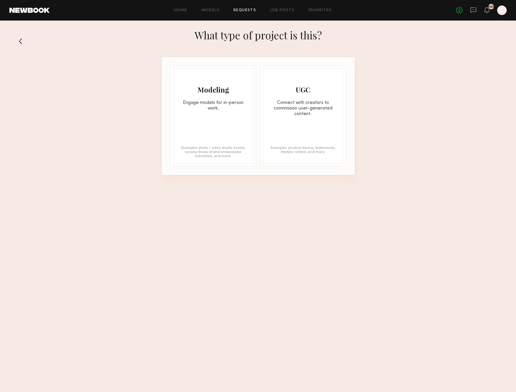
click at [227, 107] on div "Engage models for in-person work." at bounding box center [213, 105] width 79 height 11
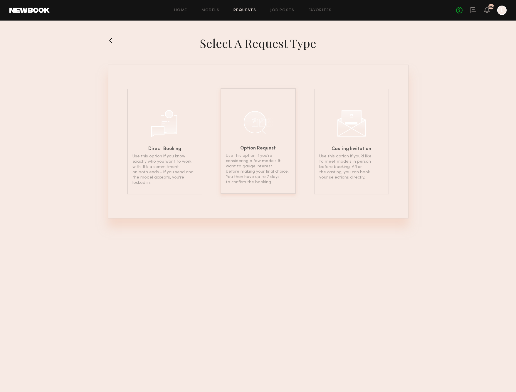
click at [247, 142] on div "Option Request Use this option if you’re considering a few models & want to gau…" at bounding box center [258, 141] width 75 height 106
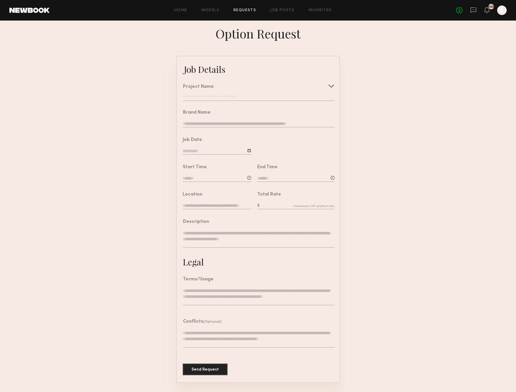
click at [330, 87] on div at bounding box center [331, 85] width 9 height 9
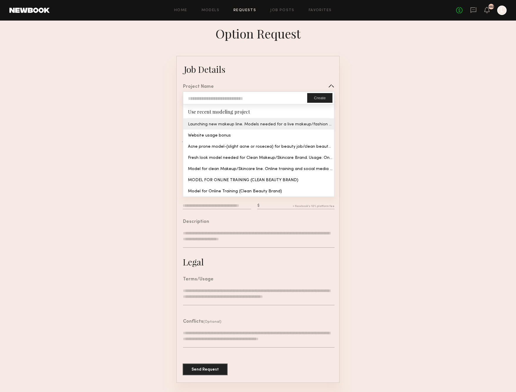
type input "**********"
type textarea "**********"
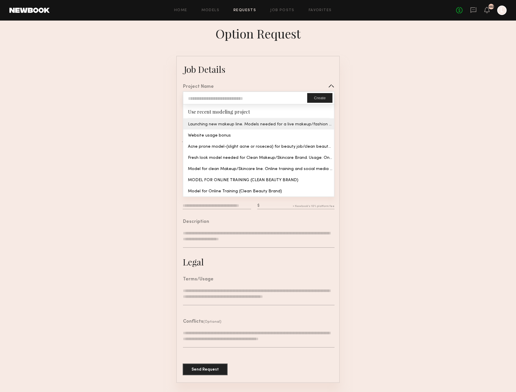
type textarea "**********"
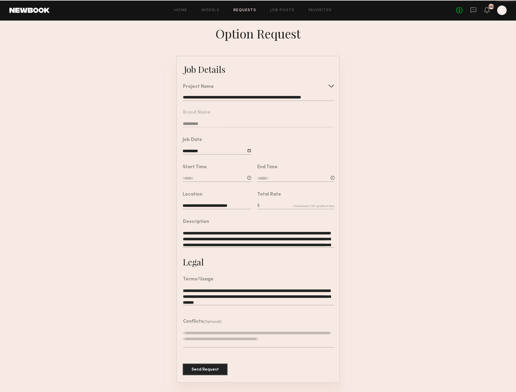
click at [294, 125] on common-border "**********" at bounding box center [258, 219] width 164 height 327
click at [241, 173] on div "Start Time" at bounding box center [217, 174] width 68 height 18
click at [249, 178] on div at bounding box center [249, 178] width 4 height 4
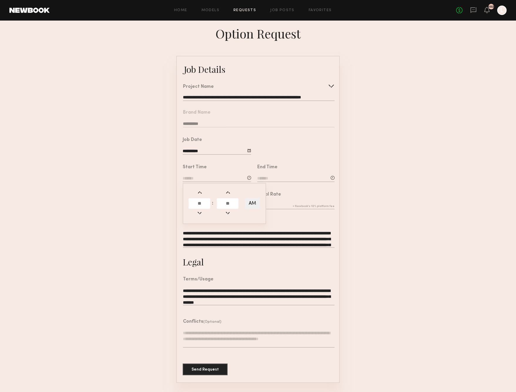
click at [208, 204] on input "text" at bounding box center [200, 203] width 22 height 11
type input "**"
click at [227, 206] on input "text" at bounding box center [228, 203] width 22 height 11
type input "**"
click at [251, 203] on button "AM" at bounding box center [252, 203] width 15 height 11
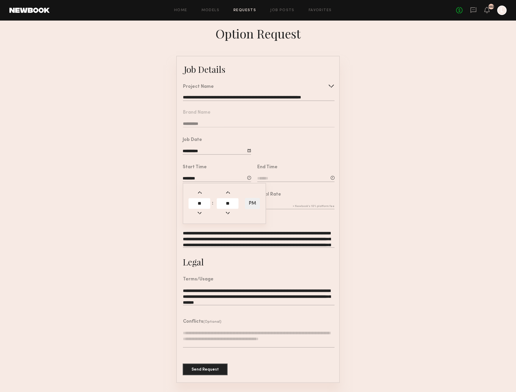
click at [255, 202] on button "PM" at bounding box center [252, 203] width 15 height 11
type input "********"
click at [274, 179] on input at bounding box center [295, 179] width 77 height 6
click at [274, 202] on input "text" at bounding box center [274, 203] width 22 height 11
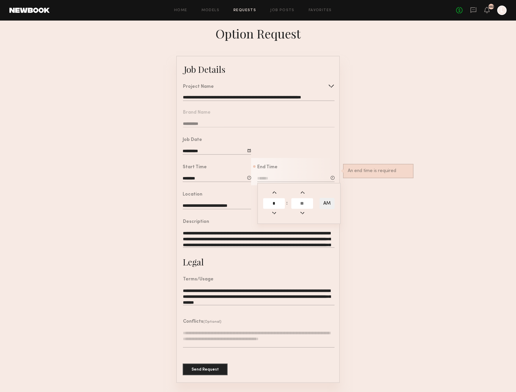
type input "*"
click at [300, 204] on input "text" at bounding box center [302, 203] width 22 height 11
type input "**"
type input "*******"
type input "**"
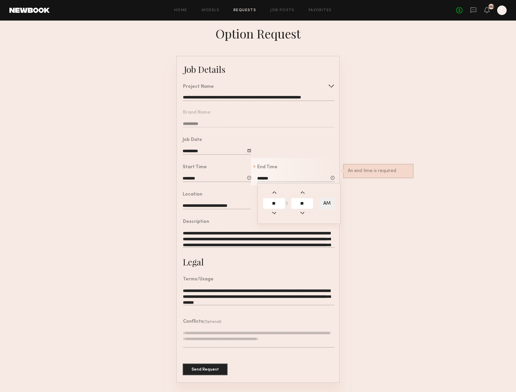
click at [325, 203] on button "AM" at bounding box center [327, 203] width 15 height 11
type input "*******"
click at [357, 201] on form "**********" at bounding box center [258, 219] width 516 height 327
click at [293, 202] on div "Total Rate" at bounding box center [295, 201] width 77 height 18
click at [275, 202] on div "Total Rate" at bounding box center [295, 201] width 77 height 18
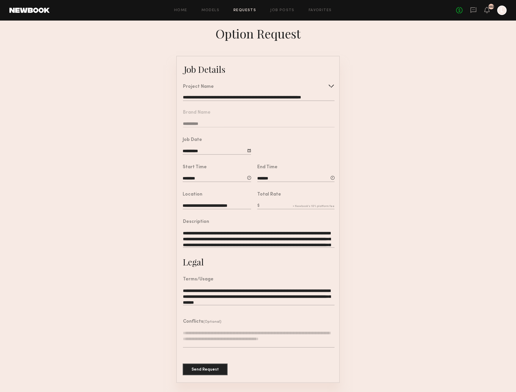
click at [274, 208] on input "text" at bounding box center [295, 206] width 77 height 6
type input "****"
click at [202, 371] on button "Send Request" at bounding box center [205, 370] width 45 height 12
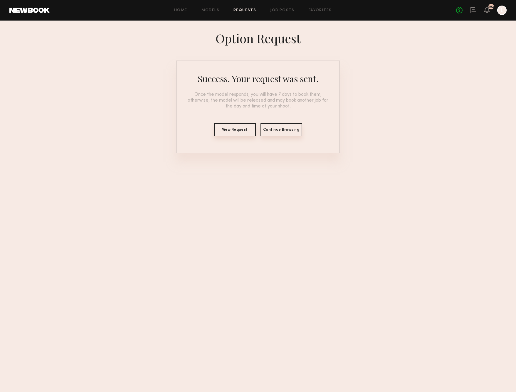
click at [245, 10] on link "Requests" at bounding box center [245, 11] width 23 height 4
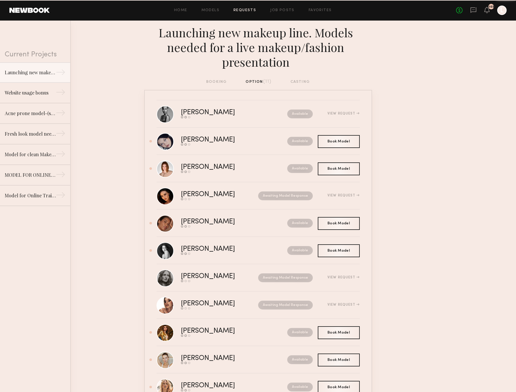
click at [295, 81] on div "booking option (11) casting" at bounding box center [258, 82] width 104 height 6
click at [213, 81] on div "booking option (11) casting" at bounding box center [258, 82] width 104 height 6
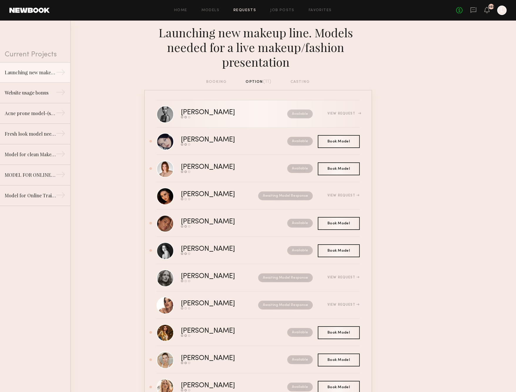
click at [198, 108] on link "Taylor E. Send request Model response Book model Available View Request" at bounding box center [258, 113] width 203 height 27
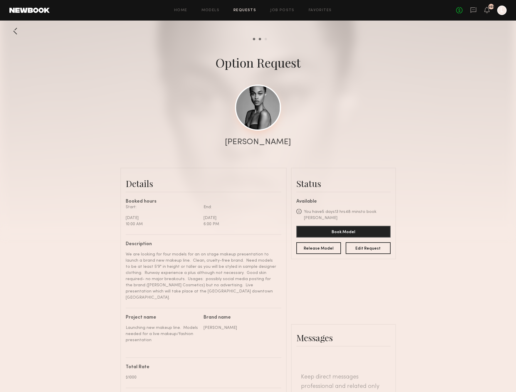
click at [259, 116] on link at bounding box center [258, 108] width 46 height 46
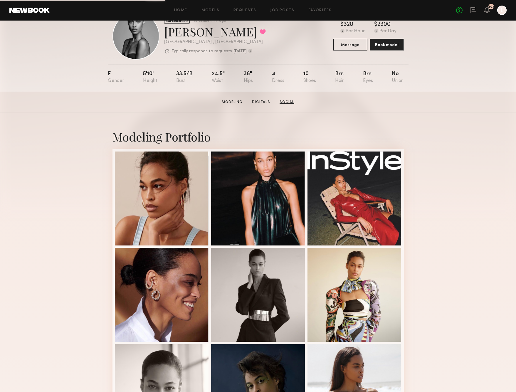
click at [289, 102] on link "Social" at bounding box center [286, 102] width 19 height 5
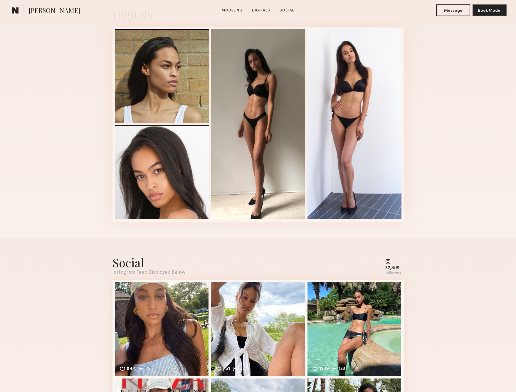
scroll to position [728, 0]
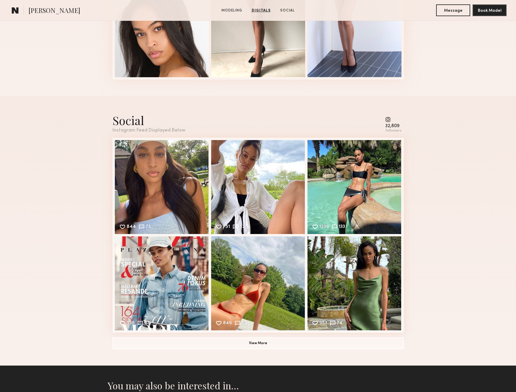
click at [388, 118] on common-icon at bounding box center [393, 119] width 16 height 5
click at [243, 340] on button "View More" at bounding box center [258, 343] width 291 height 12
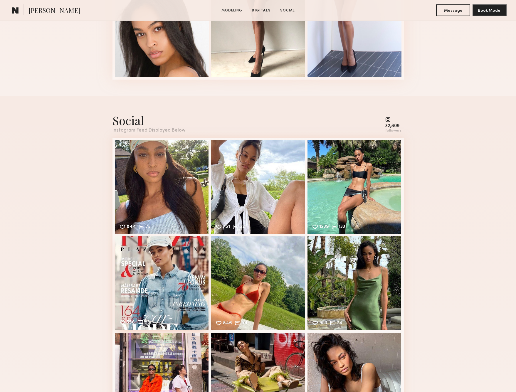
click at [187, 296] on div "556 83 Likes & comments displayed to show model’s engagement" at bounding box center [162, 283] width 94 height 94
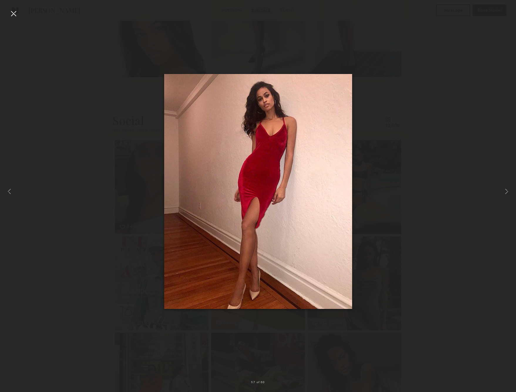
click at [14, 13] on div at bounding box center [13, 13] width 9 height 9
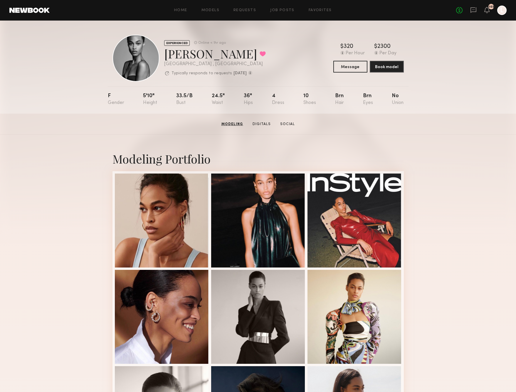
scroll to position [0, 0]
click at [352, 68] on button "Message" at bounding box center [350, 67] width 34 height 12
click at [355, 68] on button "Message" at bounding box center [350, 67] width 34 height 12
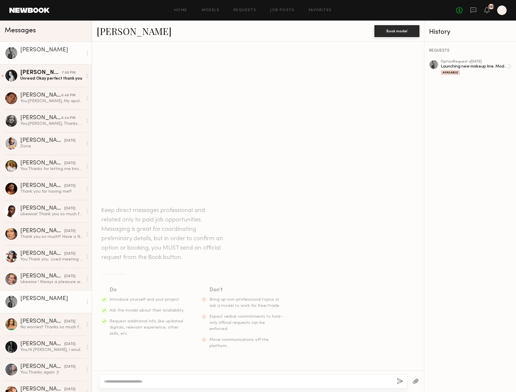
click at [128, 384] on textarea at bounding box center [248, 382] width 288 height 6
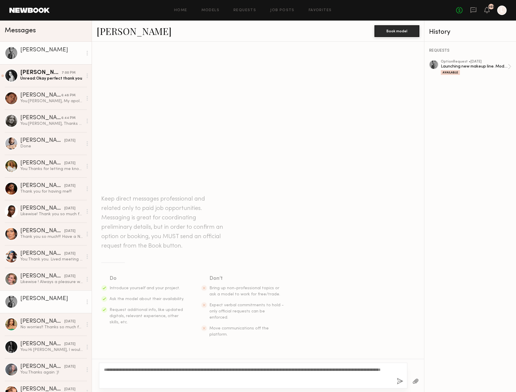
type textarea "**********"
click at [399, 379] on button "button" at bounding box center [400, 381] width 6 height 7
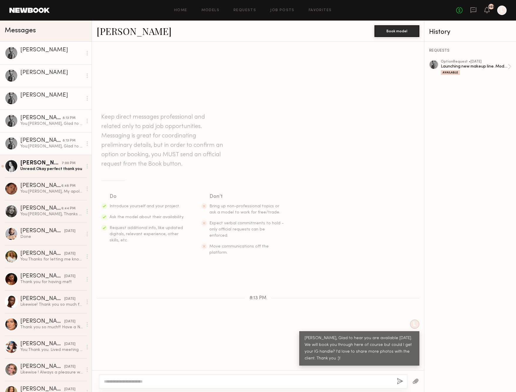
click at [484, 10] on icon at bounding box center [486, 10] width 5 height 6
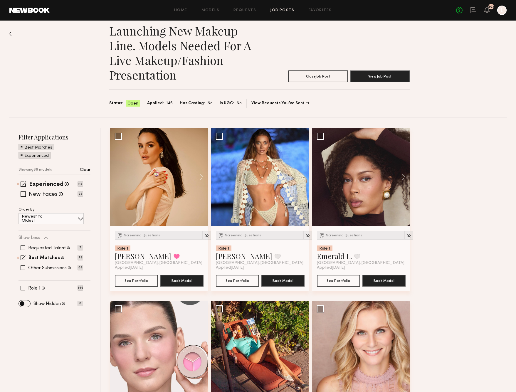
scroll to position [9, 0]
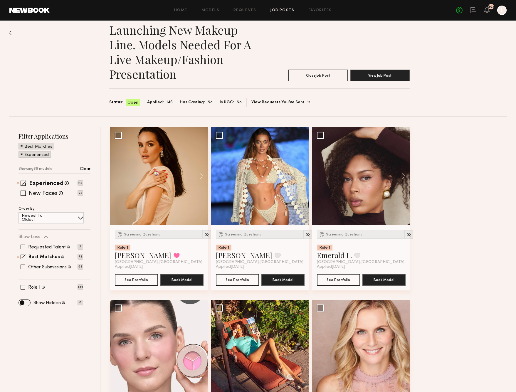
click at [291, 101] on link "View Requests You’ve Sent" at bounding box center [280, 102] width 58 height 4
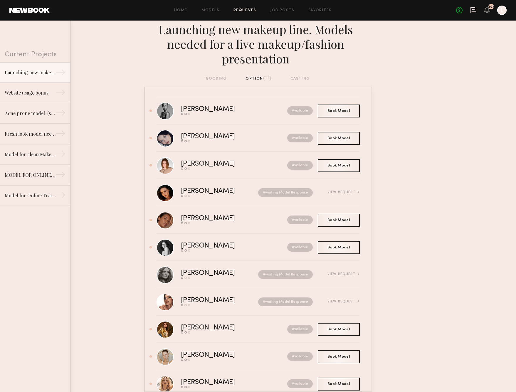
click at [475, 12] on icon at bounding box center [474, 10] width 6 height 6
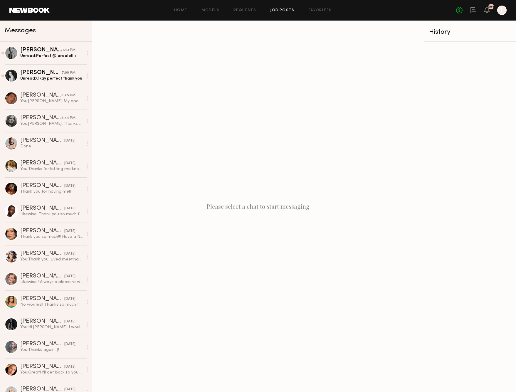
click at [272, 11] on link "Job Posts" at bounding box center [282, 11] width 24 height 4
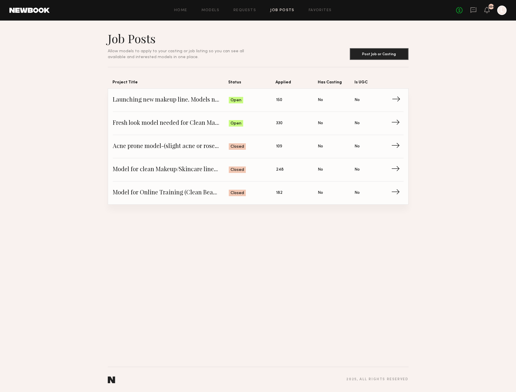
click at [237, 101] on span "Open" at bounding box center [236, 101] width 11 height 6
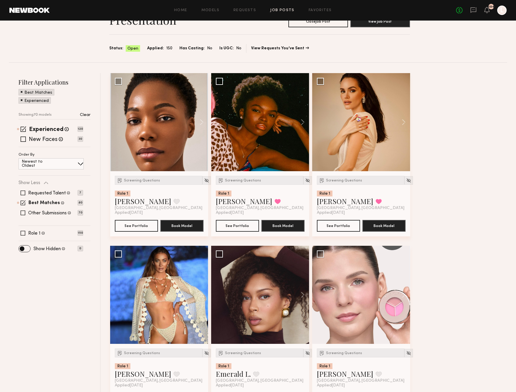
scroll to position [68, 0]
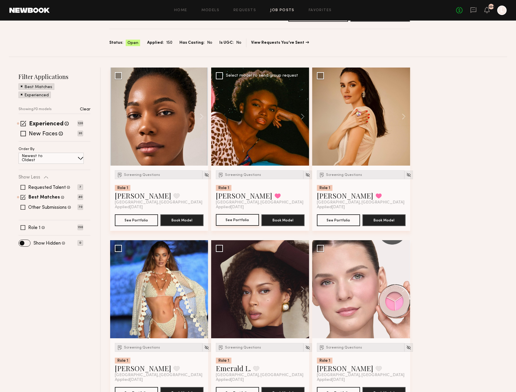
click at [234, 218] on button "See Portfolio" at bounding box center [237, 220] width 43 height 12
click at [137, 218] on button "See Portfolio" at bounding box center [136, 220] width 43 height 12
click at [255, 142] on div at bounding box center [260, 117] width 98 height 98
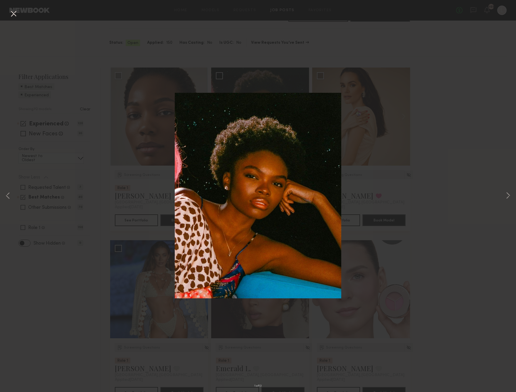
click at [513, 196] on div "1 of 13" at bounding box center [258, 196] width 516 height 392
click at [508, 195] on button at bounding box center [508, 196] width 7 height 314
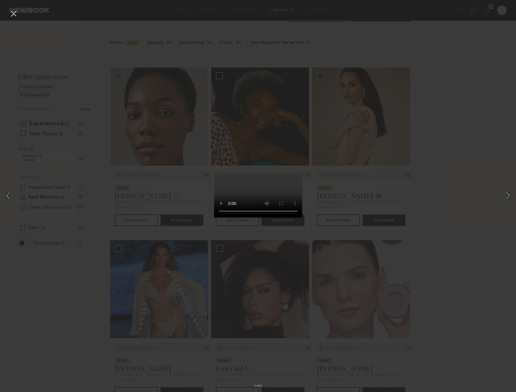
click at [286, 218] on video at bounding box center [258, 196] width 88 height 44
click at [509, 197] on button at bounding box center [508, 196] width 7 height 314
click at [509, 195] on button at bounding box center [508, 196] width 7 height 314
click at [160, 111] on div "5 of 13" at bounding box center [258, 196] width 516 height 392
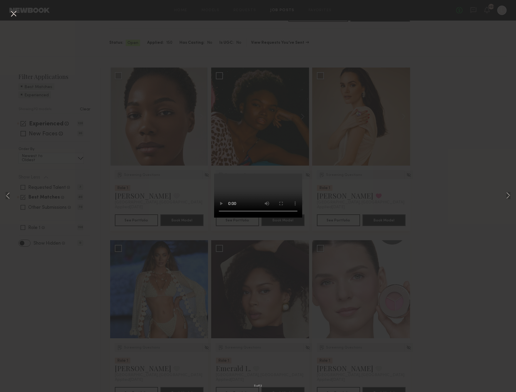
click at [12, 14] on button at bounding box center [13, 14] width 9 height 11
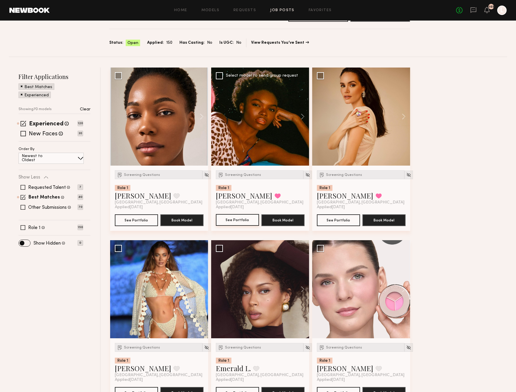
click at [236, 224] on button "See Portfolio" at bounding box center [237, 220] width 43 height 12
click at [474, 12] on icon at bounding box center [474, 10] width 6 height 6
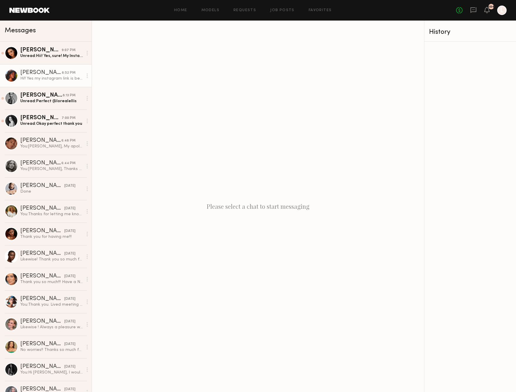
click at [59, 77] on div "Hi!! Yes my instagram link is below, thankyou so much and hope to hear back soo…" at bounding box center [51, 79] width 63 height 6
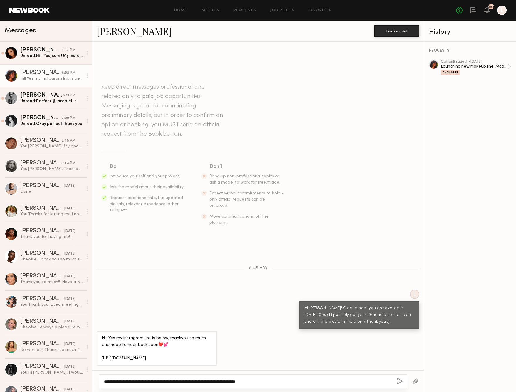
type textarea "**********"
click at [401, 381] on button "button" at bounding box center [400, 381] width 6 height 7
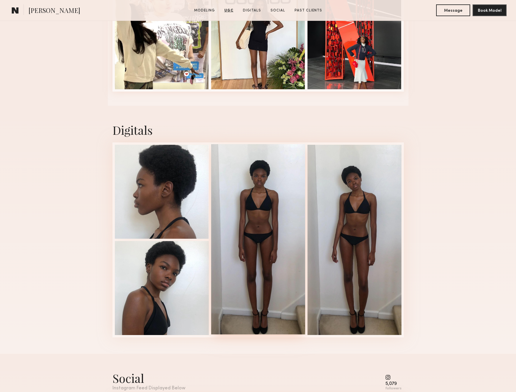
scroll to position [1354, 0]
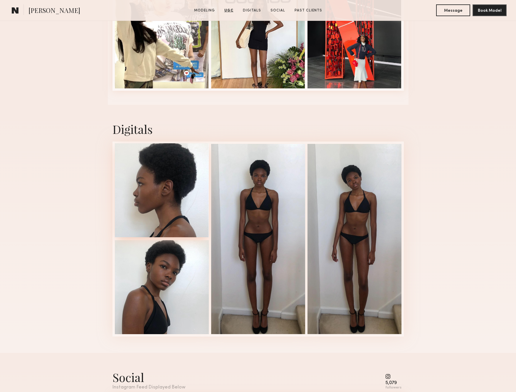
click at [169, 192] on div at bounding box center [162, 190] width 94 height 94
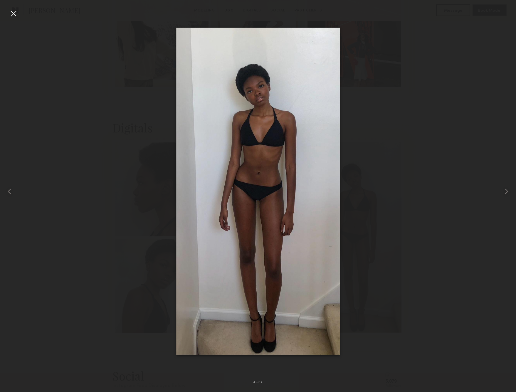
scroll to position [1360, 0]
click at [13, 9] on div at bounding box center [13, 13] width 9 height 9
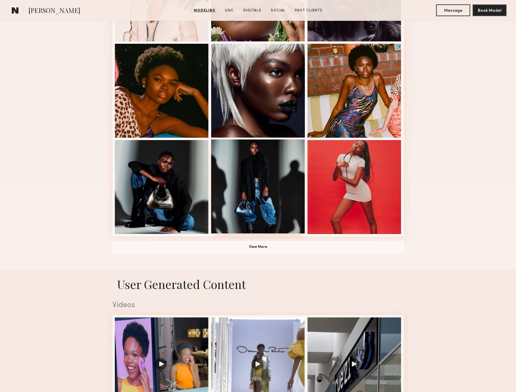
scroll to position [324, 0]
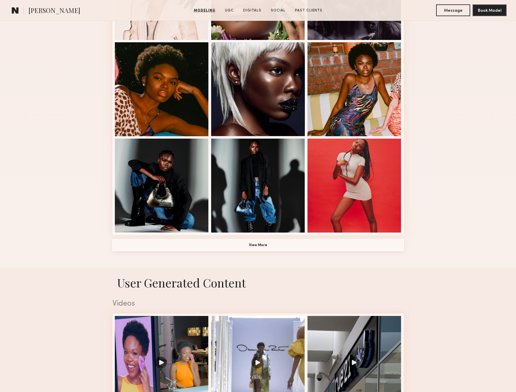
click at [254, 245] on button "View More" at bounding box center [258, 245] width 291 height 12
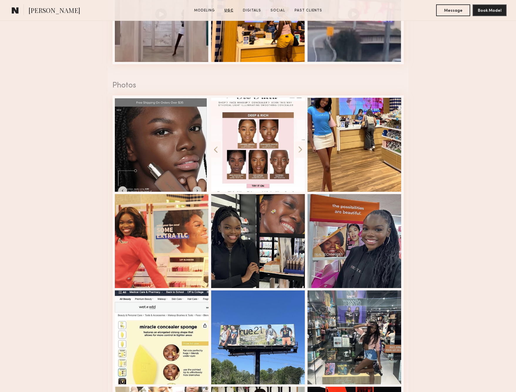
scroll to position [1331, 0]
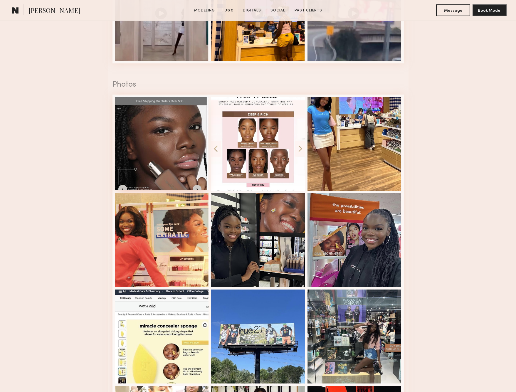
click at [176, 137] on div at bounding box center [162, 143] width 94 height 94
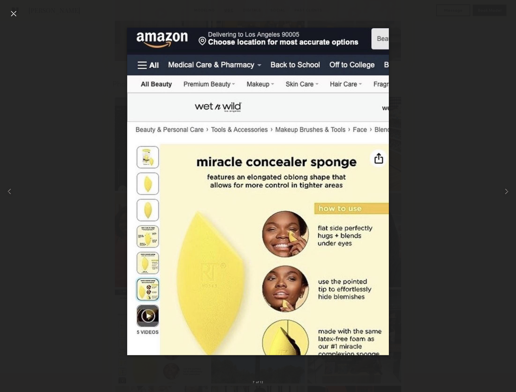
click at [16, 14] on div at bounding box center [13, 13] width 9 height 9
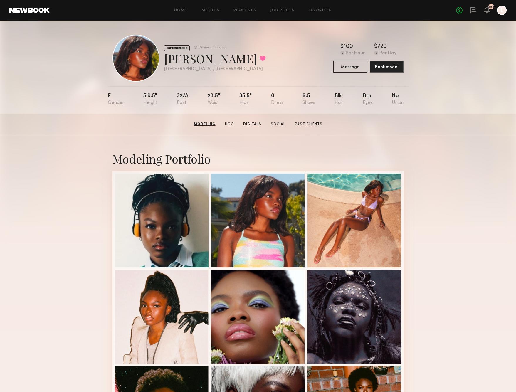
scroll to position [0, 0]
click at [383, 69] on button "Book model" at bounding box center [387, 67] width 34 height 12
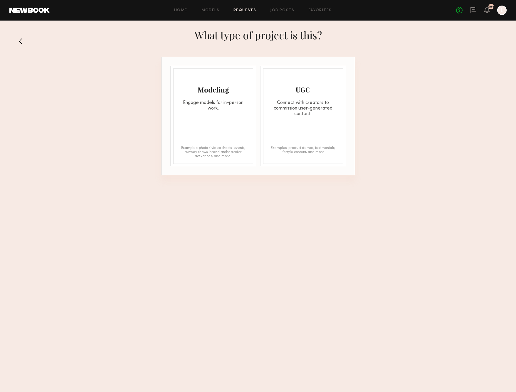
click at [228, 138] on div "Modeling Engage models for in-person work. Examples: photo / video shoots, even…" at bounding box center [213, 115] width 80 height 95
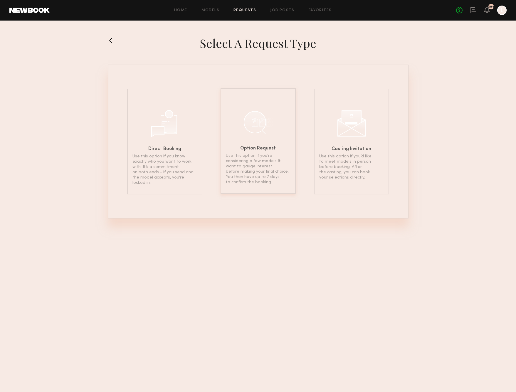
click at [245, 147] on h6 "Option Request" at bounding box center [258, 148] width 36 height 5
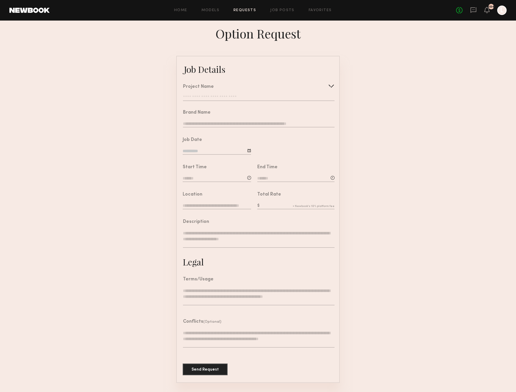
click at [329, 85] on div at bounding box center [331, 85] width 9 height 9
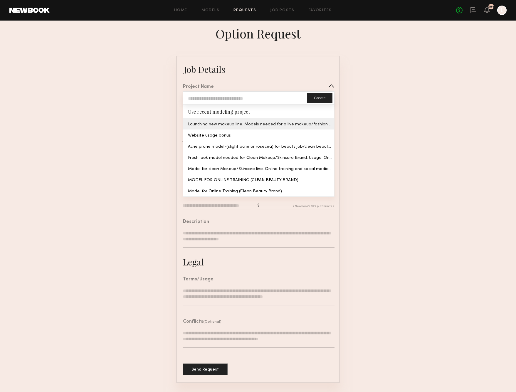
type input "**********"
type textarea "**********"
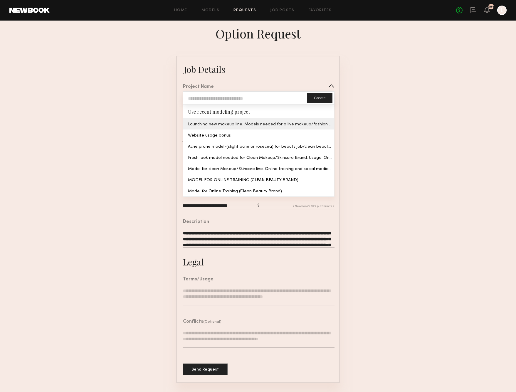
type textarea "**********"
click at [290, 123] on common-border "**********" at bounding box center [258, 219] width 164 height 327
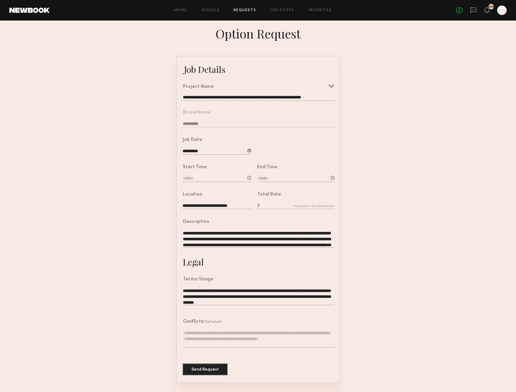
click at [216, 178] on input at bounding box center [217, 179] width 68 height 6
click at [206, 204] on input "text" at bounding box center [200, 203] width 22 height 11
type input "**"
drag, startPoint x: 233, startPoint y: 205, endPoint x: 228, endPoint y: 204, distance: 5.1
click at [228, 204] on input "text" at bounding box center [228, 203] width 22 height 11
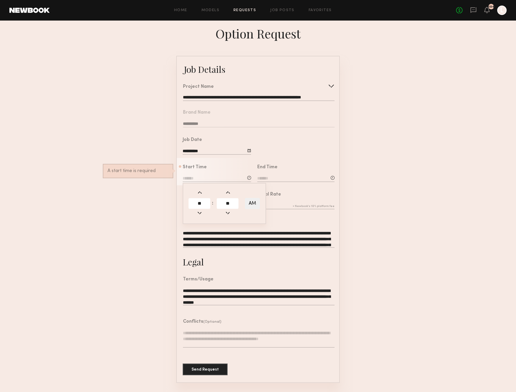
type input "**"
type input "********"
click at [271, 179] on input at bounding box center [295, 179] width 77 height 6
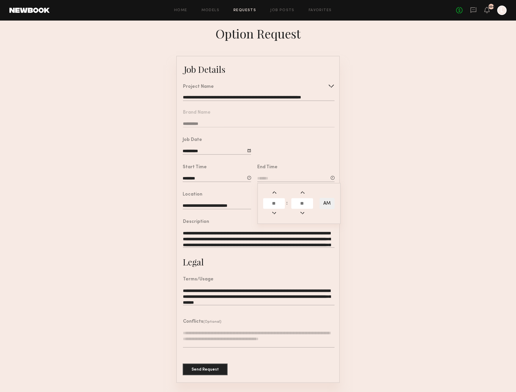
click at [272, 204] on input "text" at bounding box center [274, 203] width 22 height 11
type input "*"
click at [304, 203] on input "text" at bounding box center [302, 203] width 22 height 11
type input "**"
type input "*******"
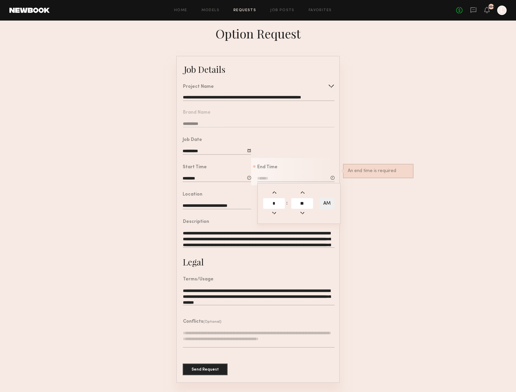
type input "**"
click at [330, 203] on button "AM" at bounding box center [327, 203] width 15 height 11
type input "*******"
click at [389, 209] on form "**********" at bounding box center [258, 219] width 516 height 327
click at [280, 204] on input "text" at bounding box center [295, 206] width 77 height 6
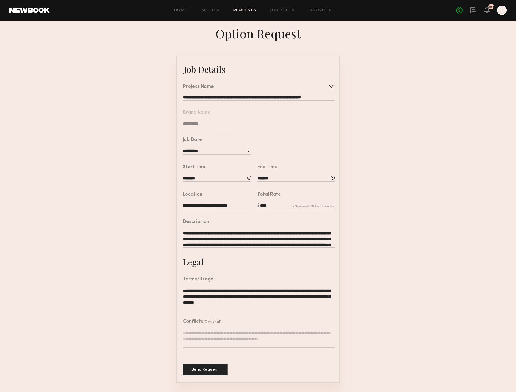
type input "****"
drag, startPoint x: 414, startPoint y: 237, endPoint x: 411, endPoint y: 237, distance: 3.5
click at [412, 237] on form "**********" at bounding box center [258, 219] width 516 height 327
click at [203, 367] on button "Send Request" at bounding box center [205, 369] width 45 height 12
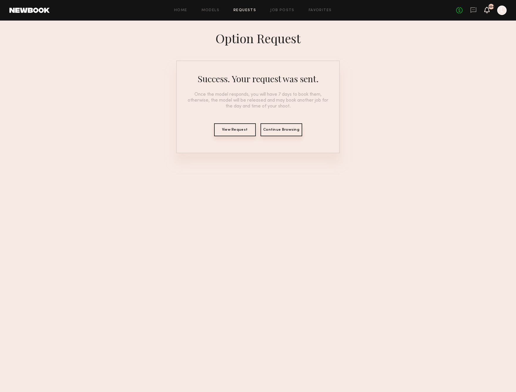
click at [486, 11] on icon at bounding box center [487, 10] width 5 height 4
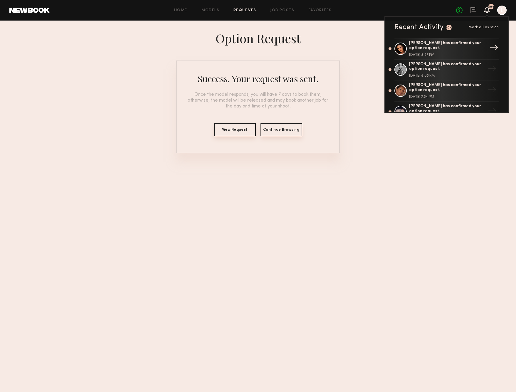
click at [424, 48] on div "Isabella A. has confirmed your option request." at bounding box center [447, 46] width 76 height 10
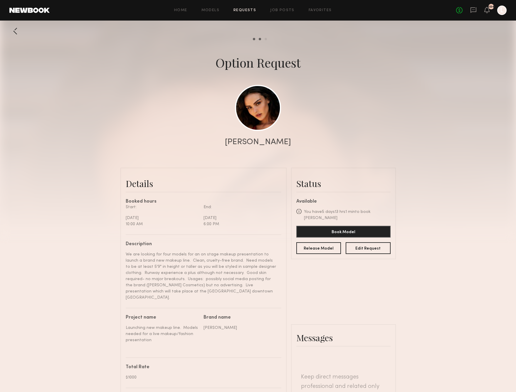
scroll to position [211, 0]
click at [472, 10] on icon at bounding box center [473, 10] width 6 height 6
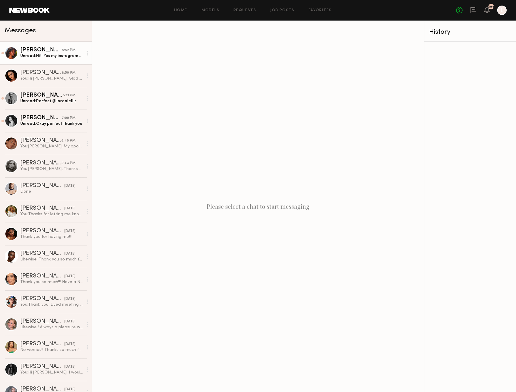
click at [57, 56] on div "Unread: Hi!! Yes my instagram link is below, thankyou so much and hope to hear …" at bounding box center [51, 56] width 63 height 6
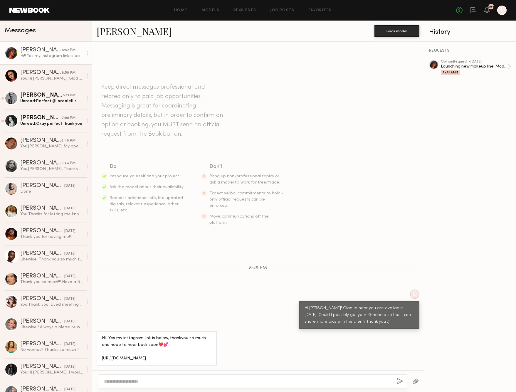
drag, startPoint x: 182, startPoint y: 358, endPoint x: 101, endPoint y: 350, distance: 81.2
click at [101, 350] on div "Hi!! Yes my instagram link is below, thankyou so much and hope to hear back soo…" at bounding box center [157, 348] width 120 height 34
copy div "ttps://www.instagram.com/mmiahannahh?igsh=eTd3NGNsazh2aXJ4&utm_source=qr"
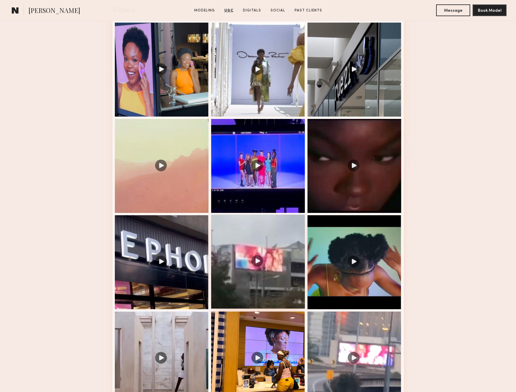
scroll to position [623, 0]
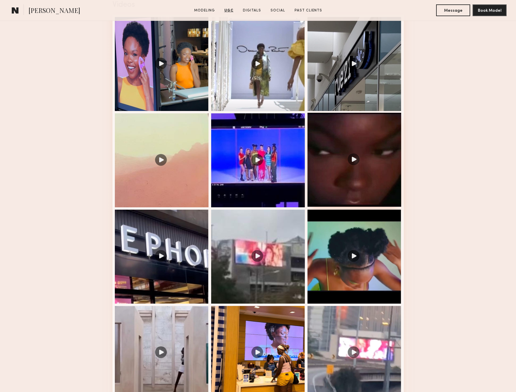
click at [346, 188] on div at bounding box center [355, 160] width 94 height 94
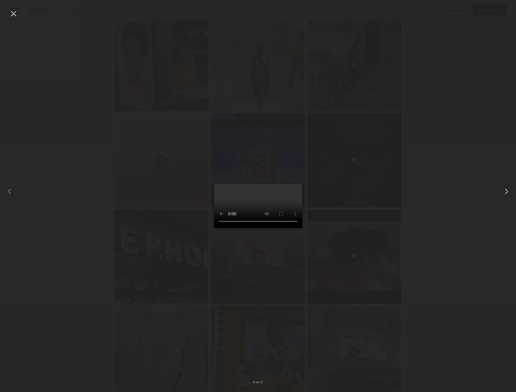
click at [507, 192] on common-icon at bounding box center [506, 191] width 9 height 9
click at [302, 228] on video at bounding box center [258, 206] width 88 height 44
click at [507, 190] on common-icon at bounding box center [506, 191] width 9 height 9
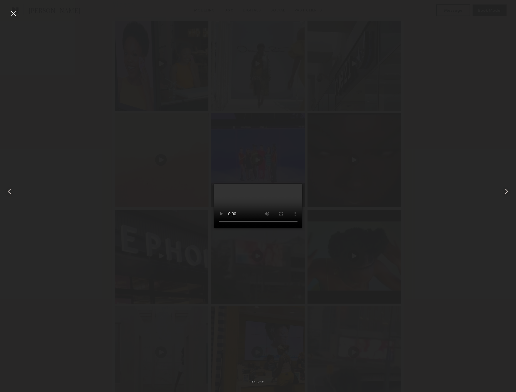
click at [507, 190] on common-icon at bounding box center [506, 191] width 9 height 9
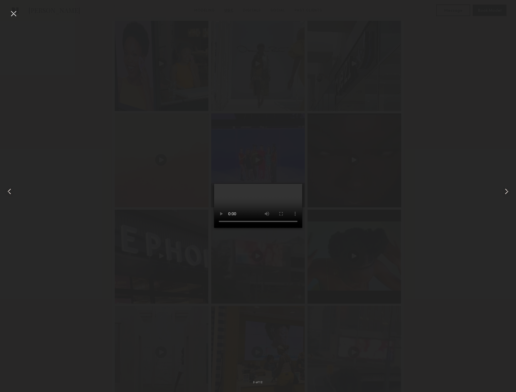
click at [507, 190] on common-icon at bounding box center [506, 191] width 9 height 9
click at [507, 189] on common-icon at bounding box center [506, 191] width 9 height 9
click at [16, 12] on div at bounding box center [13, 13] width 9 height 9
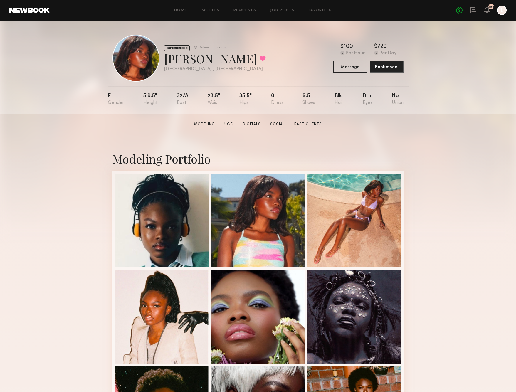
scroll to position [0, 0]
click at [489, 9] on icon at bounding box center [487, 10] width 5 height 4
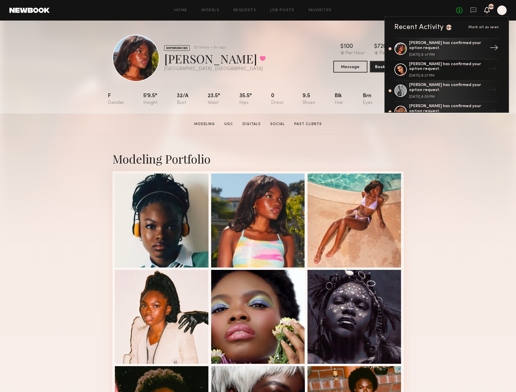
click at [450, 50] on div "[PERSON_NAME] has confirmed your option request." at bounding box center [447, 46] width 76 height 10
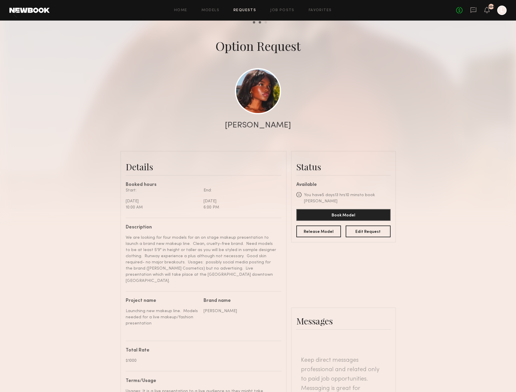
scroll to position [159, 0]
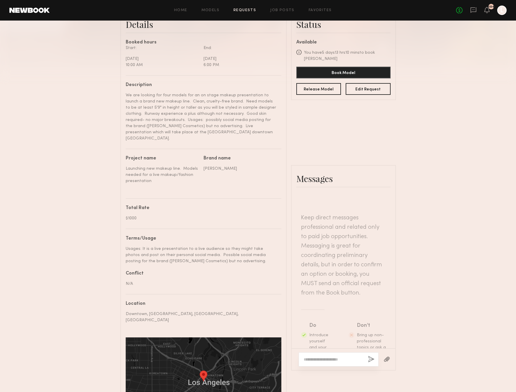
click at [317, 357] on textarea at bounding box center [334, 360] width 60 height 6
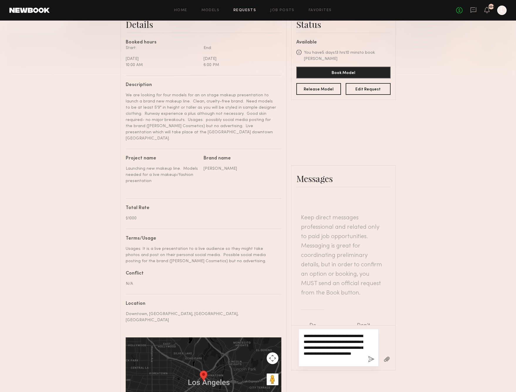
drag, startPoint x: 350, startPoint y: 294, endPoint x: 318, endPoint y: 270, distance: 39.6
click at [318, 333] on textarea "**********" at bounding box center [334, 347] width 60 height 29
type textarea "**********"
click at [373, 356] on button "button" at bounding box center [371, 359] width 6 height 7
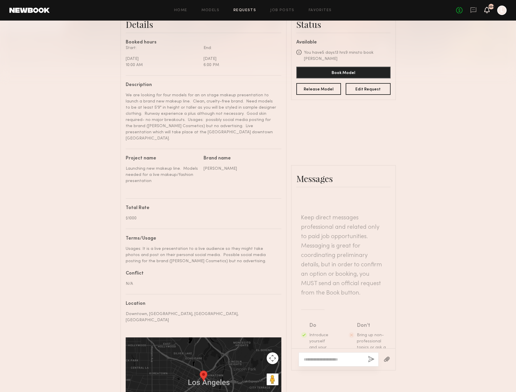
click at [485, 12] on icon at bounding box center [487, 10] width 5 height 4
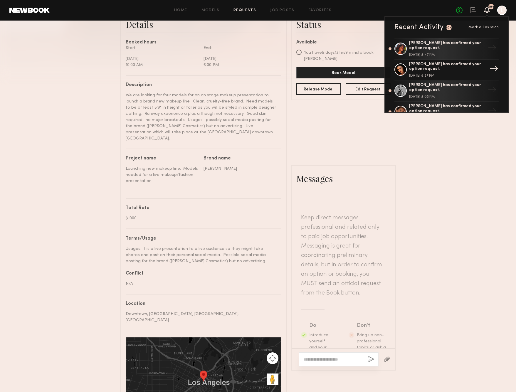
click at [452, 69] on div "Isabella A. has confirmed your option request." at bounding box center [447, 67] width 76 height 10
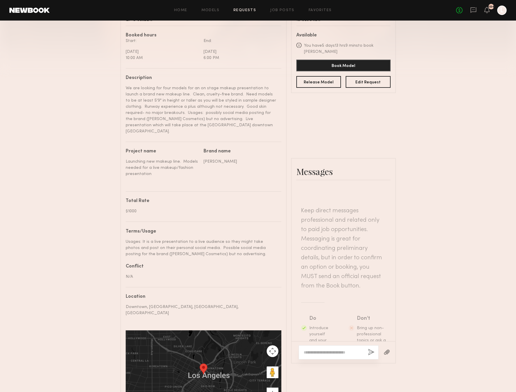
scroll to position [167, 0]
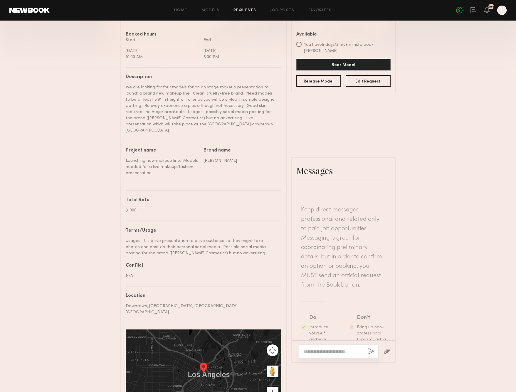
click at [317, 349] on textarea at bounding box center [334, 352] width 60 height 6
paste textarea "**********"
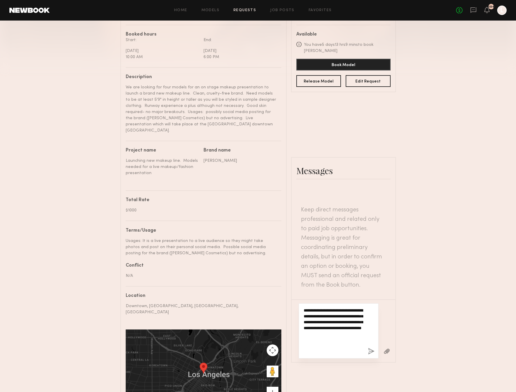
type textarea "**********"
click at [371, 348] on button "button" at bounding box center [371, 351] width 6 height 7
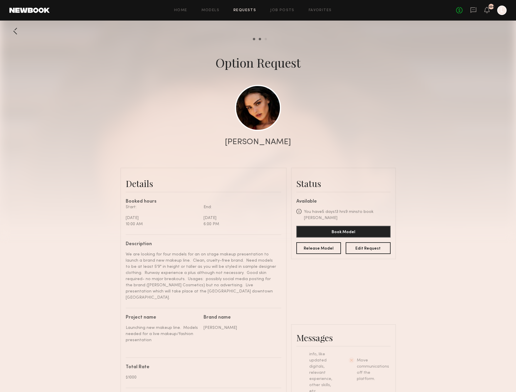
scroll to position [0, 0]
click at [251, 116] on link at bounding box center [258, 108] width 46 height 46
click at [262, 113] on link at bounding box center [258, 108] width 46 height 46
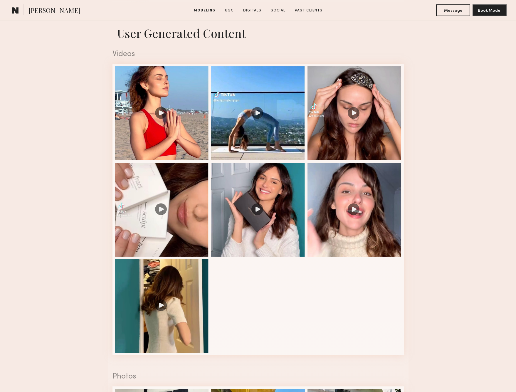
scroll to position [582, 0]
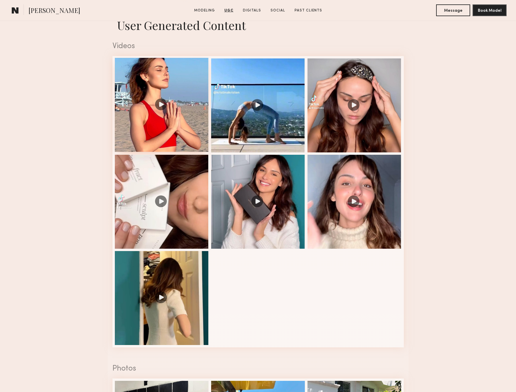
click at [187, 116] on div at bounding box center [162, 105] width 94 height 94
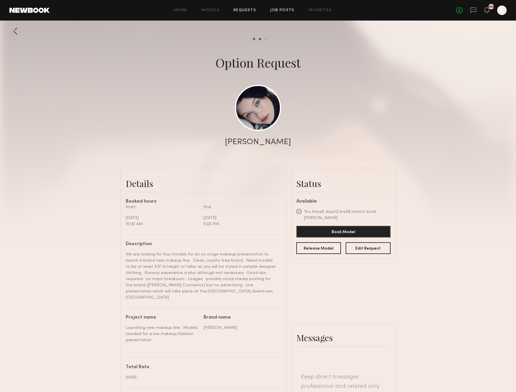
click at [284, 9] on link "Job Posts" at bounding box center [282, 11] width 24 height 4
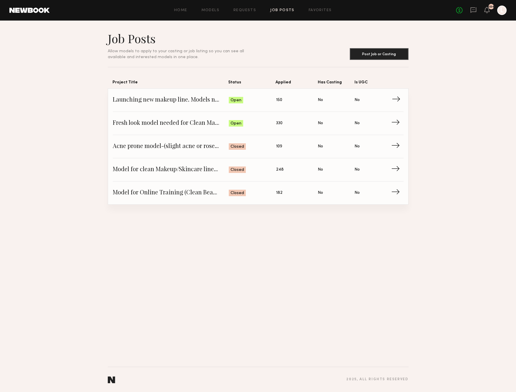
click at [285, 99] on span "Applied: 150" at bounding box center [297, 100] width 42 height 9
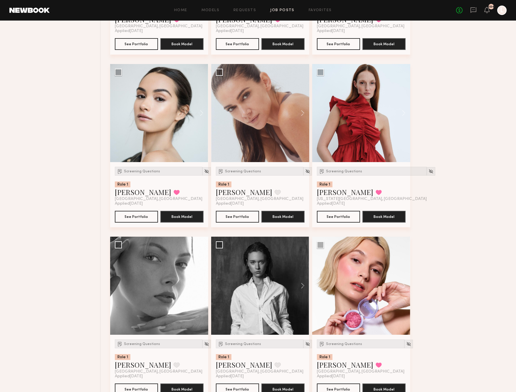
scroll to position [1451, 0]
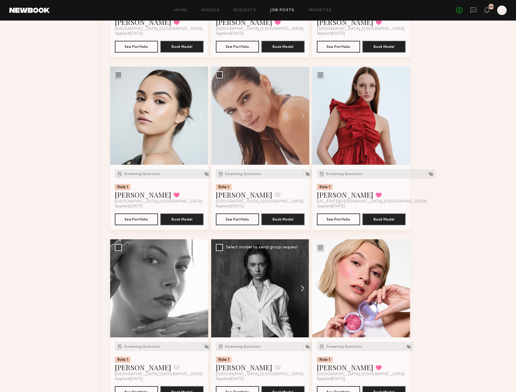
click at [301, 288] on button at bounding box center [300, 288] width 19 height 98
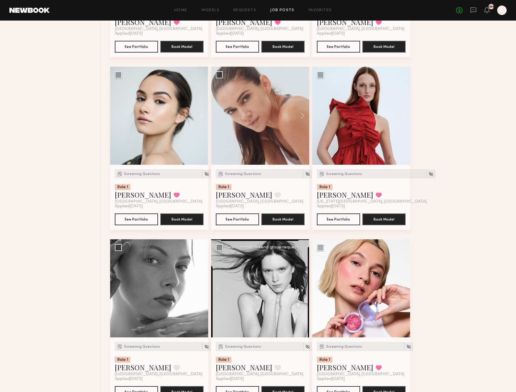
click at [301, 288] on button at bounding box center [300, 288] width 19 height 98
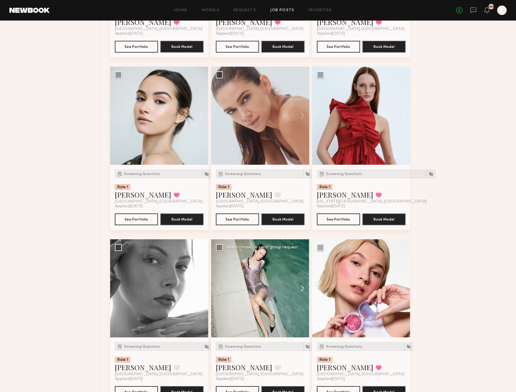
click at [301, 288] on button at bounding box center [300, 288] width 19 height 98
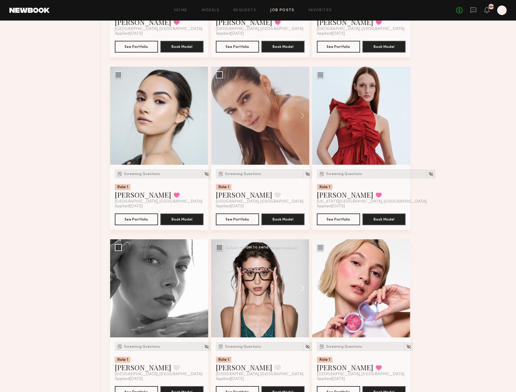
click at [301, 288] on button at bounding box center [300, 288] width 19 height 98
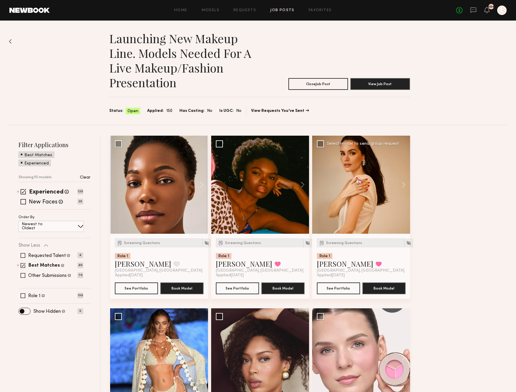
scroll to position [0, 0]
click at [272, 195] on div at bounding box center [260, 185] width 98 height 98
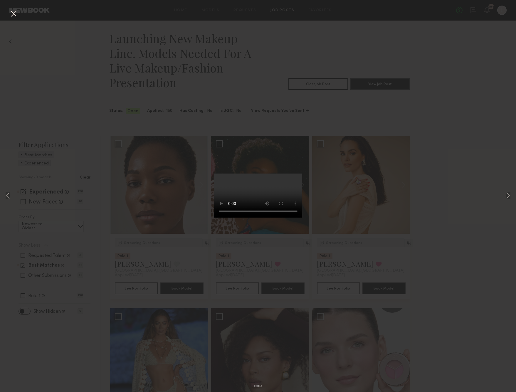
click at [496, 114] on div "5 of 13" at bounding box center [258, 196] width 516 height 392
click at [16, 18] on button at bounding box center [13, 14] width 9 height 11
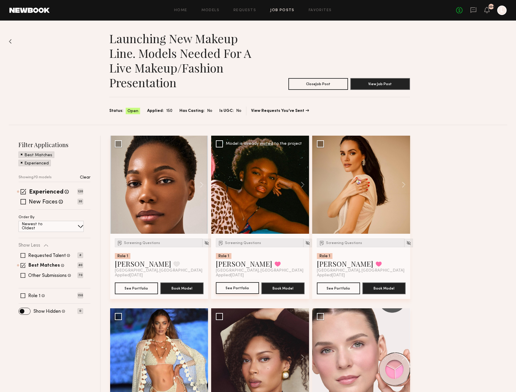
click at [231, 288] on button "See Portfolio" at bounding box center [237, 288] width 43 height 12
click at [490, 6] on div "104" at bounding box center [492, 6] width 6 height 3
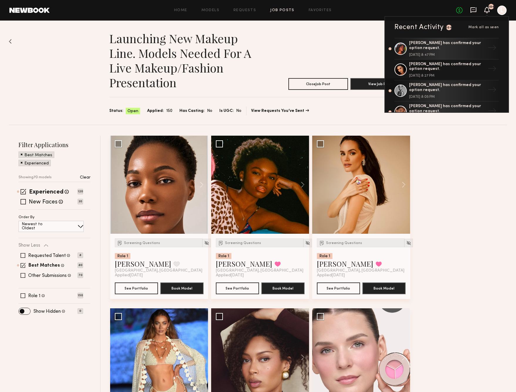
click at [473, 8] on icon at bounding box center [474, 10] width 6 height 6
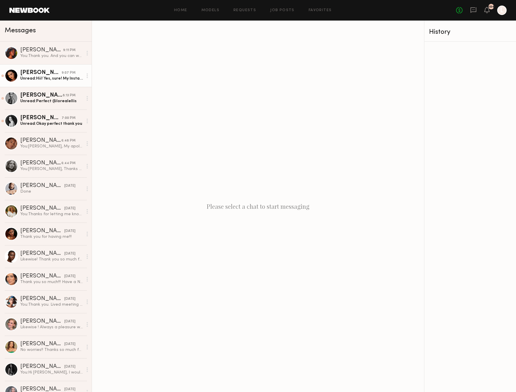
click at [57, 76] on div "Unread: Hii! Yes, sure! My Instagram is @isaattolini" at bounding box center [51, 79] width 63 height 6
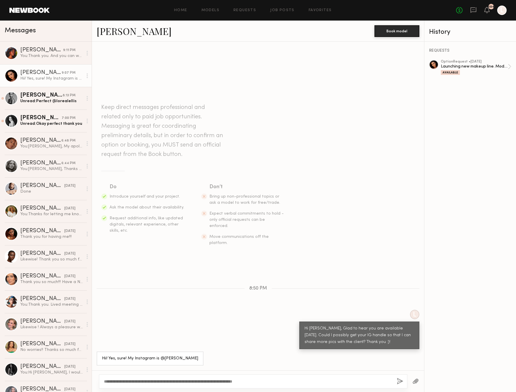
click at [126, 383] on textarea "**********" at bounding box center [248, 382] width 288 height 6
type textarea "**********"
click at [400, 382] on button "button" at bounding box center [400, 381] width 6 height 7
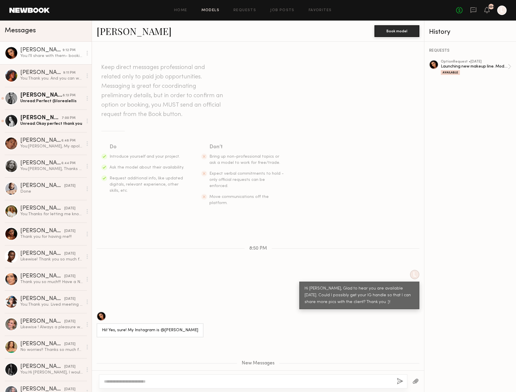
click at [214, 9] on link "Models" at bounding box center [211, 11] width 18 height 4
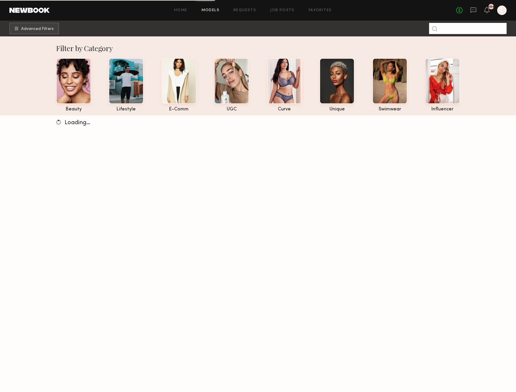
click at [449, 31] on input at bounding box center [468, 28] width 78 height 11
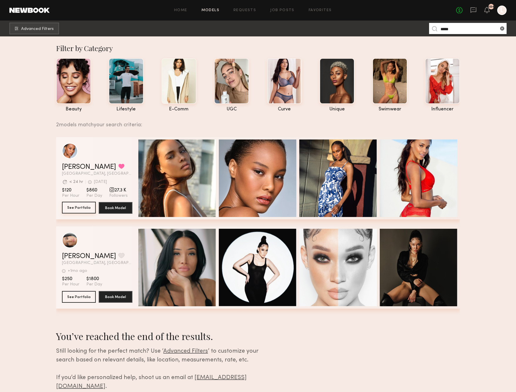
type input "*****"
click at [79, 207] on button "See Portfolio" at bounding box center [79, 208] width 34 height 12
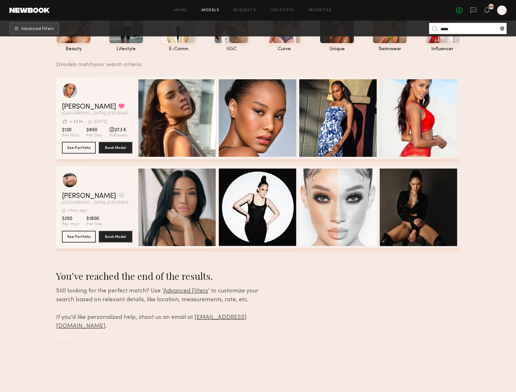
scroll to position [58, 0]
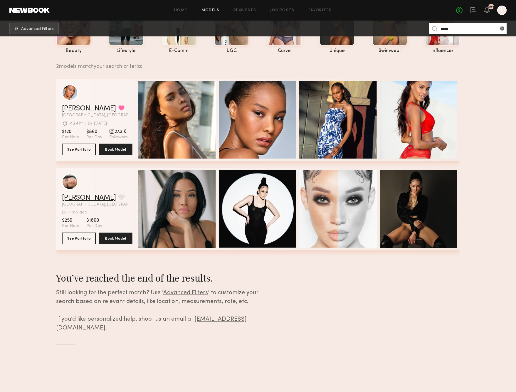
click at [82, 196] on link "Latashia S." at bounding box center [89, 198] width 54 height 7
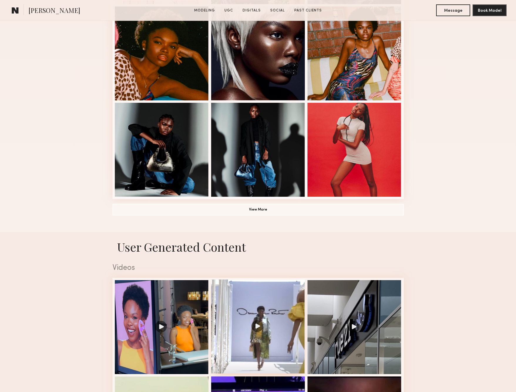
scroll to position [360, 0]
click at [256, 211] on button "View More" at bounding box center [258, 209] width 291 height 12
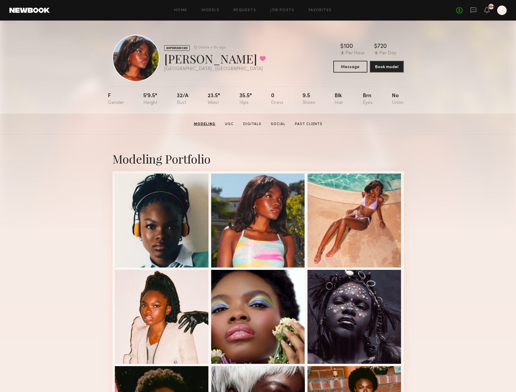
scroll to position [0, 0]
click at [473, 9] on icon at bounding box center [473, 9] width 2 height 1
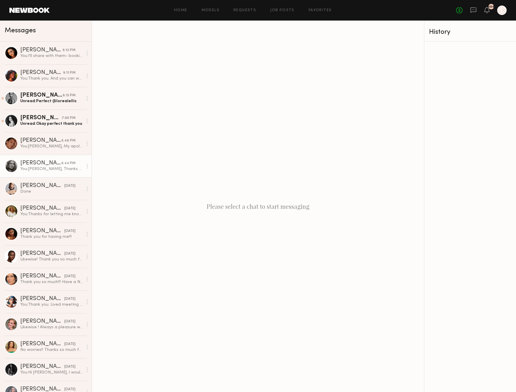
click at [72, 168] on div "You: Rebecca, Thanks for your quick response. Unfortunately, I put the wrote ti…" at bounding box center [51, 169] width 63 height 6
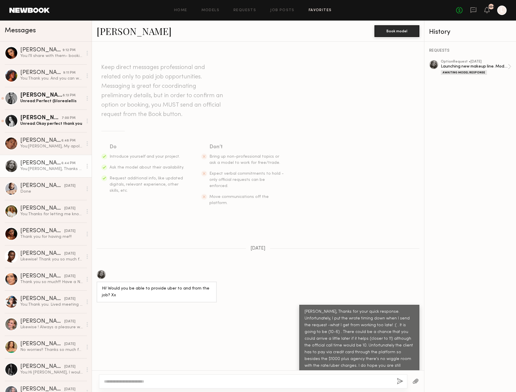
click at [311, 9] on link "Favorites" at bounding box center [320, 11] width 23 height 4
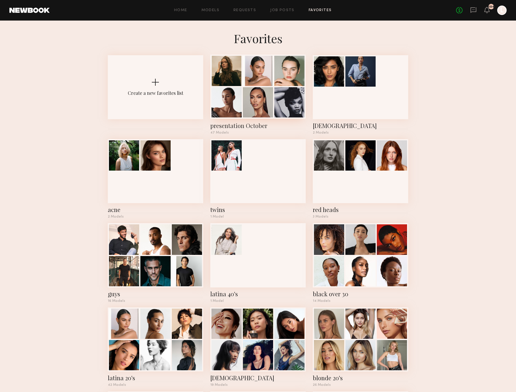
click at [247, 126] on div "presentation October" at bounding box center [257, 126] width 95 height 8
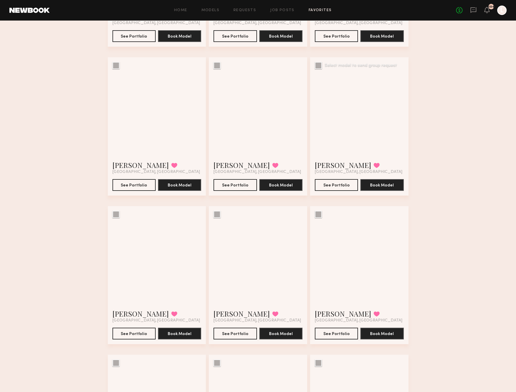
scroll to position [460, 0]
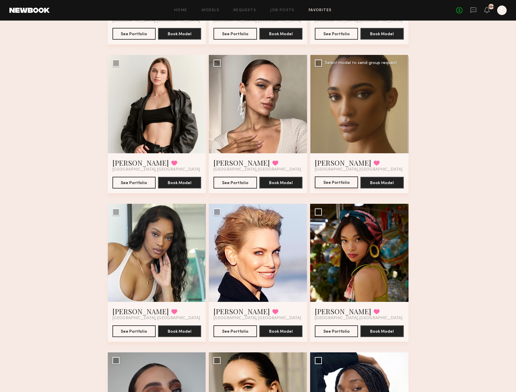
click at [336, 185] on button "See Portfolio" at bounding box center [336, 183] width 43 height 12
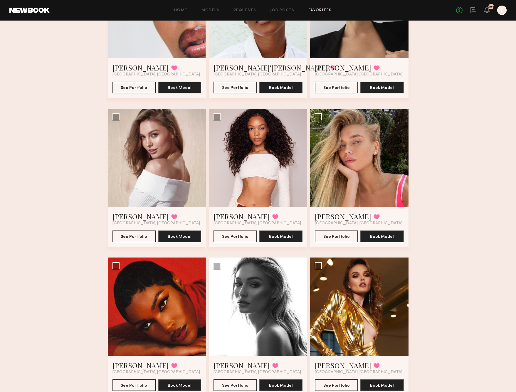
scroll to position [1160, 0]
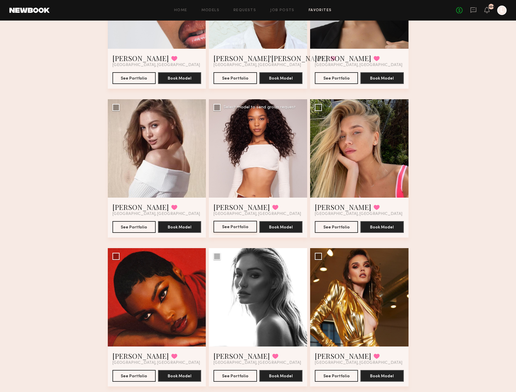
click at [229, 230] on button "See Portfolio" at bounding box center [235, 227] width 43 height 12
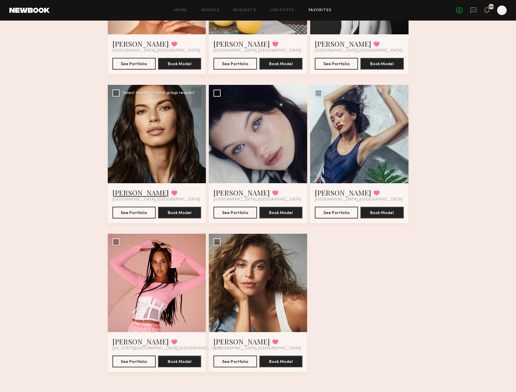
scroll to position [2068, 0]
click at [131, 212] on button "See Portfolio" at bounding box center [134, 213] width 43 height 12
click at [120, 360] on button "See Portfolio" at bounding box center [134, 362] width 43 height 12
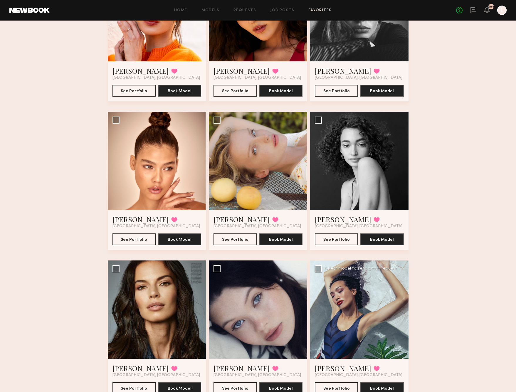
scroll to position [1803, 0]
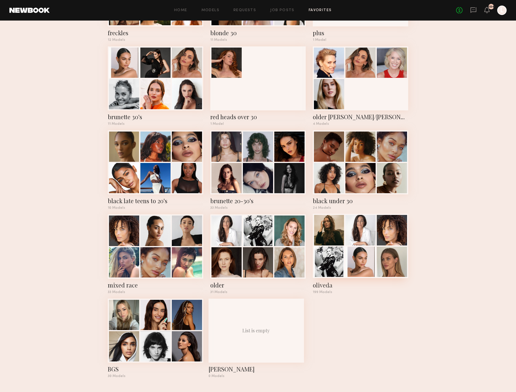
scroll to position [430, 0]
click at [334, 199] on div "black under 30" at bounding box center [360, 201] width 95 height 8
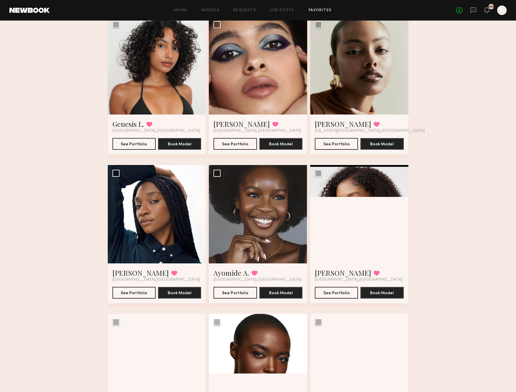
scroll to position [203, 0]
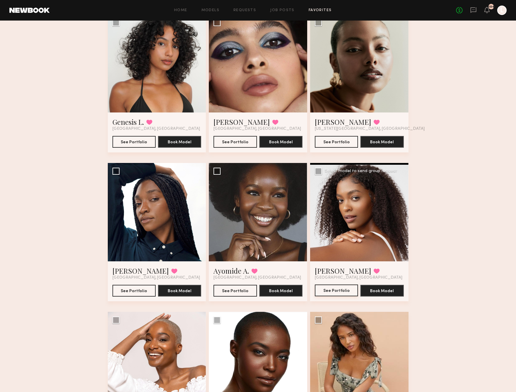
click at [337, 293] on button "See Portfolio" at bounding box center [336, 291] width 43 height 12
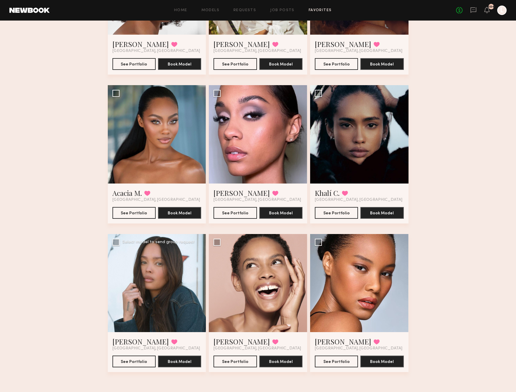
scroll to position [876, 0]
click at [330, 361] on button "See Portfolio" at bounding box center [336, 362] width 43 height 12
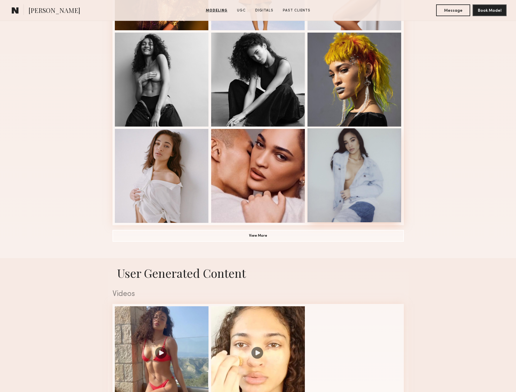
scroll to position [381, 0]
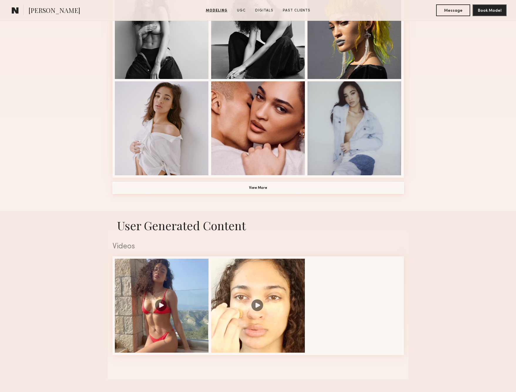
click at [298, 190] on button "View More" at bounding box center [258, 188] width 291 height 12
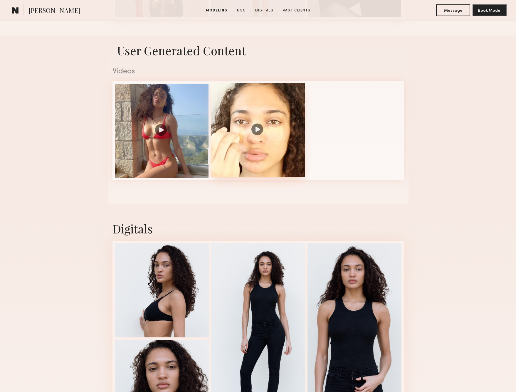
scroll to position [926, 0]
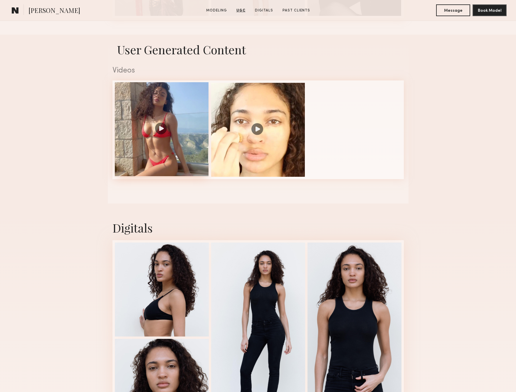
click at [182, 135] on div at bounding box center [162, 129] width 94 height 94
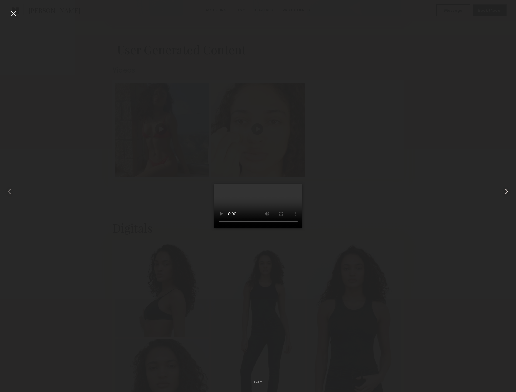
click at [507, 192] on common-icon at bounding box center [506, 191] width 9 height 9
click at [13, 14] on div at bounding box center [13, 13] width 9 height 9
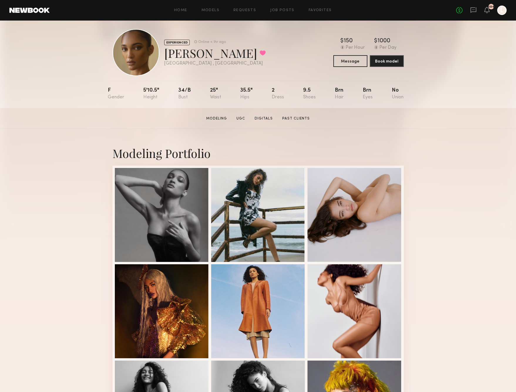
scroll to position [7, 0]
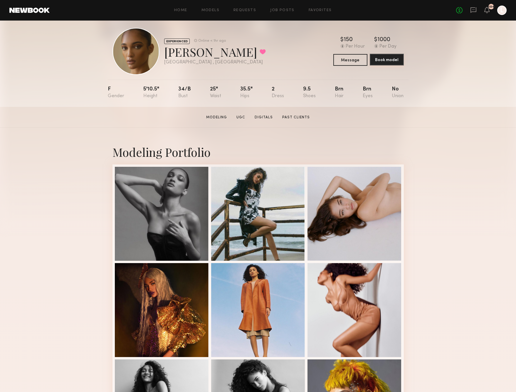
click at [379, 61] on button "Book model" at bounding box center [387, 60] width 34 height 12
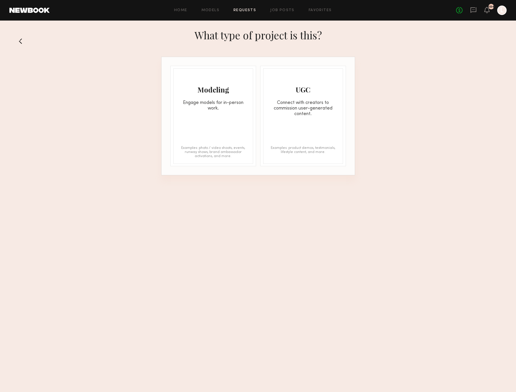
click at [243, 115] on div "Modeling Engage models for in-person work. Examples: photo / video shoots, even…" at bounding box center [213, 115] width 80 height 95
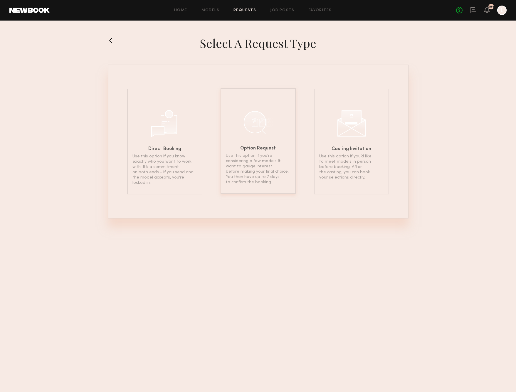
click at [254, 123] on div at bounding box center [258, 122] width 29 height 29
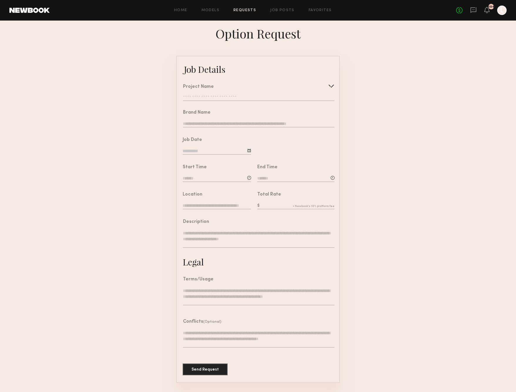
click at [274, 94] on div "Project Name Create Use recent modeling project Launching new makeup line. Mode…" at bounding box center [259, 93] width 152 height 16
click at [329, 85] on div at bounding box center [331, 85] width 9 height 9
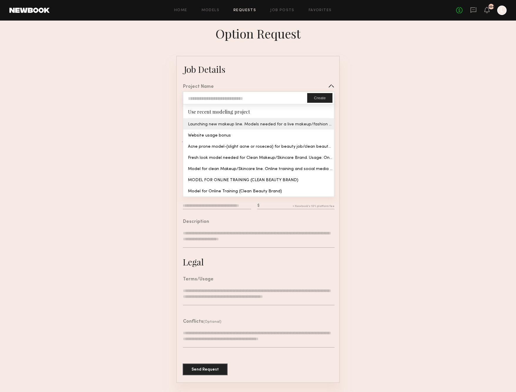
type input "**********"
type textarea "**********"
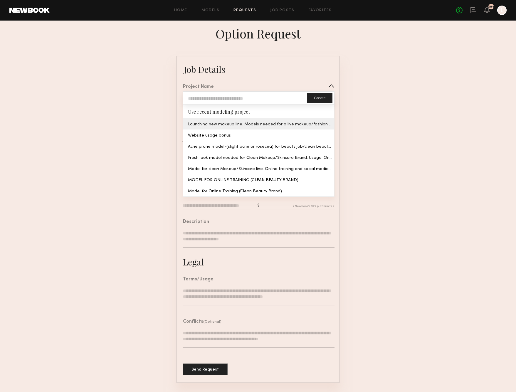
type textarea "**********"
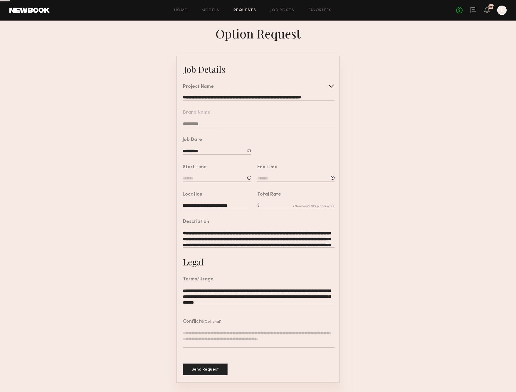
click at [282, 125] on common-border "**********" at bounding box center [258, 219] width 164 height 327
click at [249, 177] on div at bounding box center [249, 178] width 4 height 4
click at [201, 202] on input "text" at bounding box center [200, 203] width 22 height 11
type input "**"
click at [224, 206] on input "text" at bounding box center [228, 203] width 22 height 11
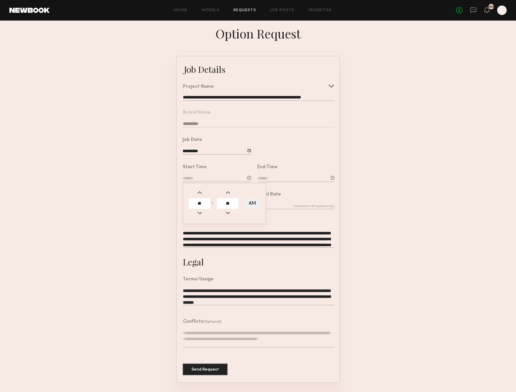
type input "**"
type input "********"
click at [284, 177] on input at bounding box center [295, 179] width 77 height 6
click at [276, 200] on input "text" at bounding box center [274, 203] width 22 height 11
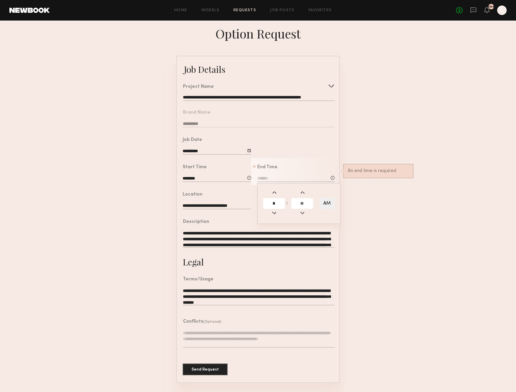
type input "*"
click at [299, 200] on input "text" at bounding box center [302, 203] width 22 height 11
type input "**"
type input "*******"
type input "**"
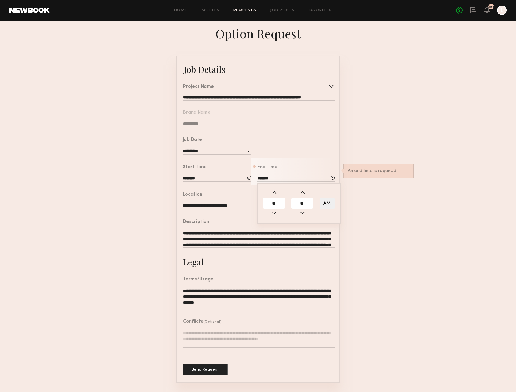
drag, startPoint x: 324, startPoint y: 202, endPoint x: 319, endPoint y: 202, distance: 5.0
click at [321, 202] on button "AM" at bounding box center [327, 203] width 15 height 11
type input "*******"
click at [358, 203] on form "**********" at bounding box center [258, 219] width 516 height 327
click at [281, 201] on div "Total Rate" at bounding box center [295, 201] width 77 height 18
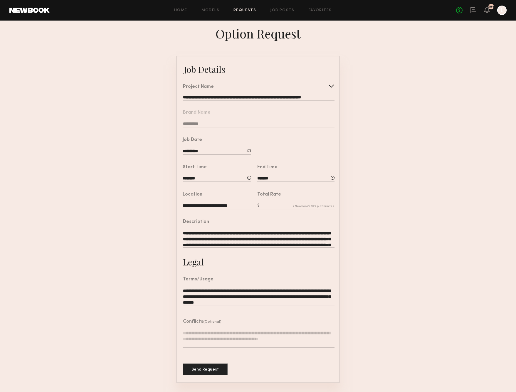
click at [269, 203] on input "text" at bounding box center [295, 206] width 77 height 6
type input "****"
click at [366, 208] on form "**********" at bounding box center [258, 219] width 516 height 327
click at [212, 371] on button "Send Request" at bounding box center [205, 369] width 45 height 12
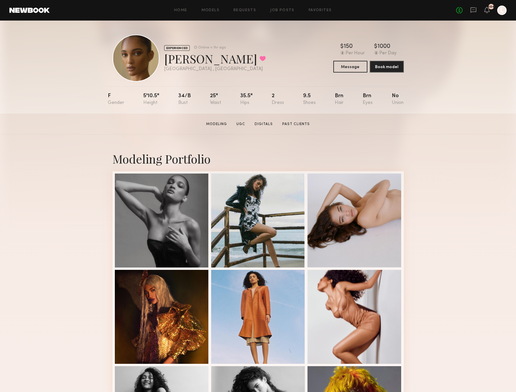
scroll to position [0, 0]
click at [172, 326] on div at bounding box center [162, 316] width 94 height 94
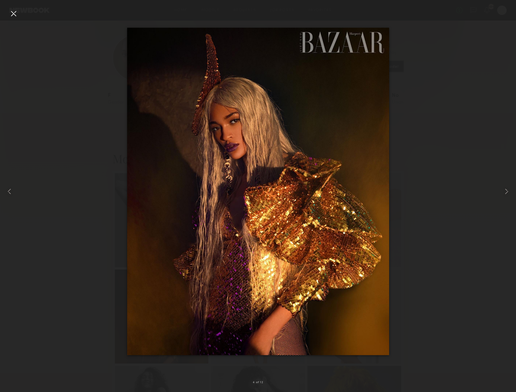
click at [393, 123] on div at bounding box center [258, 191] width 516 height 364
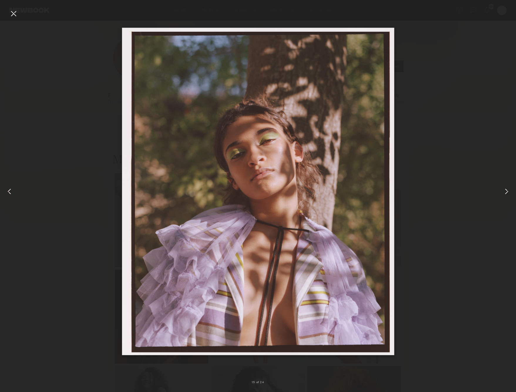
click at [13, 12] on div at bounding box center [13, 13] width 9 height 9
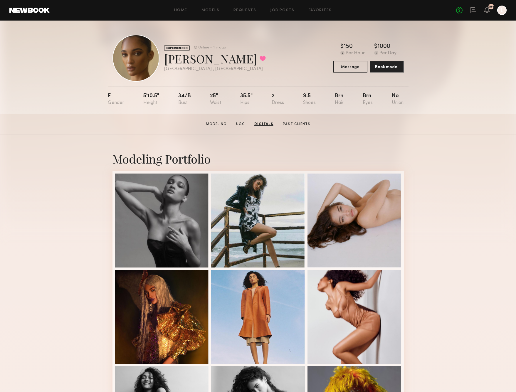
scroll to position [0, 0]
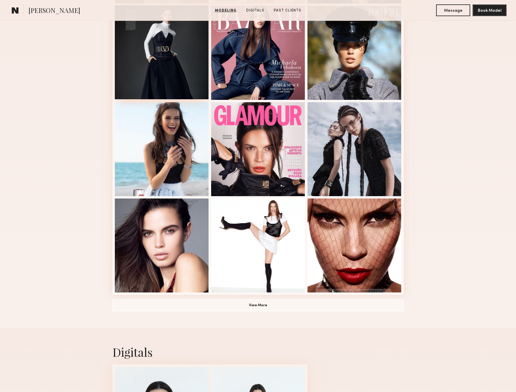
scroll to position [265, 0]
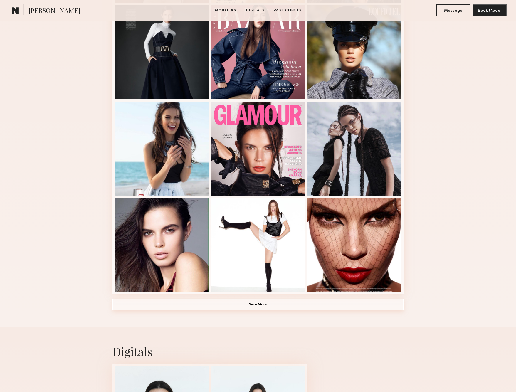
click at [133, 303] on button "View More" at bounding box center [258, 305] width 291 height 12
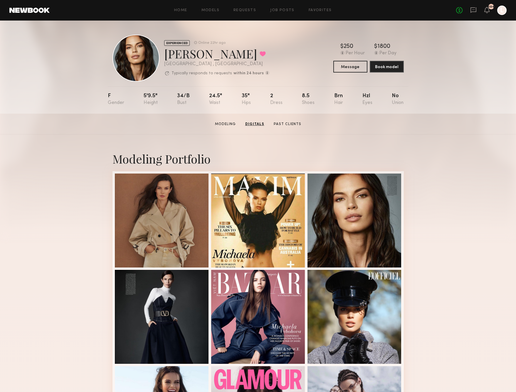
scroll to position [0, 0]
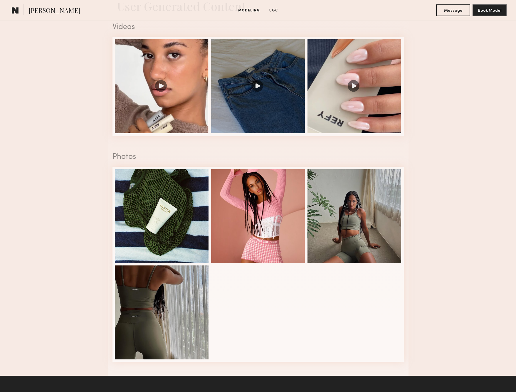
scroll to position [659, 0]
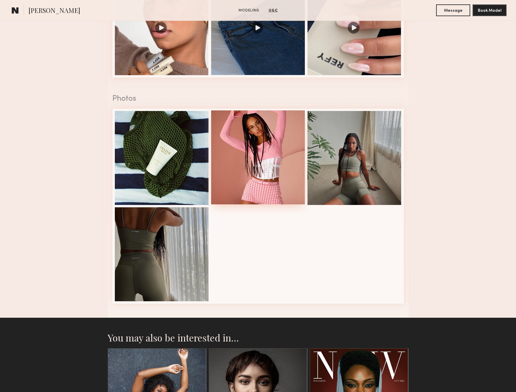
click at [243, 168] on div at bounding box center [258, 157] width 94 height 94
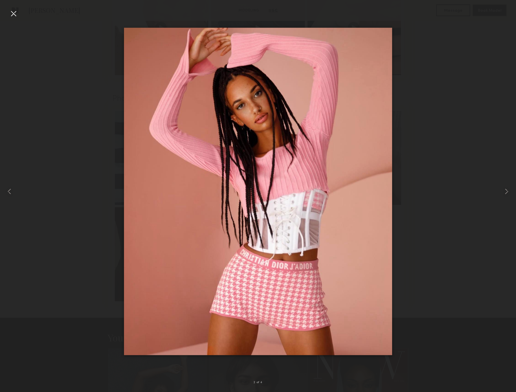
click at [294, 175] on img at bounding box center [258, 192] width 269 height 328
click at [14, 13] on div at bounding box center [13, 13] width 9 height 9
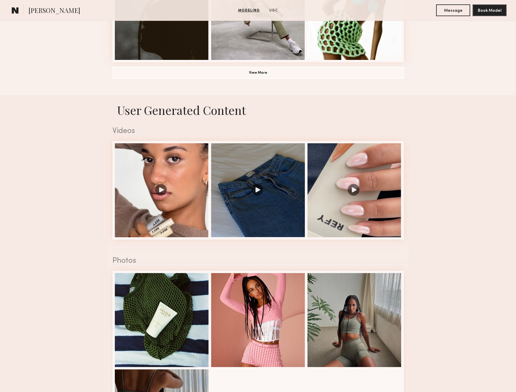
scroll to position [495, 0]
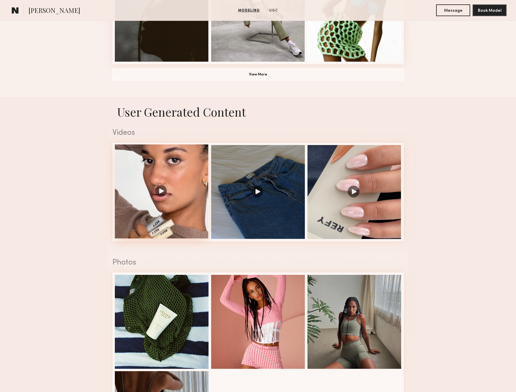
click at [145, 189] on div at bounding box center [162, 192] width 94 height 94
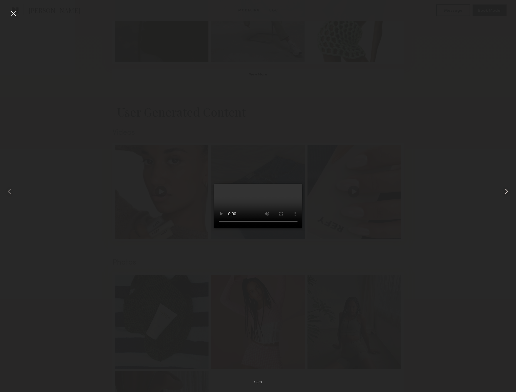
click at [506, 191] on common-icon at bounding box center [506, 191] width 9 height 9
click at [302, 228] on video at bounding box center [258, 206] width 88 height 44
click at [507, 192] on common-icon at bounding box center [506, 191] width 9 height 9
click at [13, 12] on div at bounding box center [13, 13] width 9 height 9
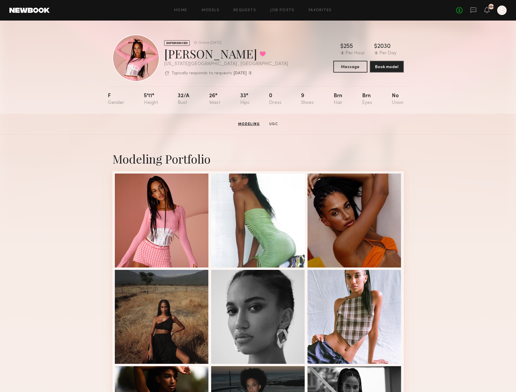
scroll to position [0, 0]
click at [384, 71] on button "Book model" at bounding box center [387, 67] width 34 height 12
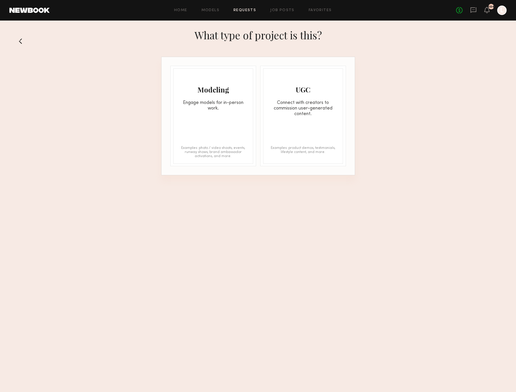
click at [242, 123] on div "Modeling Engage models for in-person work. Examples: photo / video shoots, even…" at bounding box center [213, 115] width 80 height 95
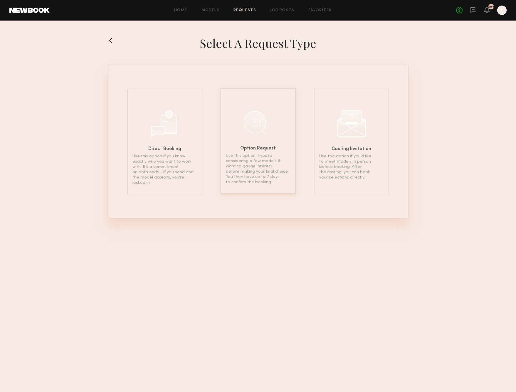
click at [247, 154] on p "Use this option if you’re considering a few models & want to gauge interest bef…" at bounding box center [258, 169] width 65 height 32
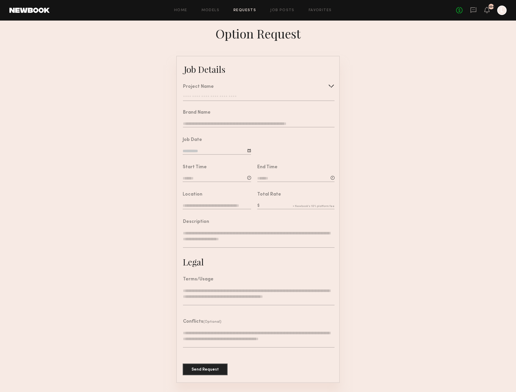
click at [328, 84] on div at bounding box center [331, 85] width 9 height 9
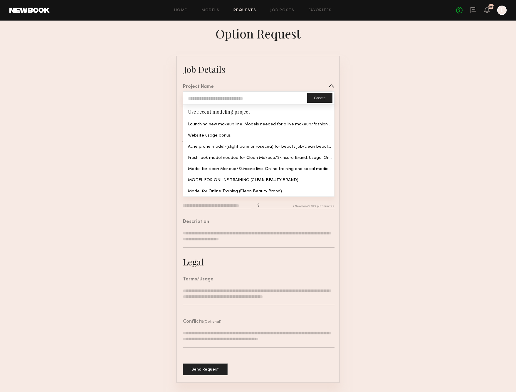
type input "**********"
type textarea "**********"
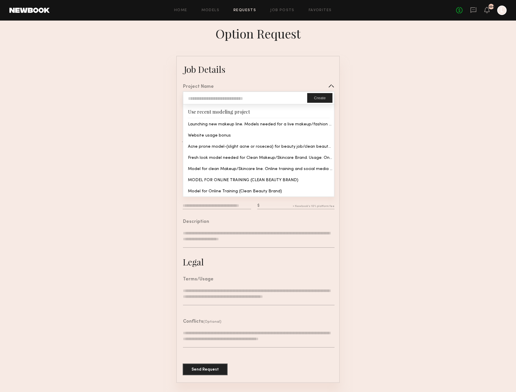
type textarea "**********"
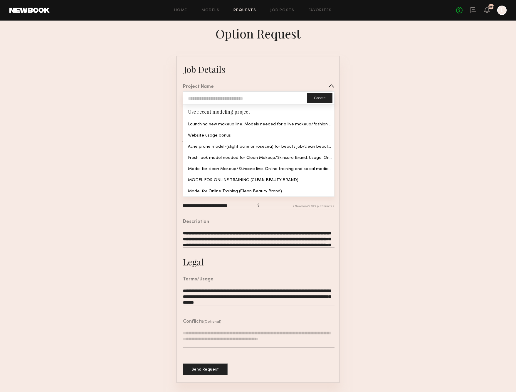
click at [293, 125] on common-border "**********" at bounding box center [258, 219] width 164 height 327
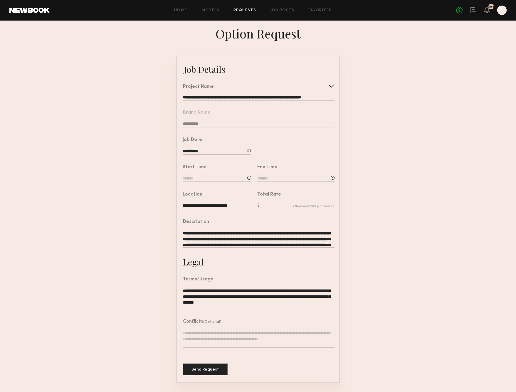
click at [221, 174] on div "Start Time" at bounding box center [217, 174] width 68 height 18
click at [249, 176] on div at bounding box center [249, 178] width 4 height 4
click at [210, 202] on input "text" at bounding box center [200, 203] width 22 height 11
type input "**"
click at [230, 201] on input "text" at bounding box center [228, 203] width 22 height 11
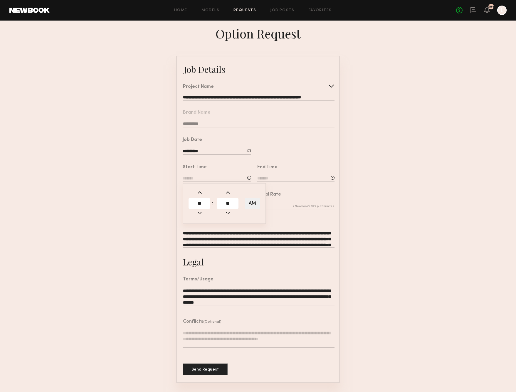
type input "**"
type input "********"
click at [274, 180] on input at bounding box center [295, 179] width 77 height 6
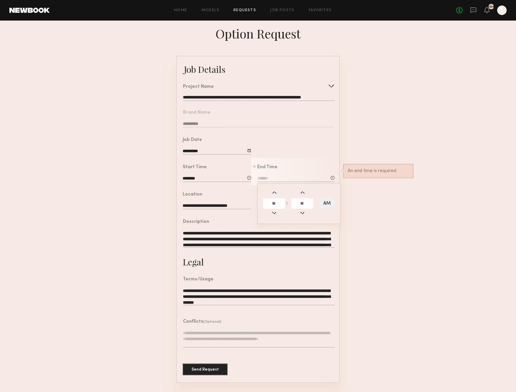
click at [273, 205] on input "text" at bounding box center [274, 203] width 22 height 11
type input "*"
click at [296, 204] on input "text" at bounding box center [302, 203] width 22 height 11
type input "*"
type input "**"
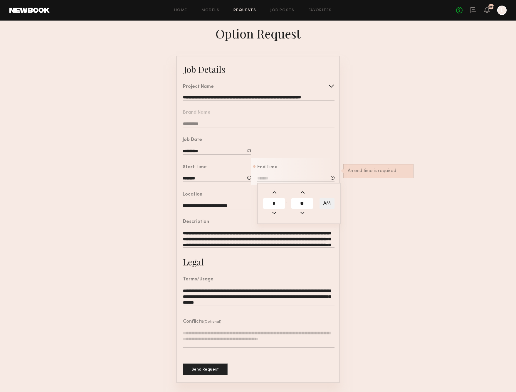
type input "*******"
type input "**"
click at [328, 204] on button "AM" at bounding box center [327, 203] width 15 height 11
type input "*******"
click at [358, 210] on form "**********" at bounding box center [258, 219] width 516 height 327
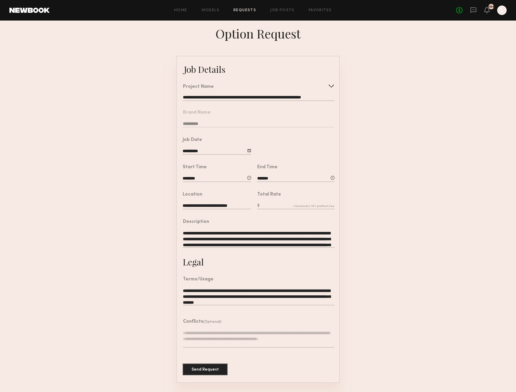
click at [273, 205] on input "text" at bounding box center [295, 206] width 77 height 6
type input "****"
click at [370, 262] on form "**********" at bounding box center [258, 219] width 516 height 327
click at [214, 367] on button "Send Request" at bounding box center [205, 369] width 45 height 12
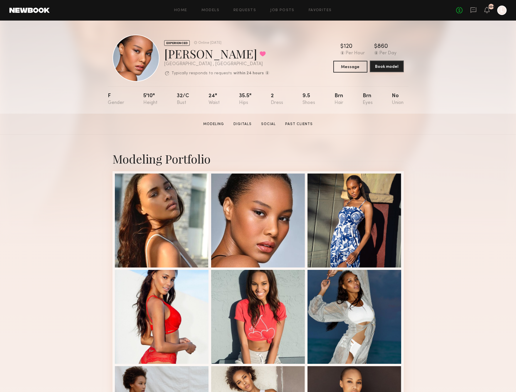
click at [387, 69] on button "Book model" at bounding box center [387, 67] width 34 height 12
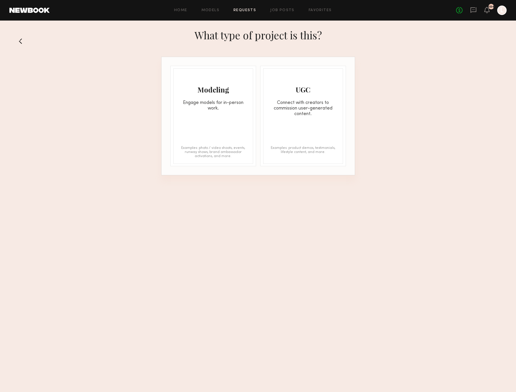
click at [202, 147] on div "Examples: photo / video shoots, events, runway shows, brand ambassador activati…" at bounding box center [214, 152] width 68 height 12
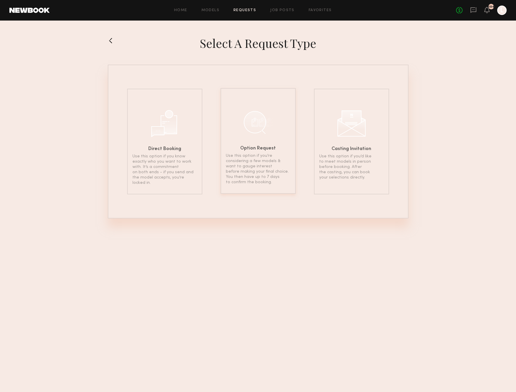
click at [257, 161] on p "Use this option if you’re considering a few models & want to gauge interest bef…" at bounding box center [258, 169] width 65 height 32
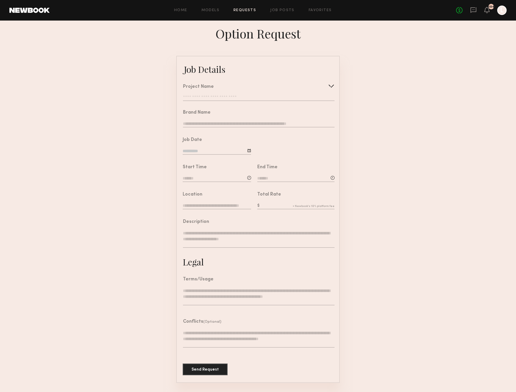
click at [331, 86] on div at bounding box center [331, 85] width 9 height 9
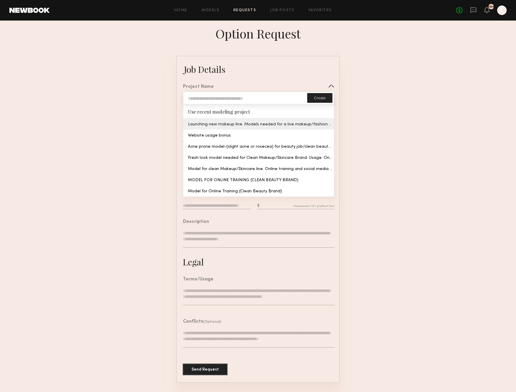
type input "**********"
type textarea "**********"
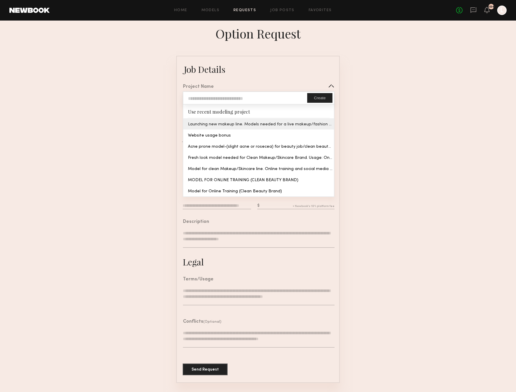
type textarea "**********"
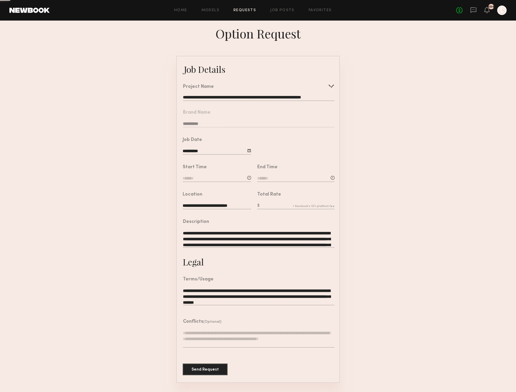
click at [305, 121] on common-border "**********" at bounding box center [258, 219] width 164 height 327
click at [229, 177] on input at bounding box center [217, 179] width 68 height 6
click at [198, 205] on input "text" at bounding box center [200, 203] width 22 height 11
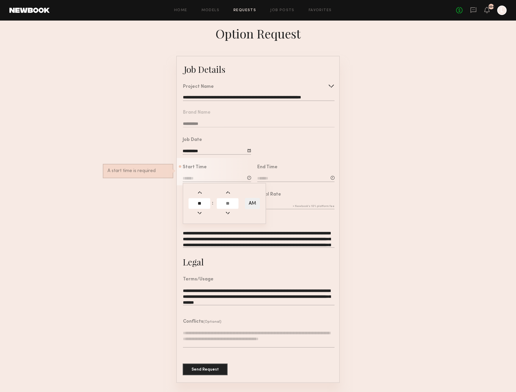
type input "**"
click at [223, 205] on input "text" at bounding box center [228, 203] width 22 height 11
type input "**"
type input "********"
click at [279, 177] on input at bounding box center [295, 179] width 77 height 6
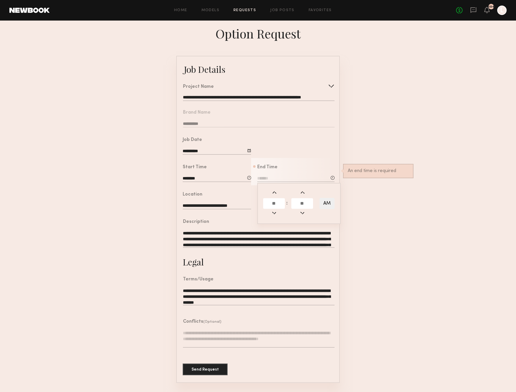
click at [271, 202] on input "text" at bounding box center [274, 203] width 22 height 11
type input "*"
click at [300, 202] on input "text" at bounding box center [302, 203] width 22 height 11
type input "**"
type input "*******"
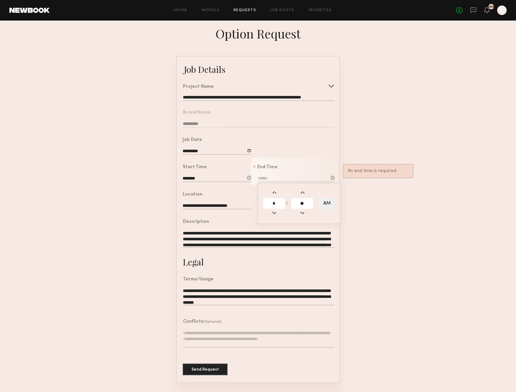
type input "**"
click at [330, 203] on button "AM" at bounding box center [327, 203] width 15 height 11
type input "*******"
click at [372, 210] on form "**********" at bounding box center [258, 219] width 516 height 327
click at [264, 203] on input "text" at bounding box center [295, 206] width 77 height 6
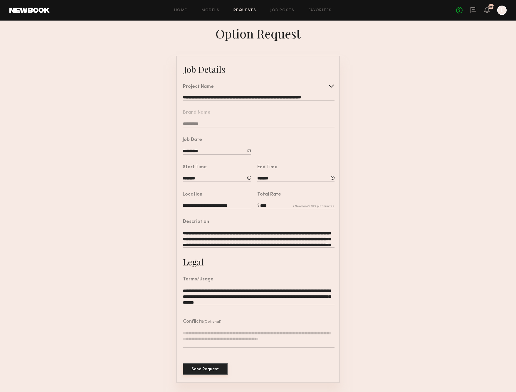
type input "****"
click at [212, 371] on button "Send Request" at bounding box center [205, 369] width 45 height 12
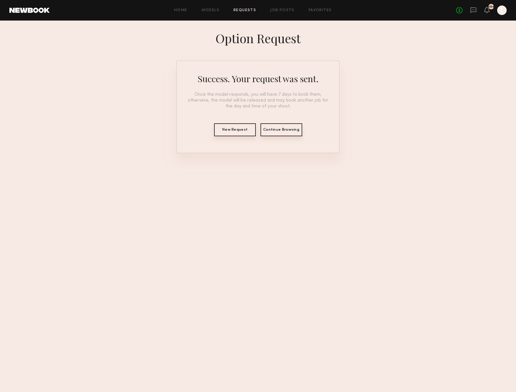
click at [238, 130] on button "View Request" at bounding box center [235, 129] width 42 height 13
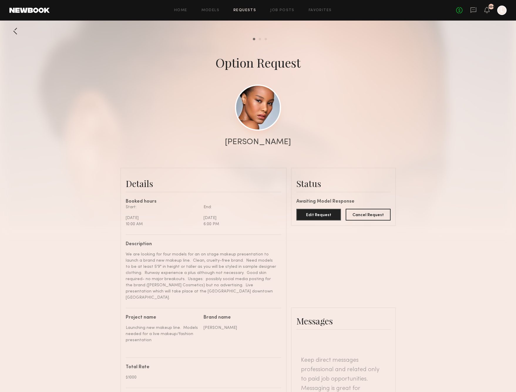
click at [260, 106] on link at bounding box center [258, 108] width 46 height 46
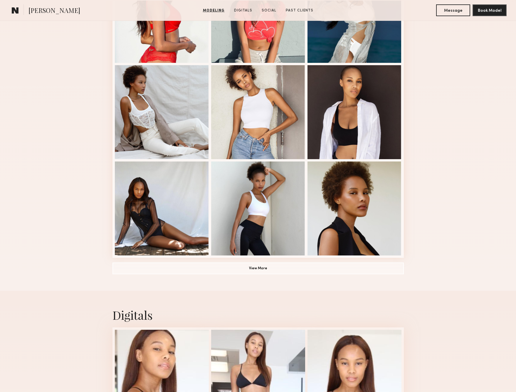
scroll to position [351, 0]
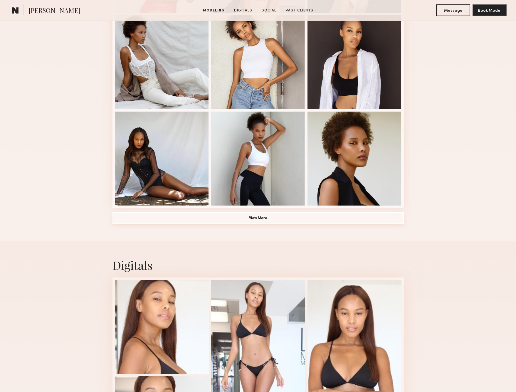
click at [280, 219] on button "View More" at bounding box center [258, 218] width 291 height 12
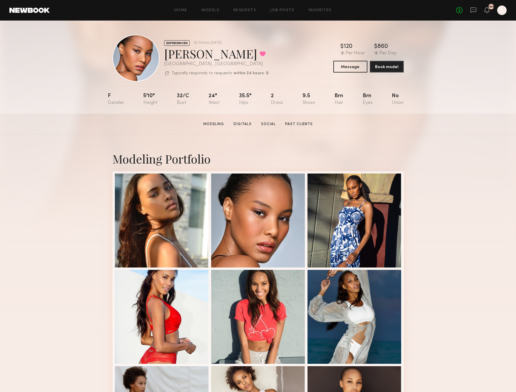
scroll to position [0, 0]
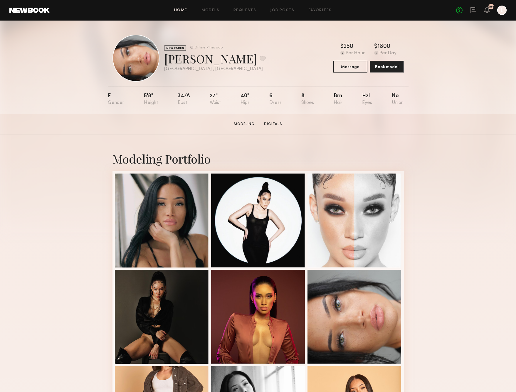
click at [181, 9] on link "Home" at bounding box center [180, 11] width 13 height 4
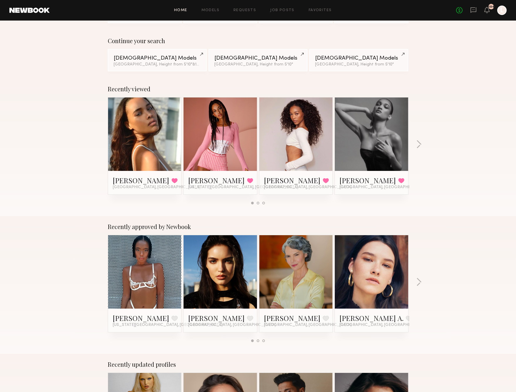
scroll to position [38, 0]
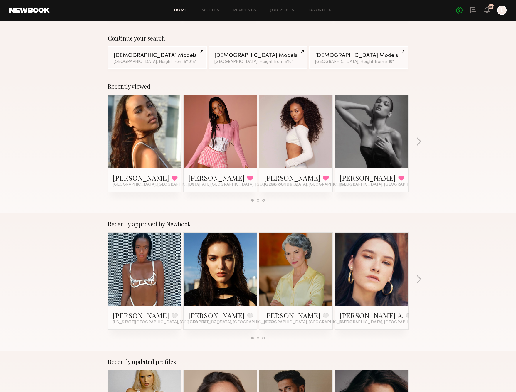
click at [209, 294] on link at bounding box center [220, 269] width 36 height 73
click at [281, 315] on link "[PERSON_NAME]" at bounding box center [292, 315] width 56 height 9
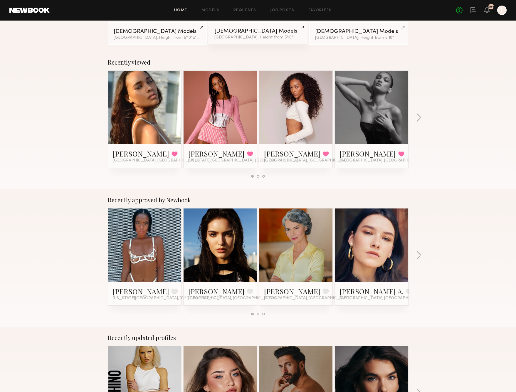
scroll to position [65, 0]
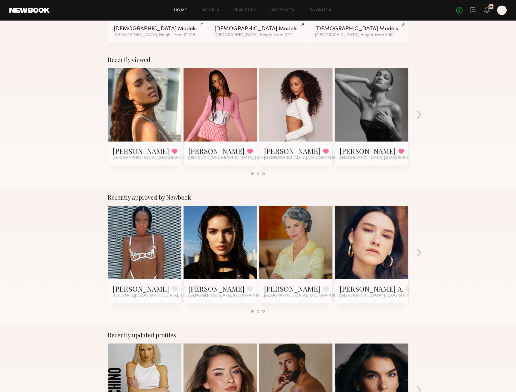
click at [368, 274] on link at bounding box center [372, 242] width 36 height 73
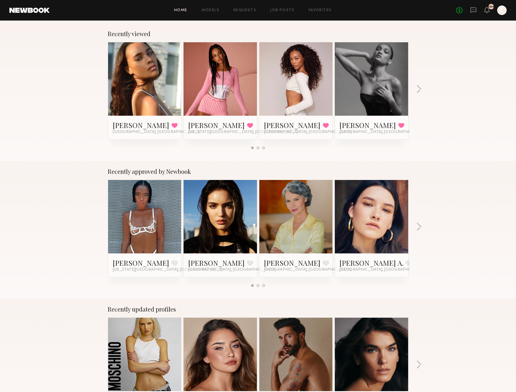
scroll to position [104, 0]
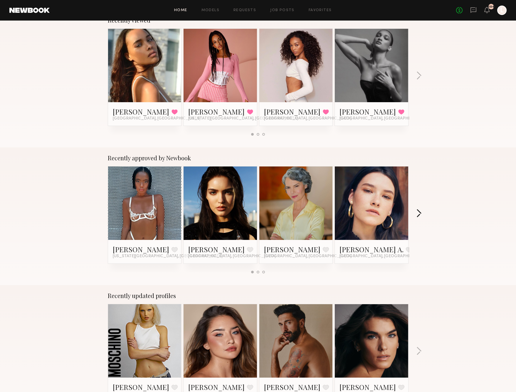
click at [418, 216] on button "button" at bounding box center [419, 214] width 6 height 10
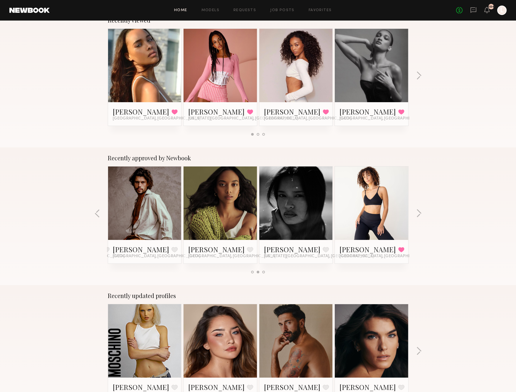
click at [217, 230] on link at bounding box center [220, 203] width 36 height 73
click at [421, 217] on button "button" at bounding box center [419, 214] width 6 height 10
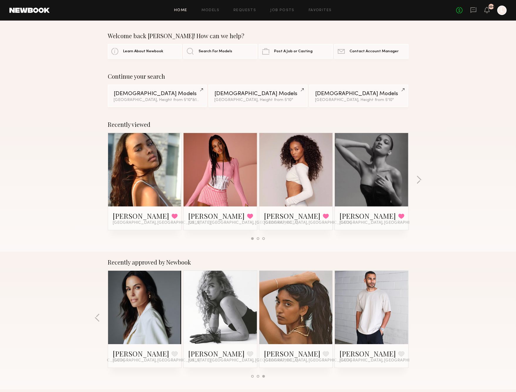
scroll to position [0, 0]
click at [421, 178] on button "button" at bounding box center [419, 181] width 6 height 10
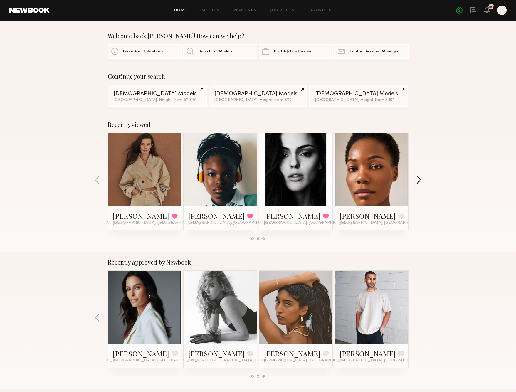
click at [421, 178] on button "button" at bounding box center [419, 181] width 6 height 10
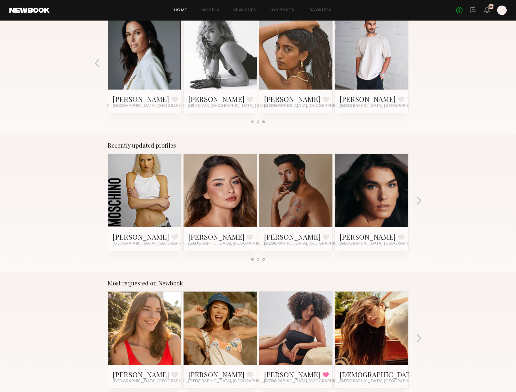
scroll to position [257, 0]
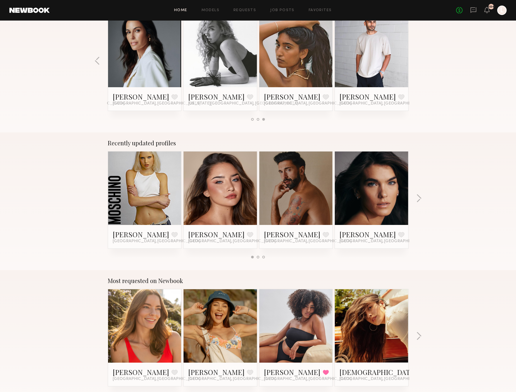
click at [297, 196] on link at bounding box center [296, 188] width 36 height 73
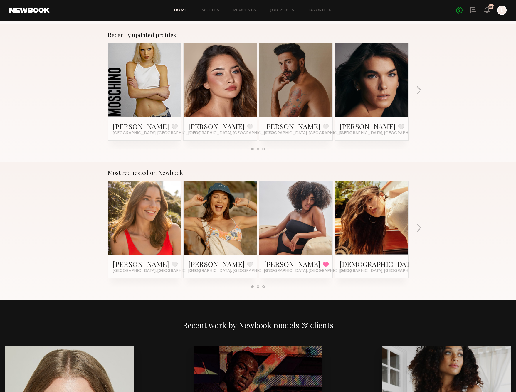
scroll to position [363, 0]
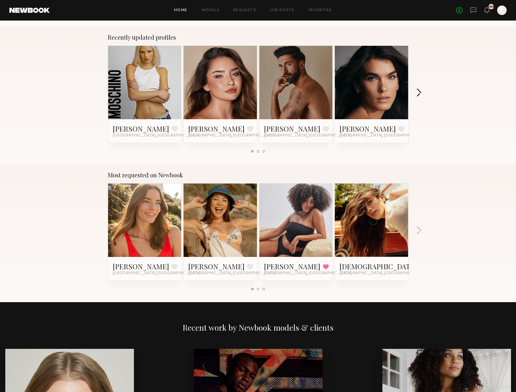
click at [416, 93] on button "button" at bounding box center [419, 93] width 6 height 10
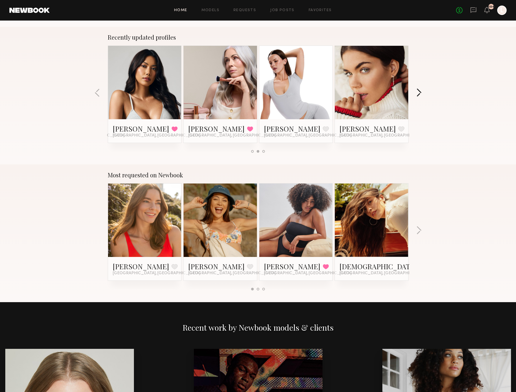
click at [416, 93] on button "button" at bounding box center [419, 93] width 6 height 10
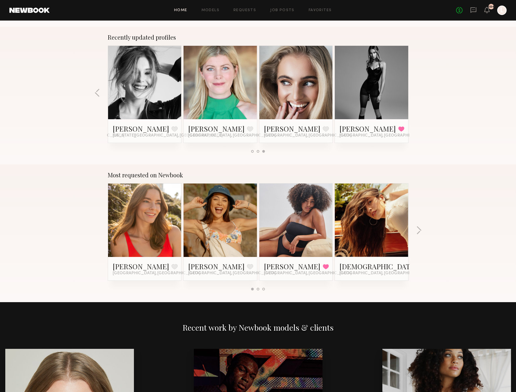
click at [416, 93] on div "Recently updated profiles Bianca A. Favorite Los Angeles, CA Alexis B. Favorite…" at bounding box center [258, 96] width 516 height 138
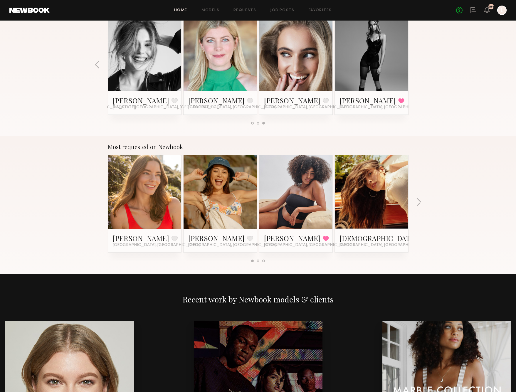
scroll to position [392, 0]
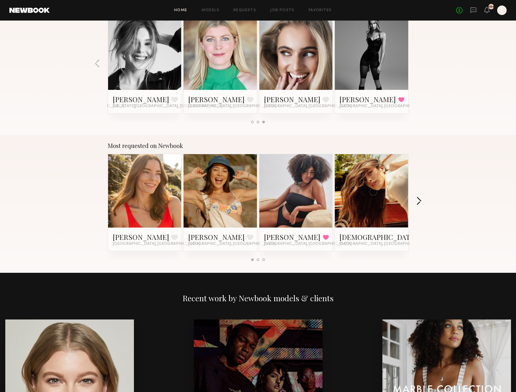
click at [420, 200] on button "button" at bounding box center [419, 202] width 6 height 10
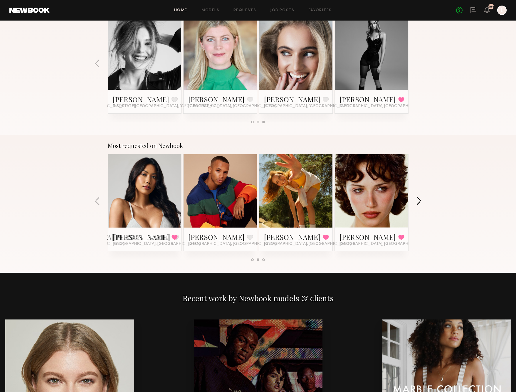
click at [420, 200] on button "button" at bounding box center [419, 202] width 6 height 10
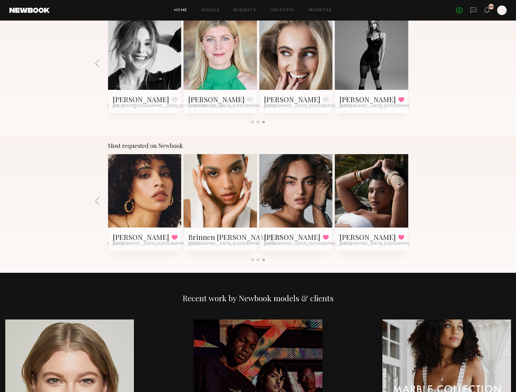
click at [366, 213] on link at bounding box center [372, 190] width 36 height 73
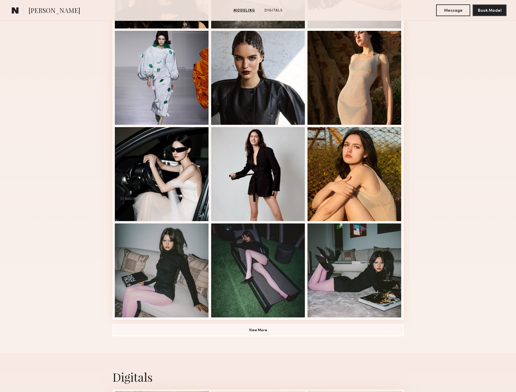
scroll to position [286, 0]
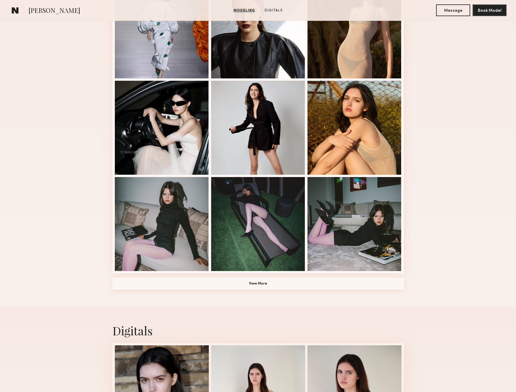
click at [235, 284] on button "View More" at bounding box center [258, 284] width 291 height 12
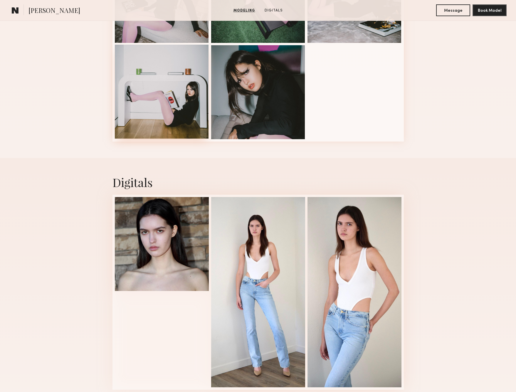
scroll to position [518, 0]
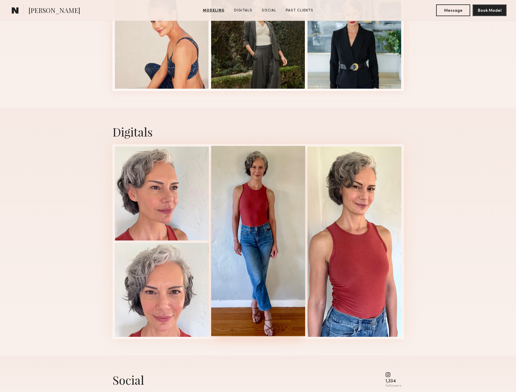
scroll to position [276, 0]
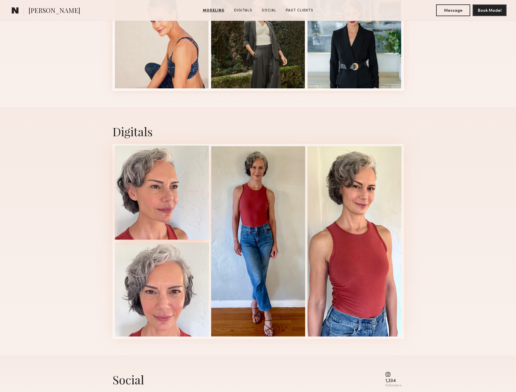
click at [170, 206] on div at bounding box center [162, 193] width 94 height 94
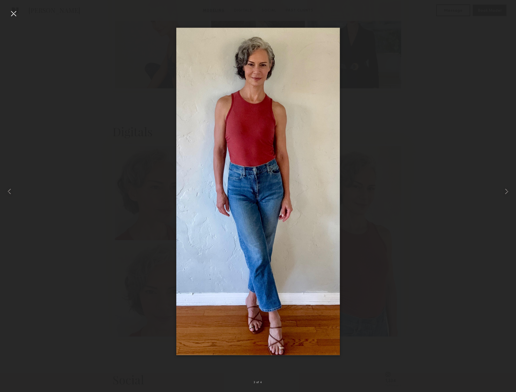
click at [15, 17] on div at bounding box center [13, 13] width 9 height 9
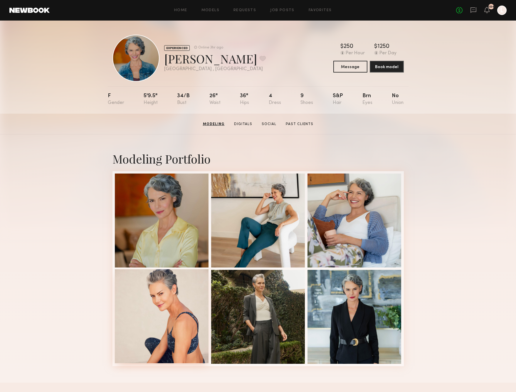
scroll to position [0, 0]
click at [162, 192] on div at bounding box center [162, 220] width 94 height 94
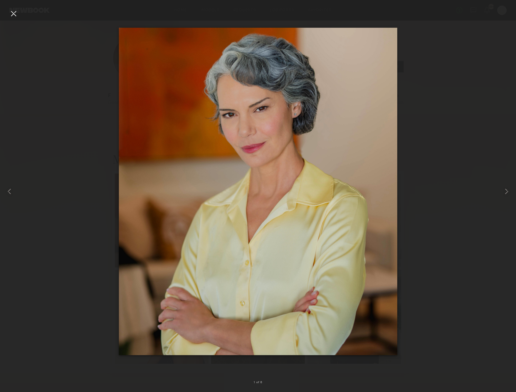
click at [14, 14] on div at bounding box center [13, 13] width 9 height 9
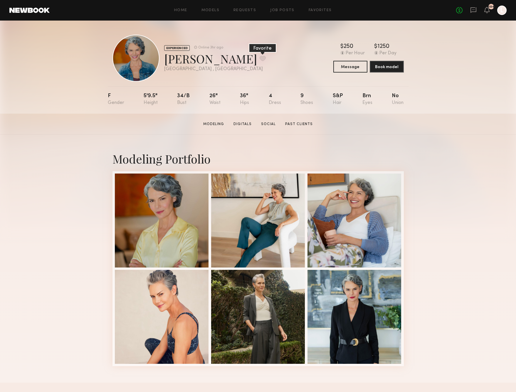
click at [260, 57] on button at bounding box center [263, 58] width 6 height 5
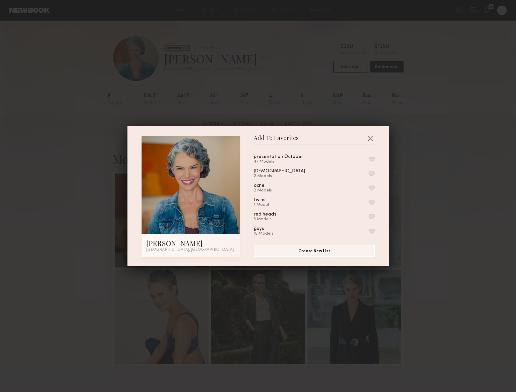
scroll to position [1, 0]
click at [372, 160] on button "button" at bounding box center [372, 158] width 6 height 5
click at [373, 200] on button "button" at bounding box center [372, 202] width 6 height 5
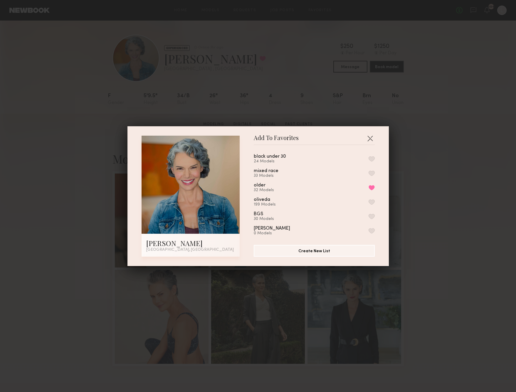
click at [371, 199] on button "button" at bounding box center [372, 201] width 6 height 5
click at [317, 246] on button "Create New List" at bounding box center [314, 251] width 121 height 12
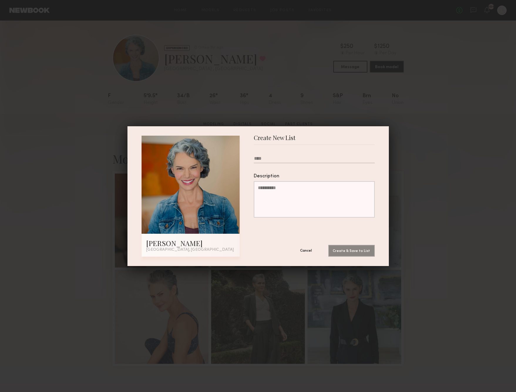
click at [311, 250] on button "Cancel" at bounding box center [306, 251] width 35 height 12
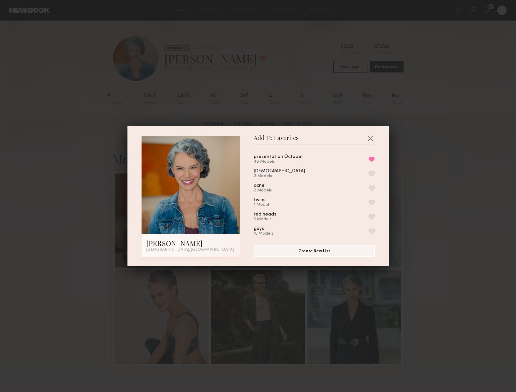
click at [437, 189] on div "Add To Favorites Renee P. Los Angeles, CA Add To Favorites presentation October…" at bounding box center [258, 196] width 516 height 392
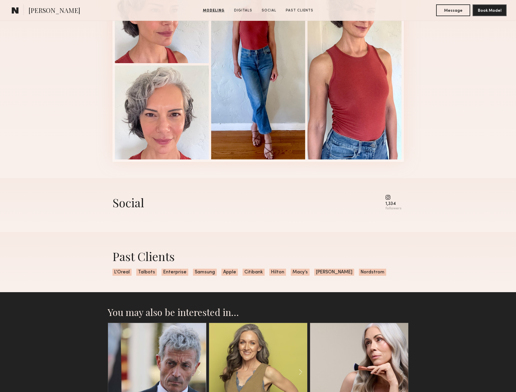
scroll to position [489, 0]
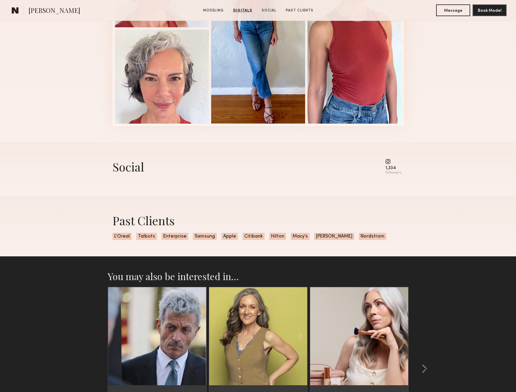
click at [394, 165] on div "1,334 followers" at bounding box center [393, 167] width 16 height 16
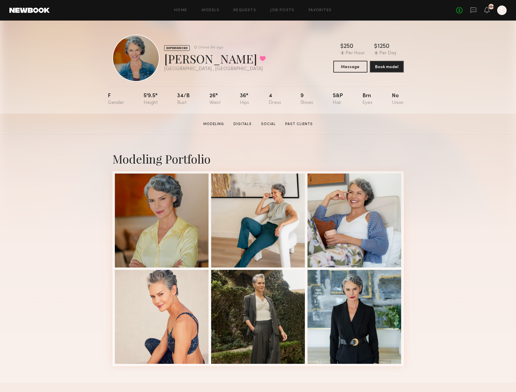
scroll to position [0, 0]
click at [170, 217] on div at bounding box center [162, 220] width 94 height 94
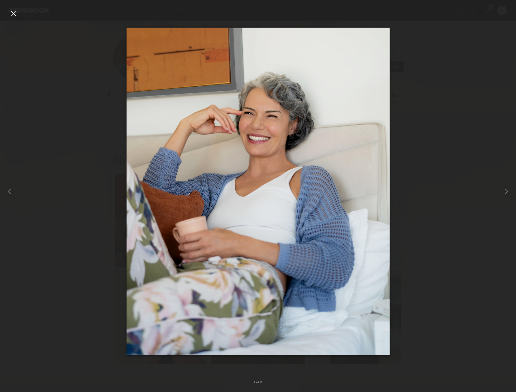
click at [13, 10] on div at bounding box center [13, 13] width 9 height 9
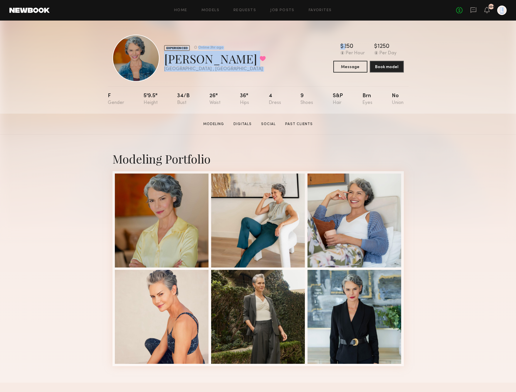
drag, startPoint x: 363, startPoint y: 26, endPoint x: 497, endPoint y: 1, distance: 135.9
click at [496, 2] on section "Home Models Requests Job Posts Favorites Sign Out No fees up to $5,000 104 L EX…" at bounding box center [258, 57] width 516 height 114
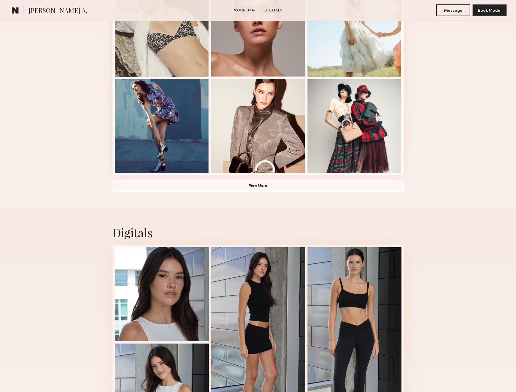
scroll to position [431, 0]
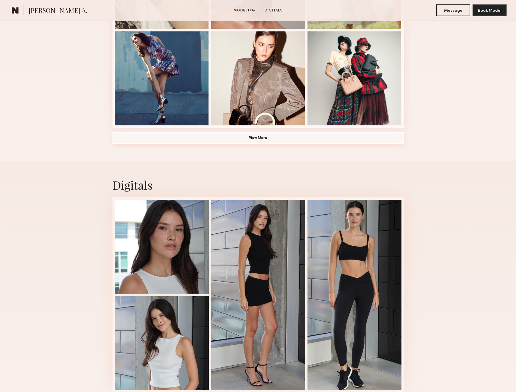
click at [258, 135] on button "View More" at bounding box center [258, 138] width 291 height 12
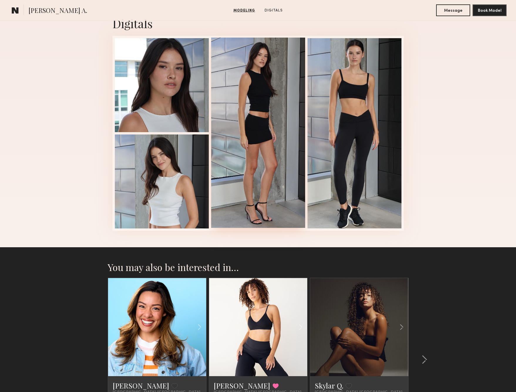
scroll to position [966, 0]
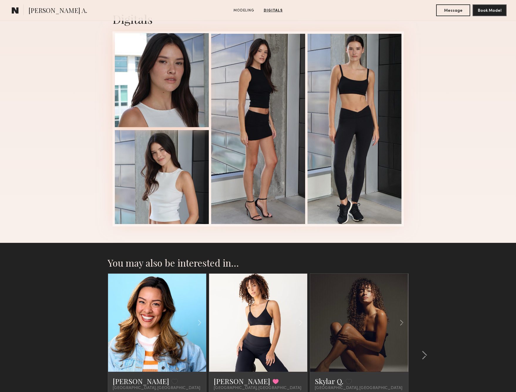
click at [147, 68] on div at bounding box center [162, 80] width 94 height 94
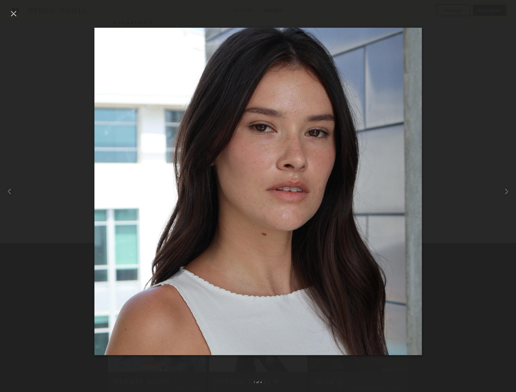
click at [11, 11] on div at bounding box center [13, 13] width 9 height 9
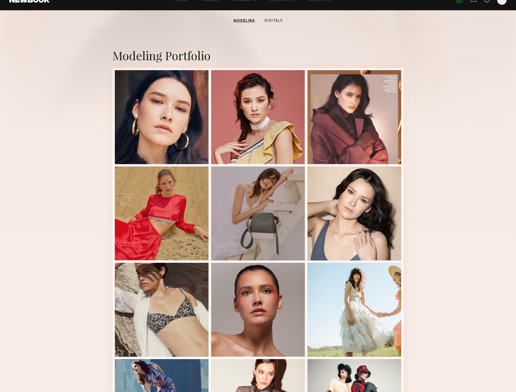
scroll to position [105, 0]
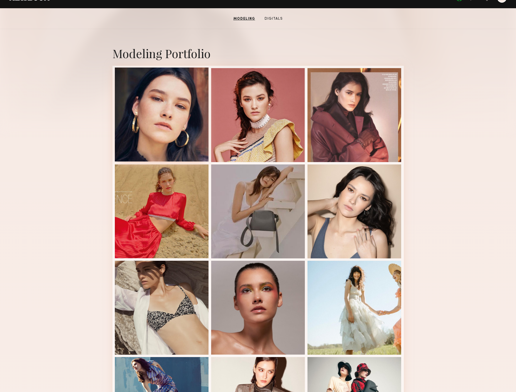
click at [151, 114] on div at bounding box center [162, 115] width 94 height 94
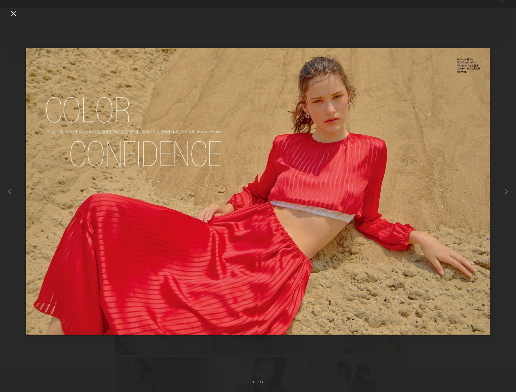
click at [14, 13] on div at bounding box center [13, 13] width 9 height 9
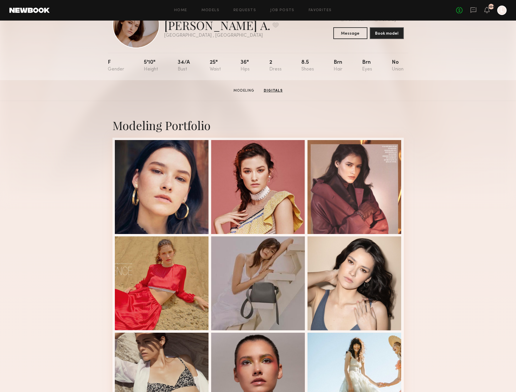
scroll to position [0, 0]
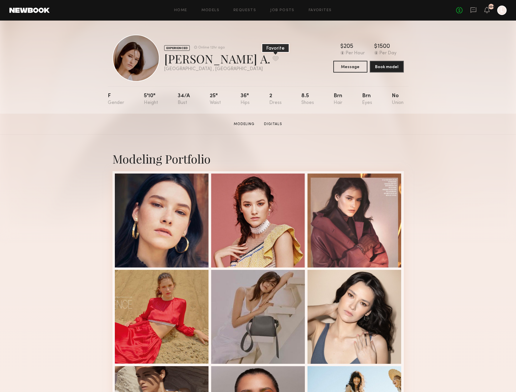
click at [273, 60] on button at bounding box center [276, 58] width 6 height 5
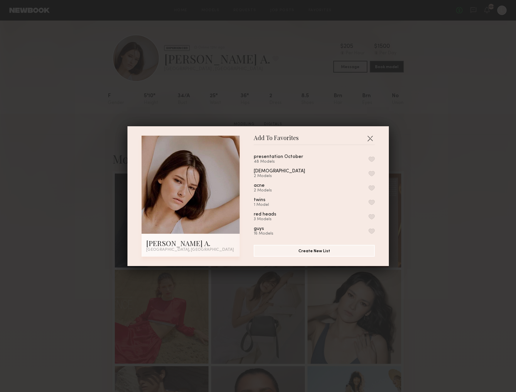
click at [371, 162] on button "button" at bounding box center [372, 159] width 6 height 5
click at [370, 140] on button "button" at bounding box center [369, 138] width 9 height 9
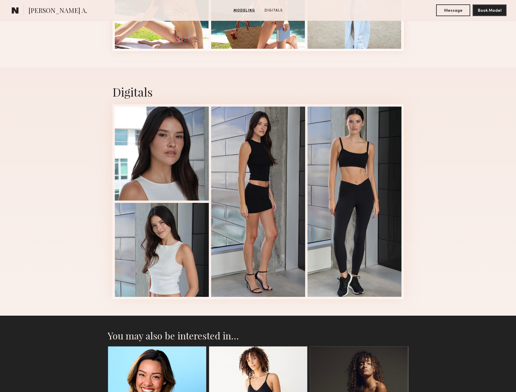
scroll to position [892, 0]
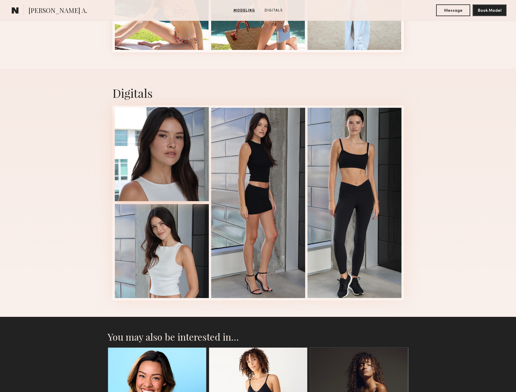
click at [184, 159] on div at bounding box center [162, 154] width 94 height 94
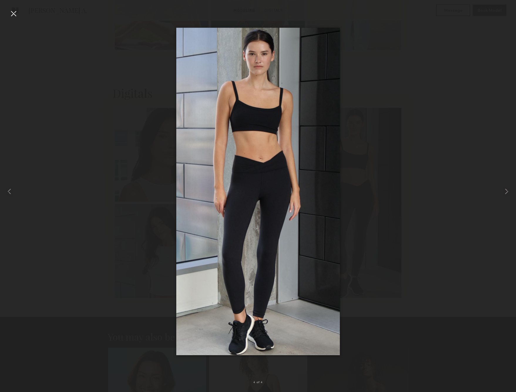
click at [12, 13] on div at bounding box center [13, 13] width 9 height 9
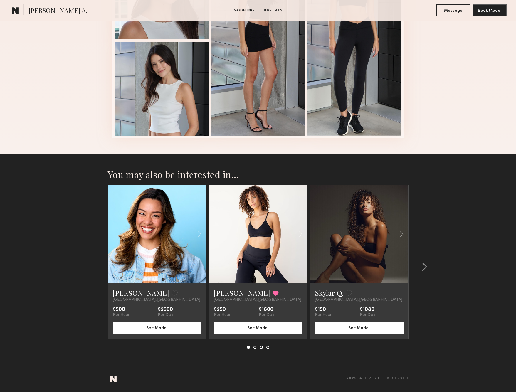
scroll to position [1055, 0]
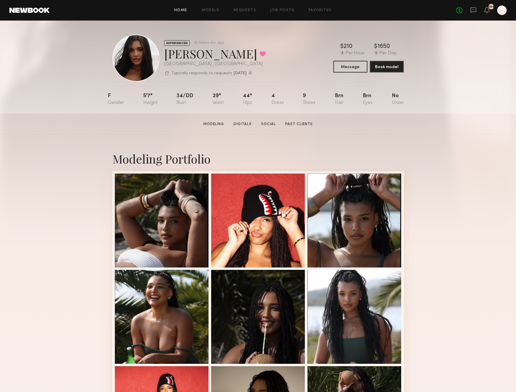
click at [183, 10] on link "Home" at bounding box center [180, 11] width 13 height 4
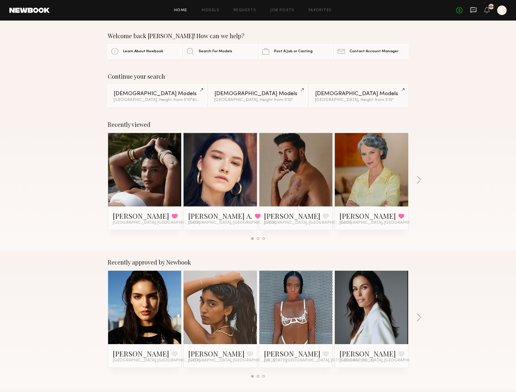
click at [473, 11] on icon at bounding box center [473, 10] width 6 height 6
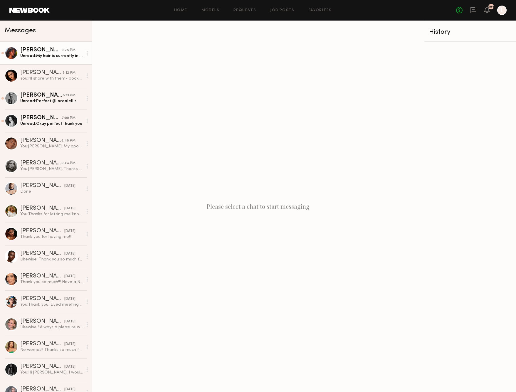
click at [56, 57] on div "Unread: My hair is currently in braids but if I need to change it to natural or…" at bounding box center [51, 56] width 63 height 6
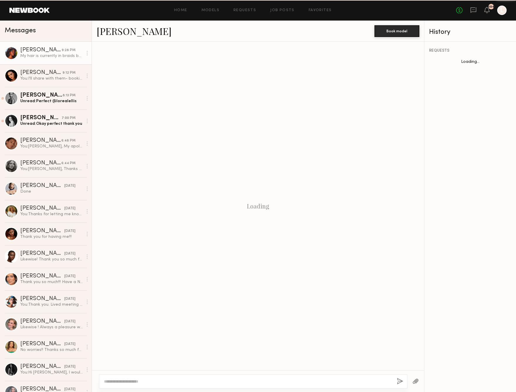
scroll to position [41, 0]
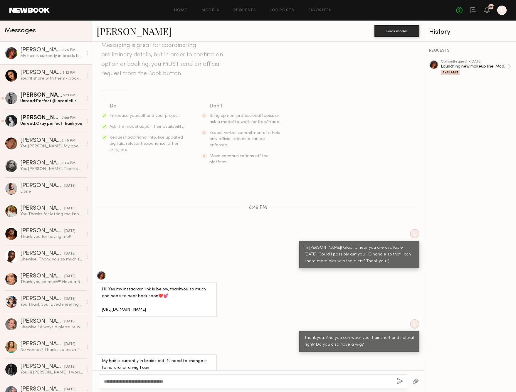
type textarea "**********"
click at [398, 381] on button "button" at bounding box center [400, 381] width 6 height 7
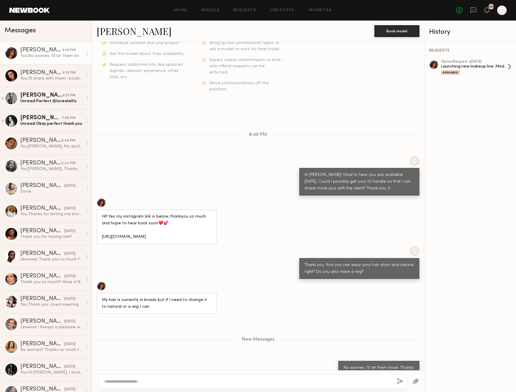
click at [454, 62] on div "option Request • 09/27/2025" at bounding box center [474, 62] width 67 height 4
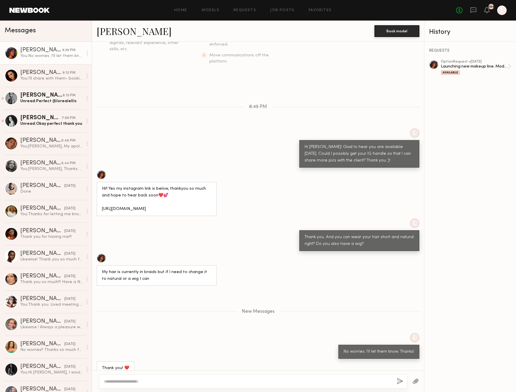
scroll to position [0, 0]
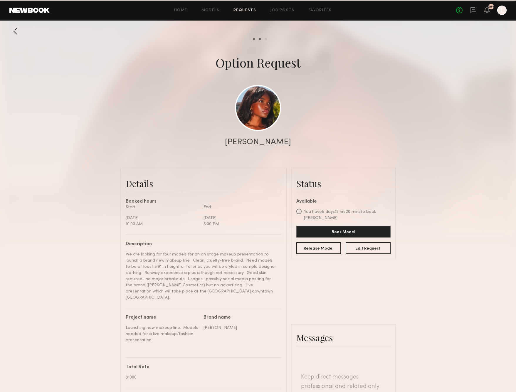
scroll to position [350, 0]
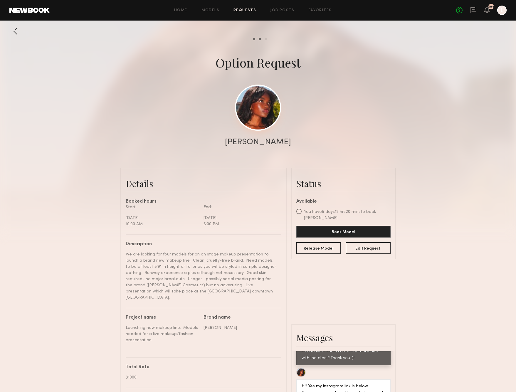
click at [270, 100] on link at bounding box center [258, 108] width 46 height 46
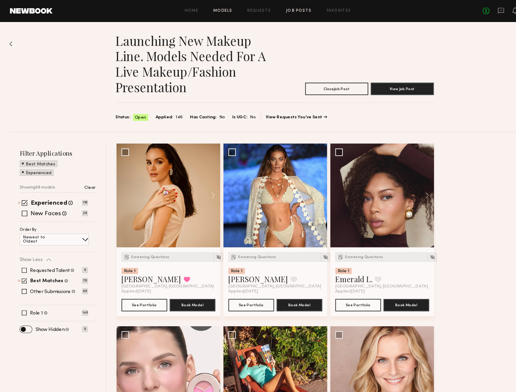
click at [211, 10] on link "Models" at bounding box center [211, 11] width 18 height 4
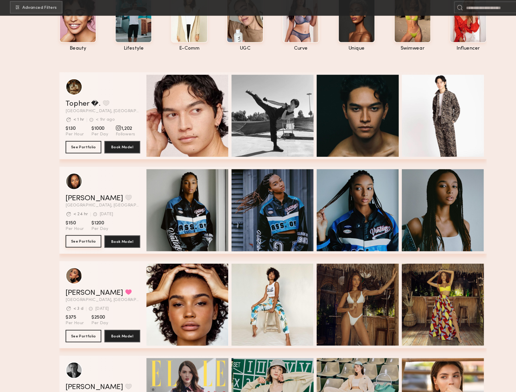
scroll to position [49, 0]
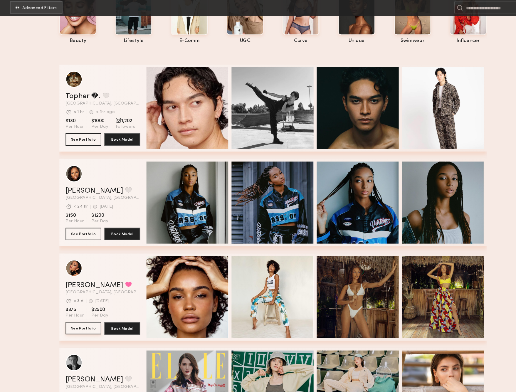
click at [84, 326] on button "See Portfolio" at bounding box center [79, 332] width 34 height 12
click at [76, 237] on button "See Portfolio" at bounding box center [79, 243] width 34 height 12
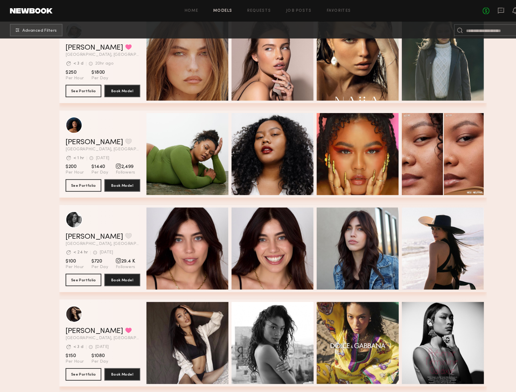
scroll to position [452, 0]
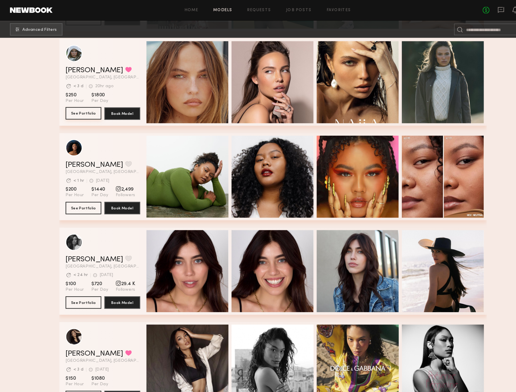
click at [77, 102] on button "See Portfolio" at bounding box center [79, 108] width 34 height 12
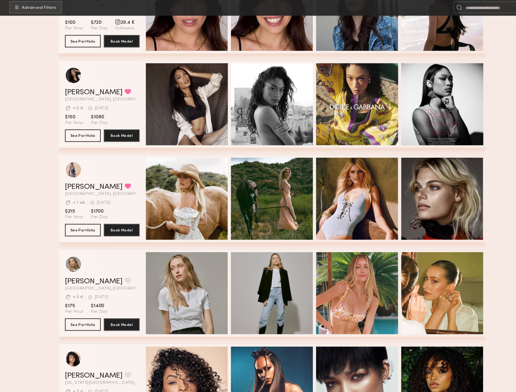
scroll to position [679, 0]
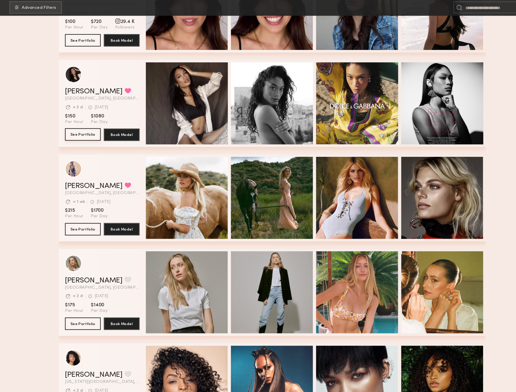
click at [82, 143] on button "See Portfolio" at bounding box center [79, 149] width 34 height 12
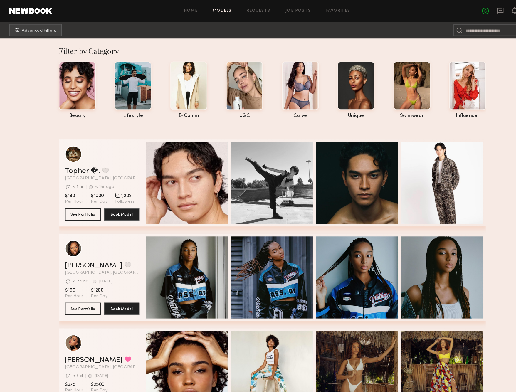
scroll to position [0, 0]
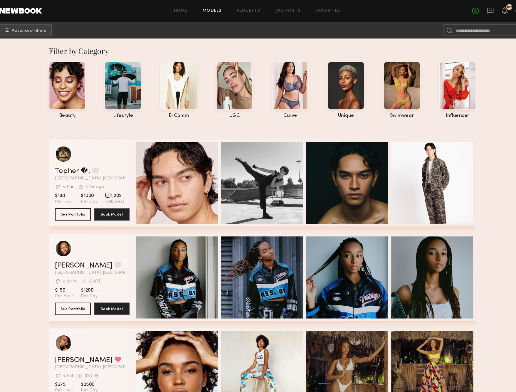
click at [489, 8] on div "105" at bounding box center [491, 6] width 5 height 3
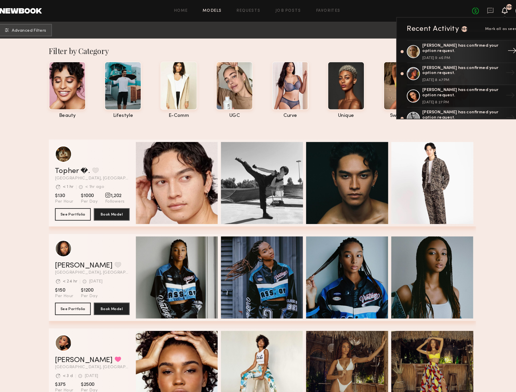
click at [431, 50] on div "Angelina A. has confirmed your option request." at bounding box center [447, 46] width 76 height 10
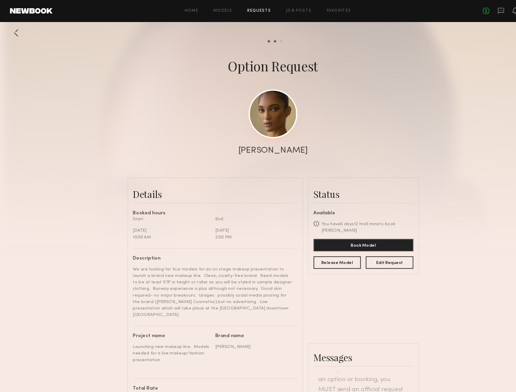
click at [256, 128] on link at bounding box center [258, 108] width 46 height 46
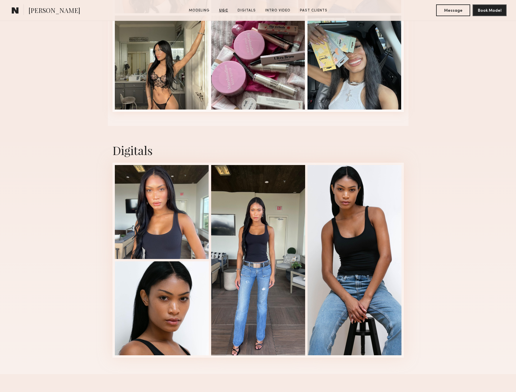
scroll to position [1045, 0]
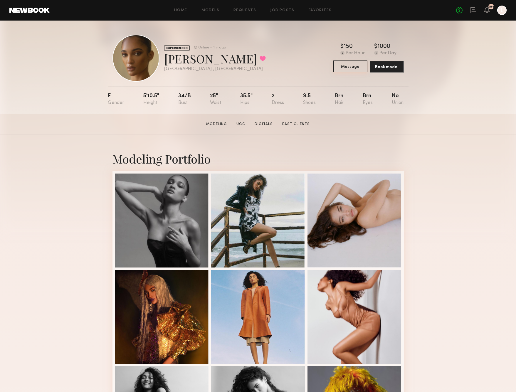
click at [354, 67] on button "Message" at bounding box center [350, 67] width 34 height 12
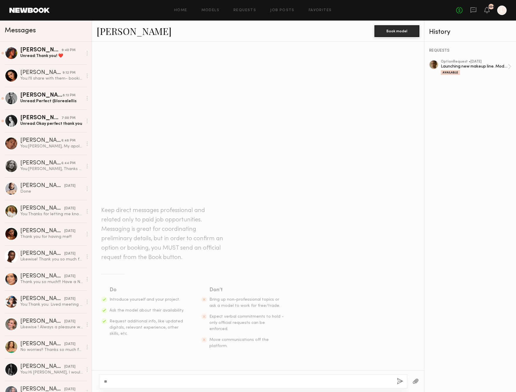
type textarea "*"
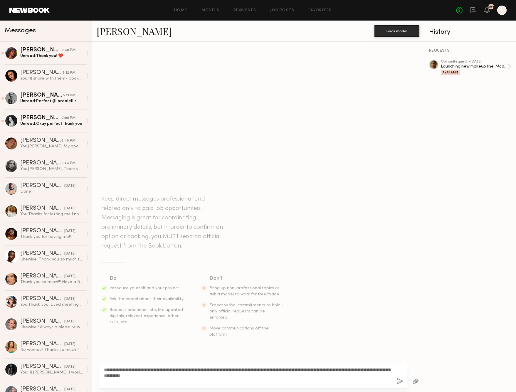
type textarea "**********"
click at [399, 383] on button "button" at bounding box center [400, 381] width 6 height 7
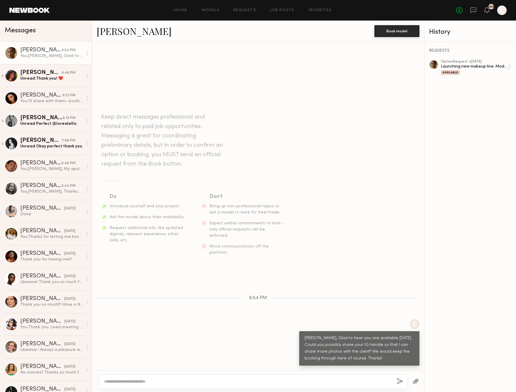
click at [59, 55] on div "You: [PERSON_NAME], Glad to hear you are available [DATE]. Could you possibly s…" at bounding box center [51, 56] width 63 height 6
click at [108, 33] on link "[PERSON_NAME]" at bounding box center [134, 31] width 75 height 13
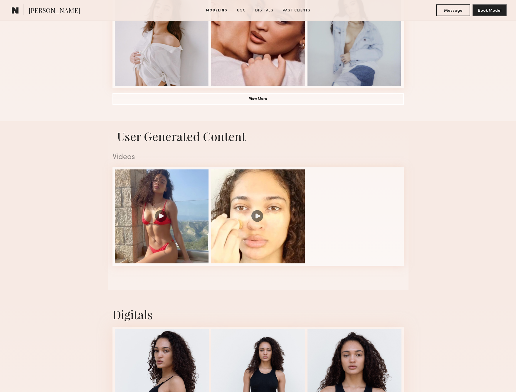
scroll to position [472, 0]
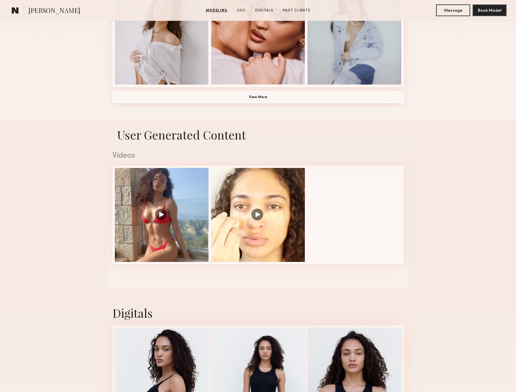
click at [296, 96] on button "View More" at bounding box center [258, 97] width 291 height 12
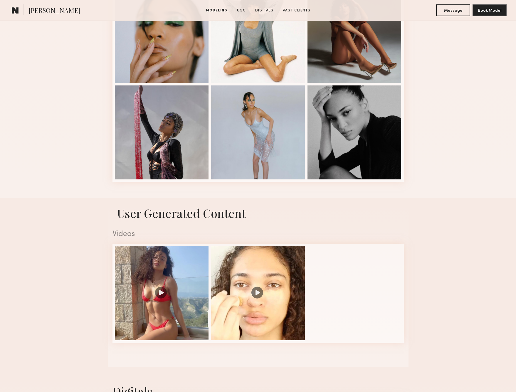
scroll to position [766, 0]
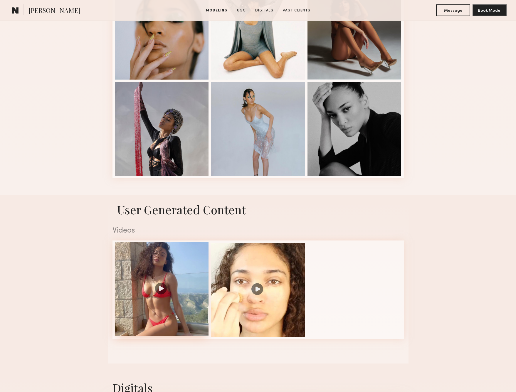
click at [167, 275] on div at bounding box center [162, 289] width 94 height 94
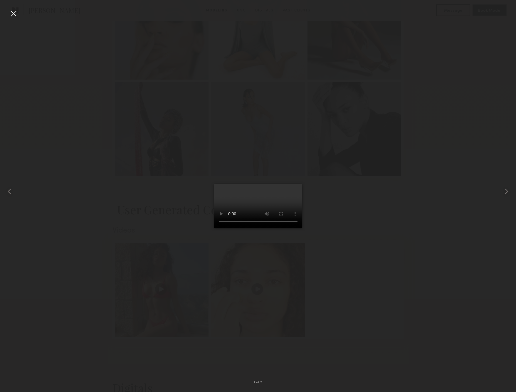
click at [444, 150] on div at bounding box center [258, 191] width 516 height 364
click at [12, 14] on div at bounding box center [13, 13] width 9 height 9
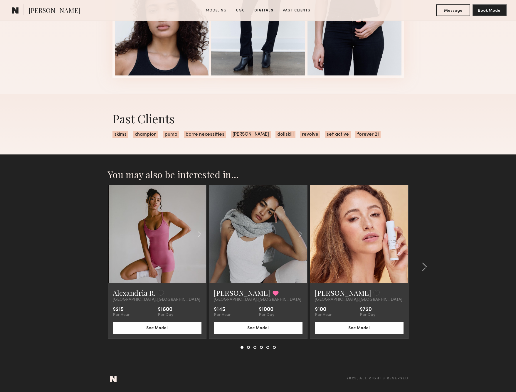
scroll to position [1284, 0]
click at [249, 273] on link at bounding box center [258, 235] width 33 height 98
click at [117, 196] on div at bounding box center [157, 235] width 98 height 98
click at [155, 328] on button "See Model" at bounding box center [157, 328] width 89 height 12
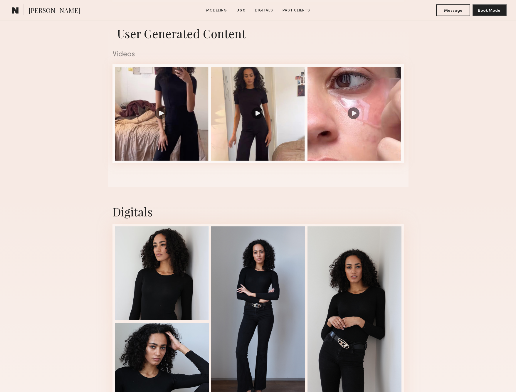
scroll to position [462, 0]
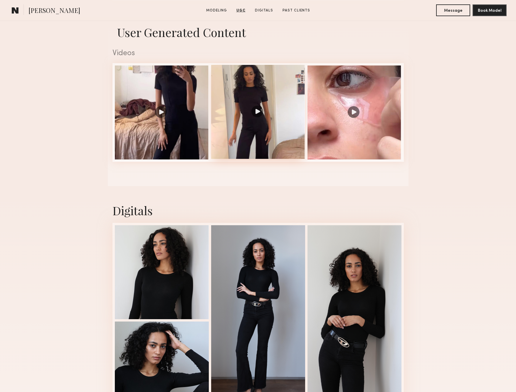
click at [257, 122] on div at bounding box center [258, 112] width 94 height 94
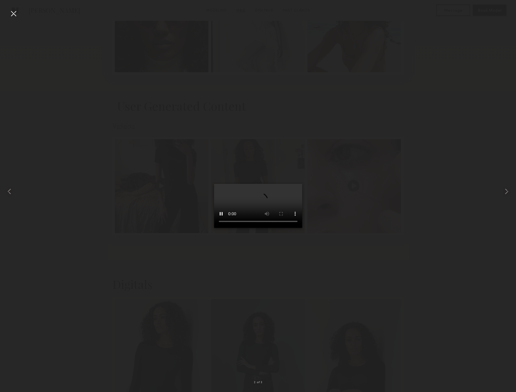
scroll to position [386, 0]
click at [15, 14] on div at bounding box center [13, 13] width 9 height 9
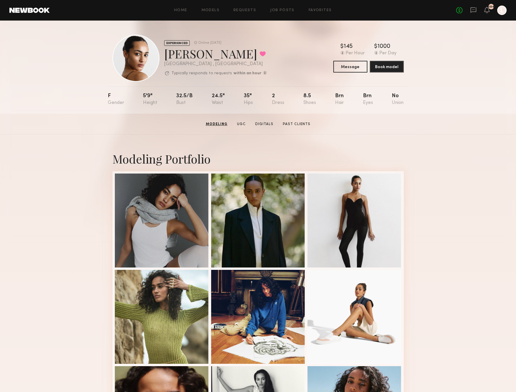
scroll to position [0, 0]
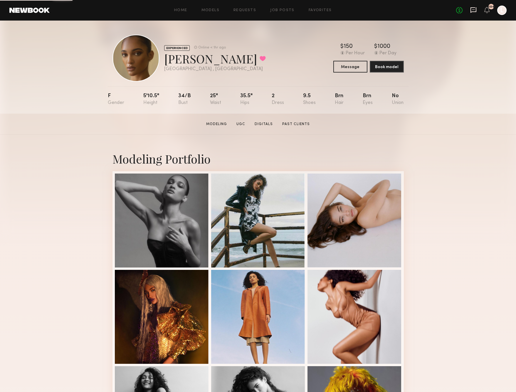
click at [473, 12] on icon at bounding box center [474, 10] width 6 height 6
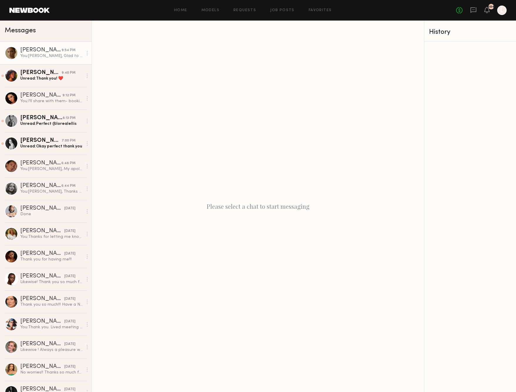
click at [65, 56] on div "You: Angelina, Glad to hear you are available next Saturday. Could you possibly…" at bounding box center [51, 56] width 63 height 6
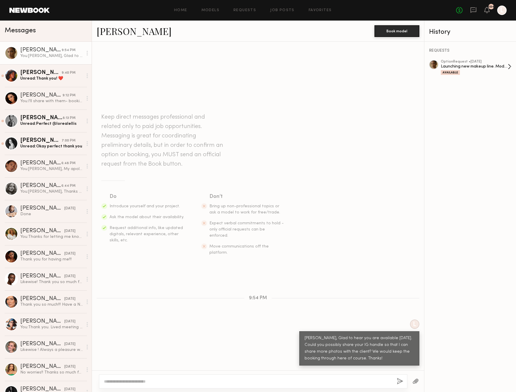
click at [474, 70] on div "option Request • 09/27/2025 Launching new makeup line. Models needed for a live…" at bounding box center [474, 67] width 67 height 15
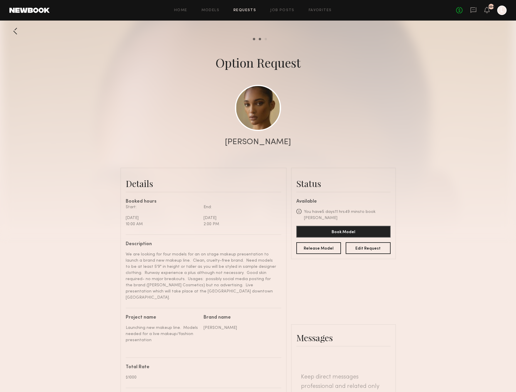
scroll to position [218, 0]
click at [261, 123] on link at bounding box center [258, 108] width 46 height 46
click at [470, 11] on icon at bounding box center [473, 10] width 6 height 6
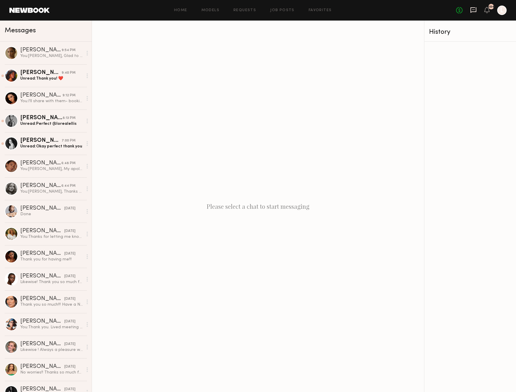
click at [474, 9] on icon at bounding box center [473, 10] width 6 height 6
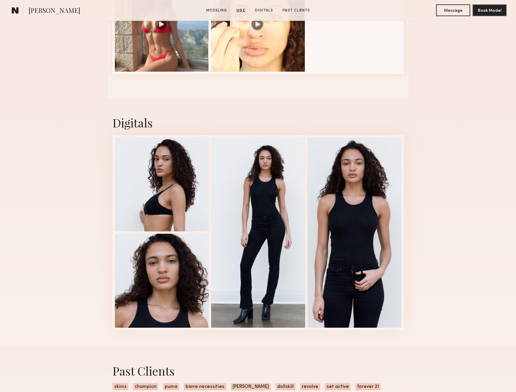
scroll to position [665, 0]
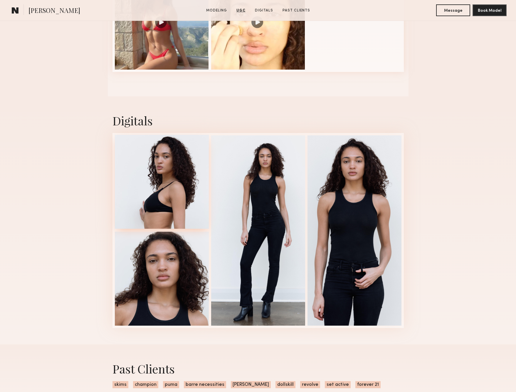
click at [162, 145] on div at bounding box center [162, 182] width 94 height 94
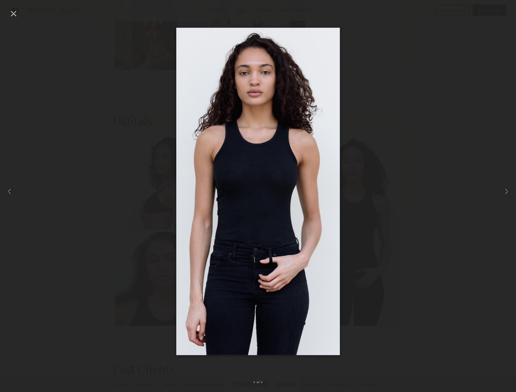
click at [14, 12] on div at bounding box center [13, 13] width 9 height 9
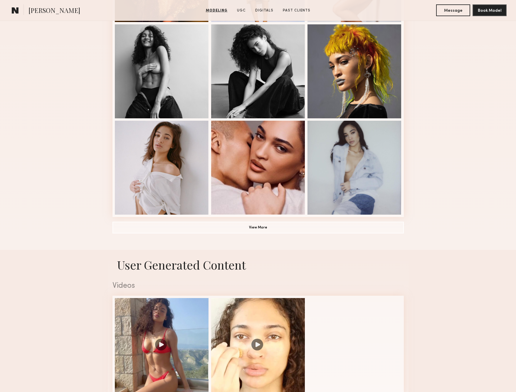
scroll to position [342, 0]
click at [198, 226] on button "View More" at bounding box center [258, 228] width 291 height 12
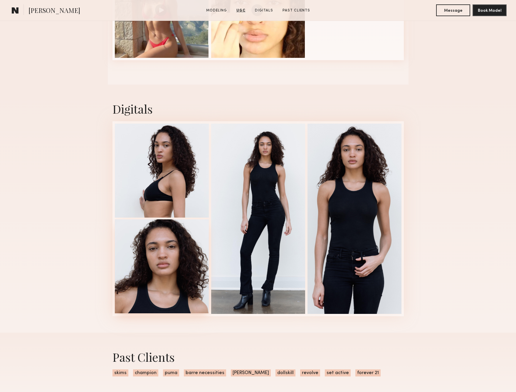
scroll to position [867, 0]
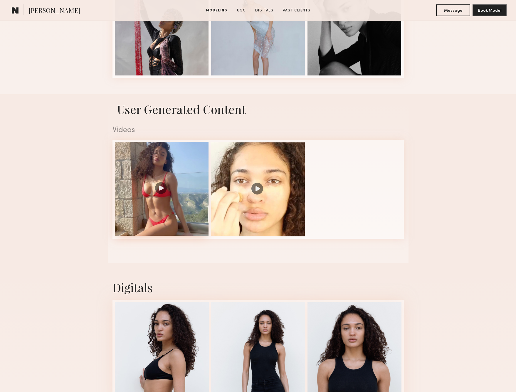
click at [157, 156] on div at bounding box center [162, 189] width 94 height 94
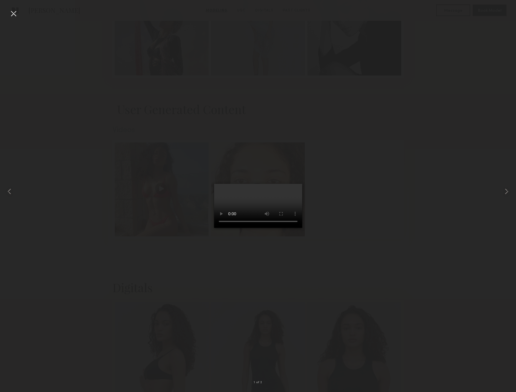
click at [16, 14] on div at bounding box center [13, 13] width 9 height 9
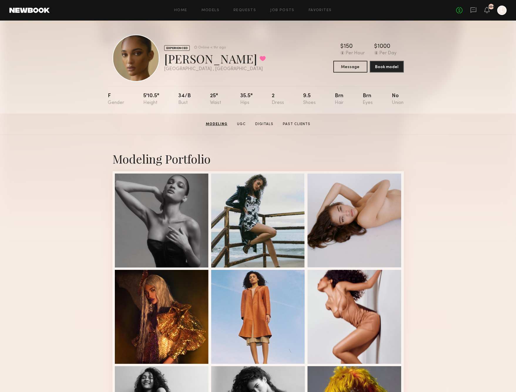
scroll to position [0, 0]
